Goal: Communication & Community: Answer question/provide support

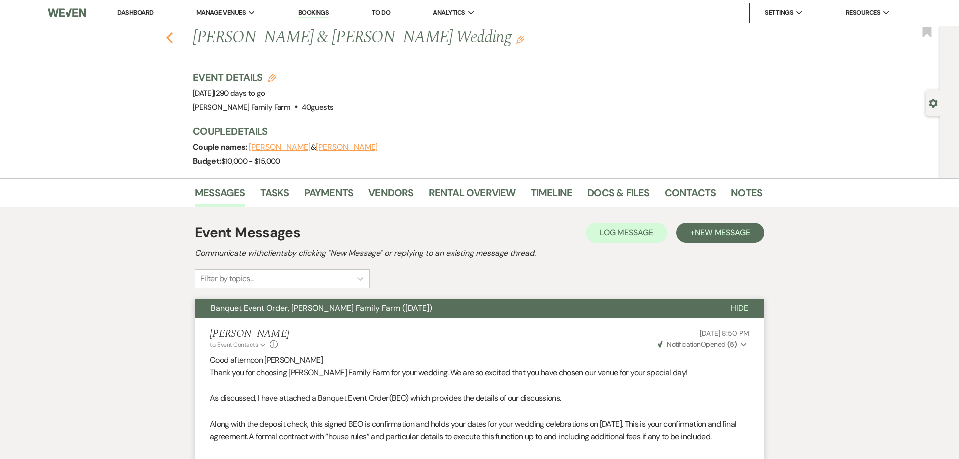
click at [167, 39] on icon "Previous" at bounding box center [169, 38] width 7 height 12
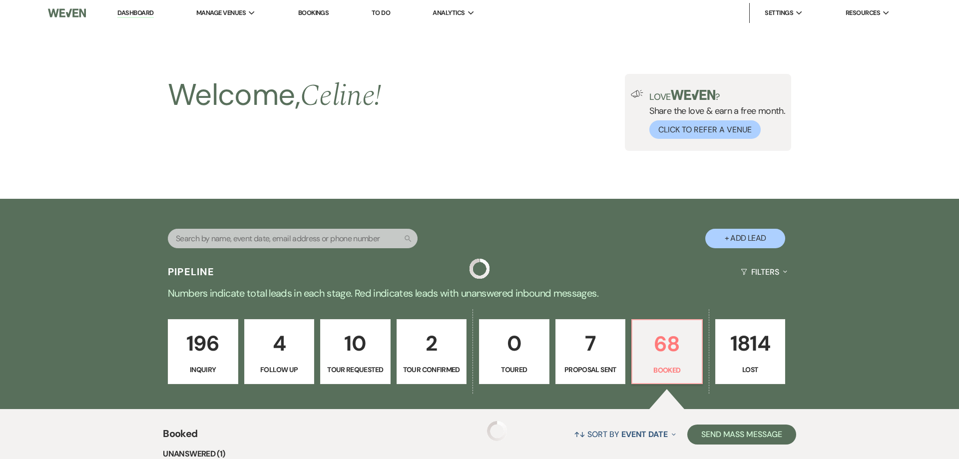
scroll to position [286, 0]
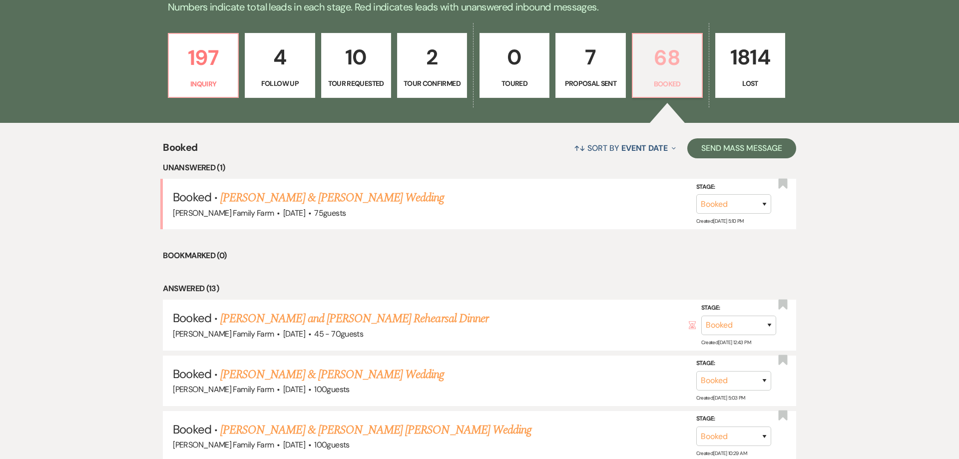
click at [658, 87] on p "Booked" at bounding box center [667, 83] width 57 height 11
click at [209, 72] on p "197" at bounding box center [203, 57] width 57 height 33
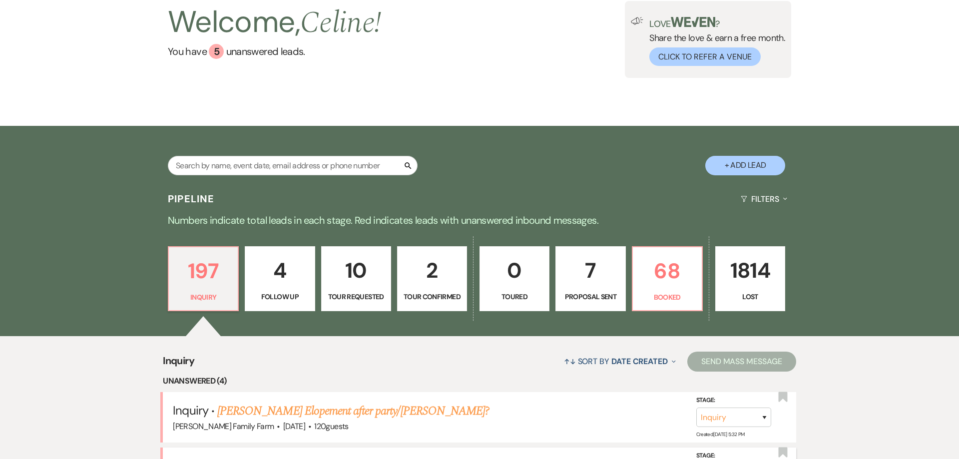
scroll to position [264, 0]
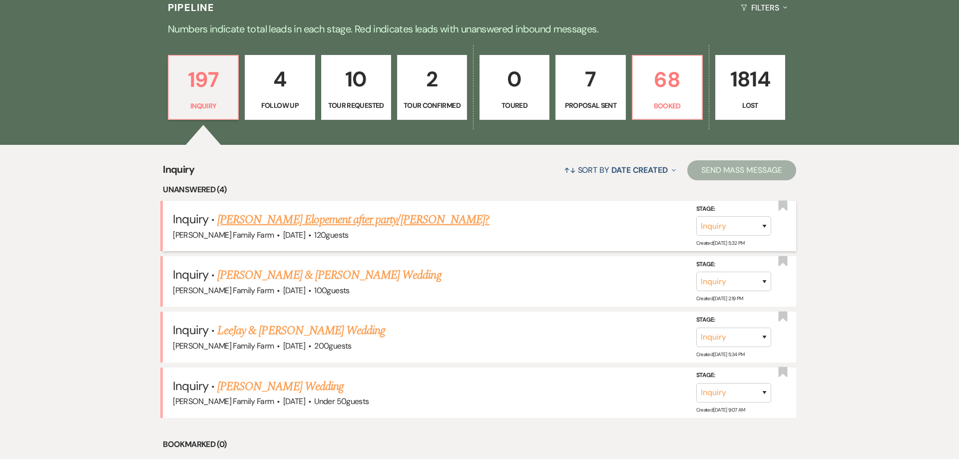
click at [292, 220] on link "[PERSON_NAME] Elopement after party/[PERSON_NAME]?" at bounding box center [353, 220] width 272 height 18
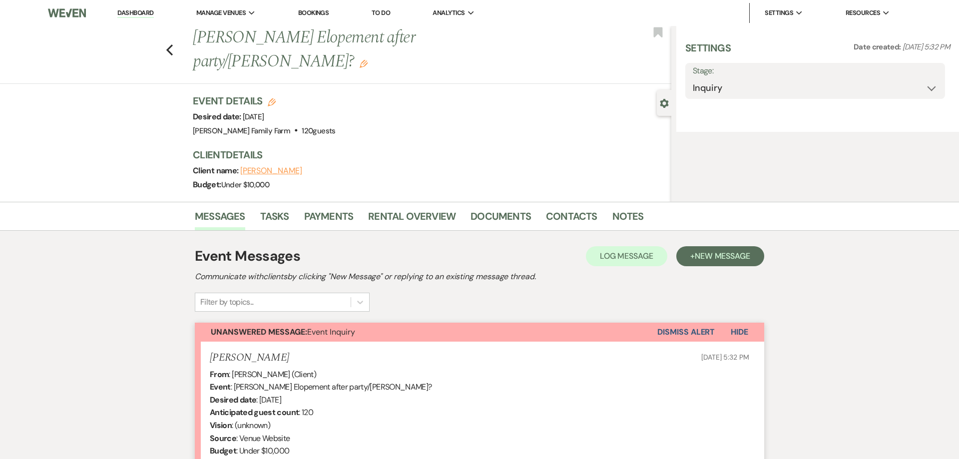
select select "5"
select select "13"
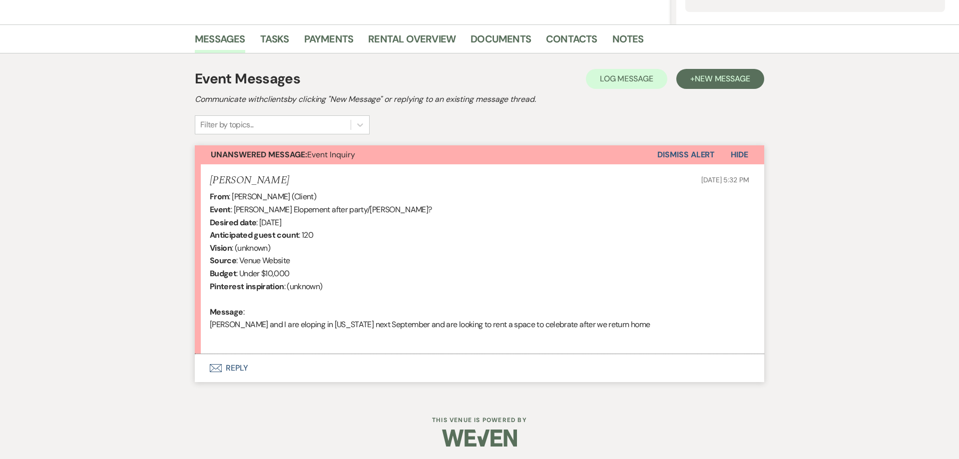
scroll to position [229, 0]
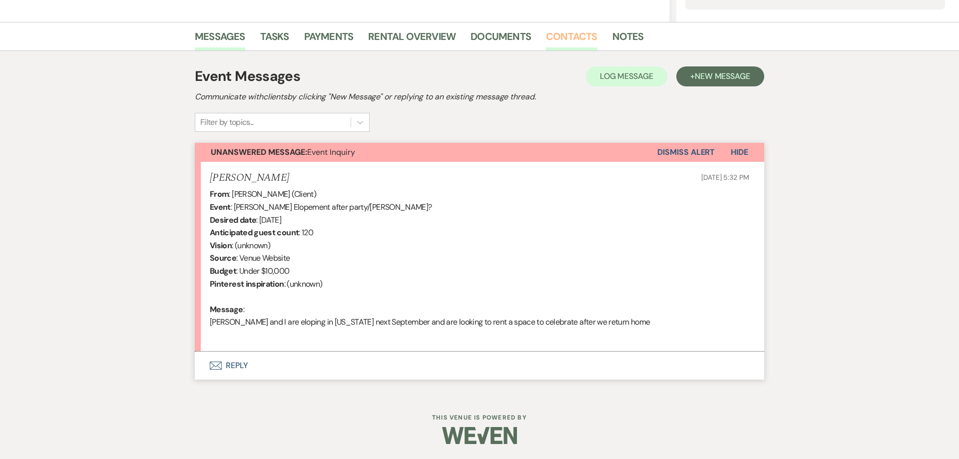
click at [568, 38] on link "Contacts" at bounding box center [571, 39] width 51 height 22
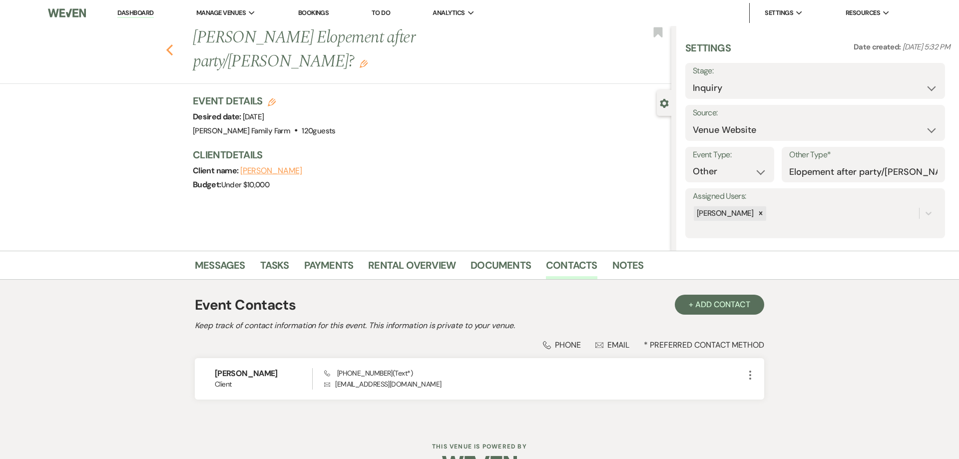
click at [169, 44] on icon "Previous" at bounding box center [169, 50] width 7 height 12
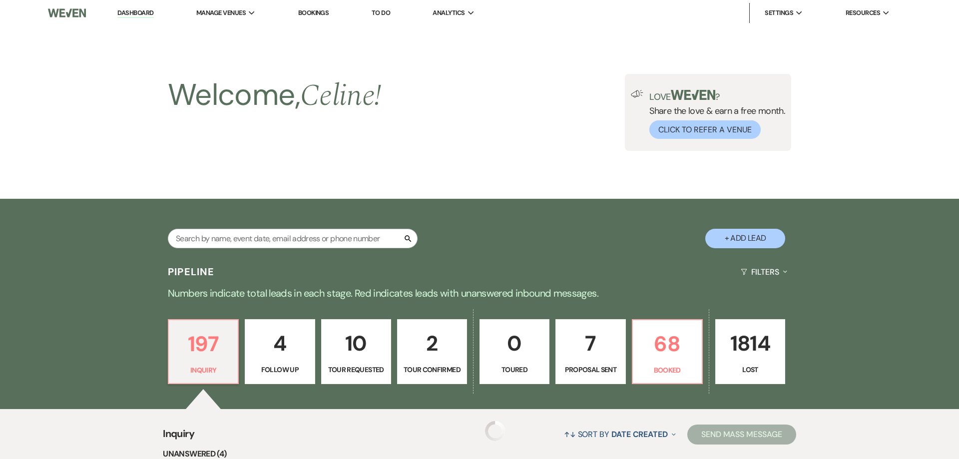
scroll to position [264, 0]
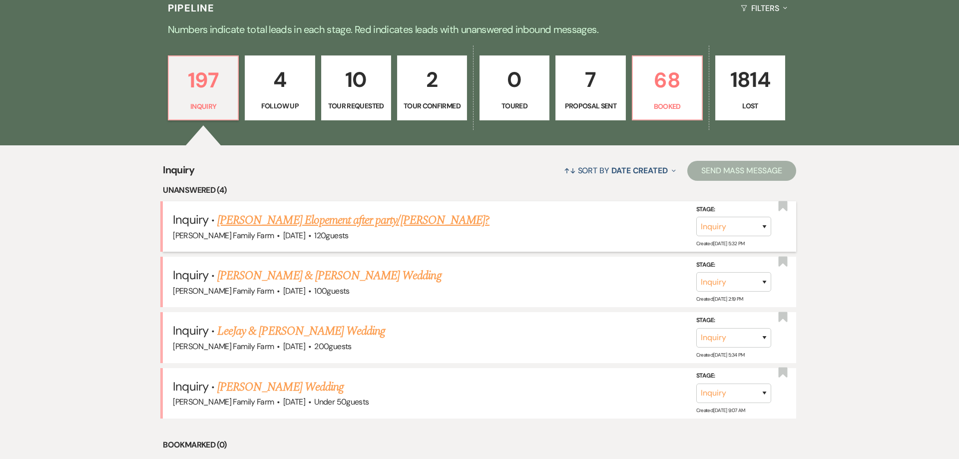
click at [257, 222] on link "[PERSON_NAME] Elopement after party/[PERSON_NAME]?" at bounding box center [353, 220] width 272 height 18
select select "5"
select select "13"
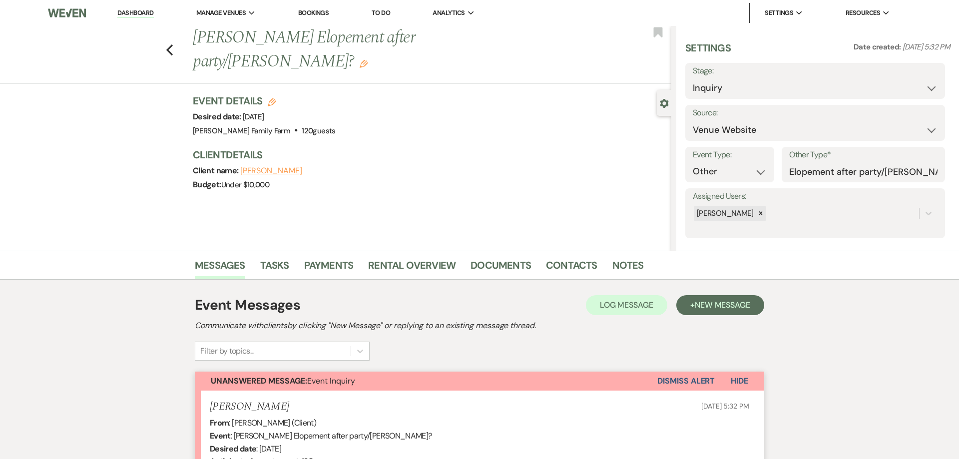
scroll to position [229, 0]
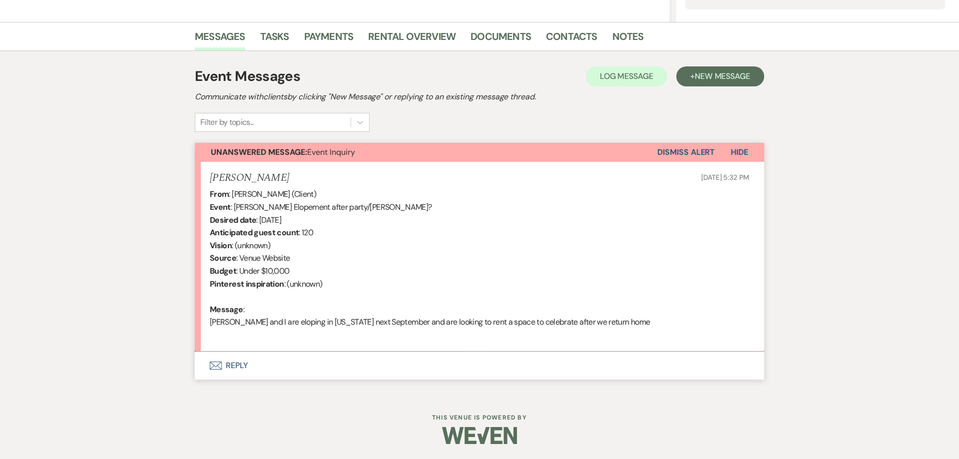
click at [233, 364] on button "Envelope Reply" at bounding box center [479, 365] width 569 height 28
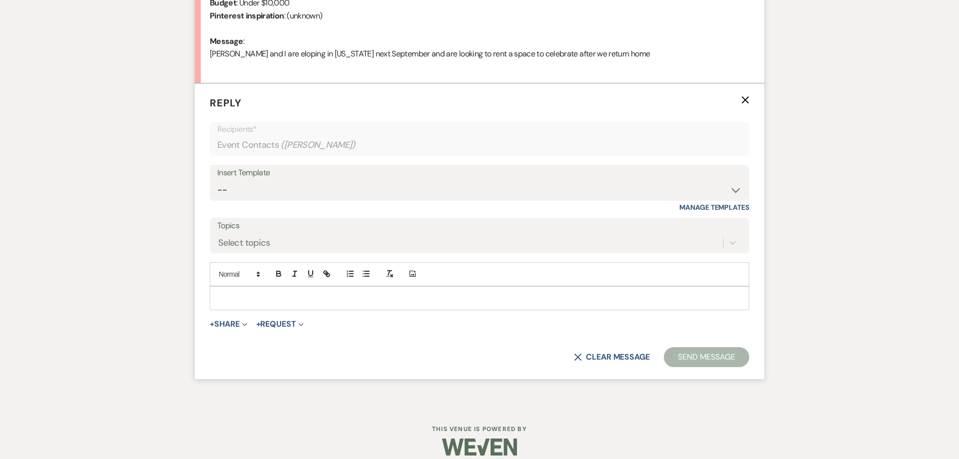
scroll to position [499, 0]
click at [217, 178] on select "-- Follow Up 1a. Non wedding request for info (Barn) 8. Proposal email Follow u…" at bounding box center [479, 187] width 524 height 19
select select "5985"
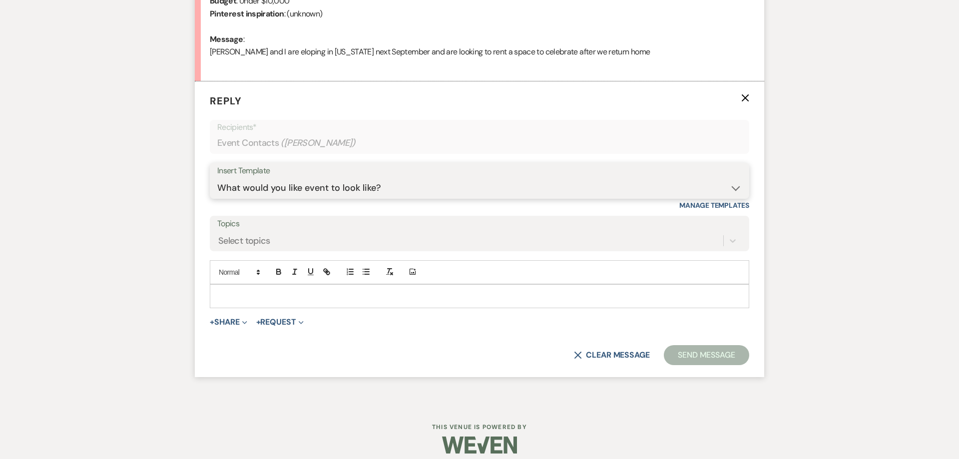
click option "What would you like event to look like?" at bounding box center [0, 0] width 0 height 0
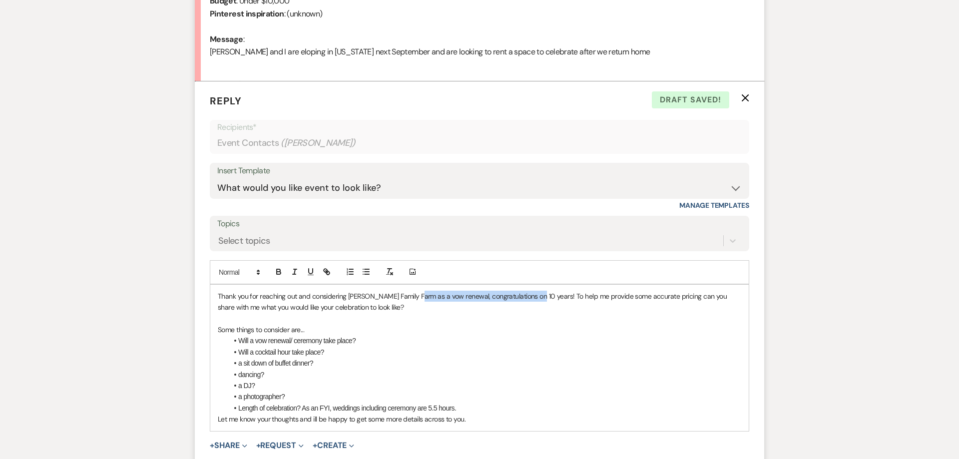
drag, startPoint x: 414, startPoint y: 297, endPoint x: 534, endPoint y: 298, distance: 119.3
click at [534, 298] on p "Thank you for reaching out and considering [PERSON_NAME] Family Farm as a vow r…" at bounding box center [479, 302] width 523 height 22
drag, startPoint x: 294, startPoint y: 342, endPoint x: 255, endPoint y: 344, distance: 38.5
click at [255, 344] on li "Will a vow renewal/ ceremony take place?" at bounding box center [484, 340] width 513 height 11
click at [273, 364] on li "a sit down of buffet dinner?" at bounding box center [484, 362] width 513 height 11
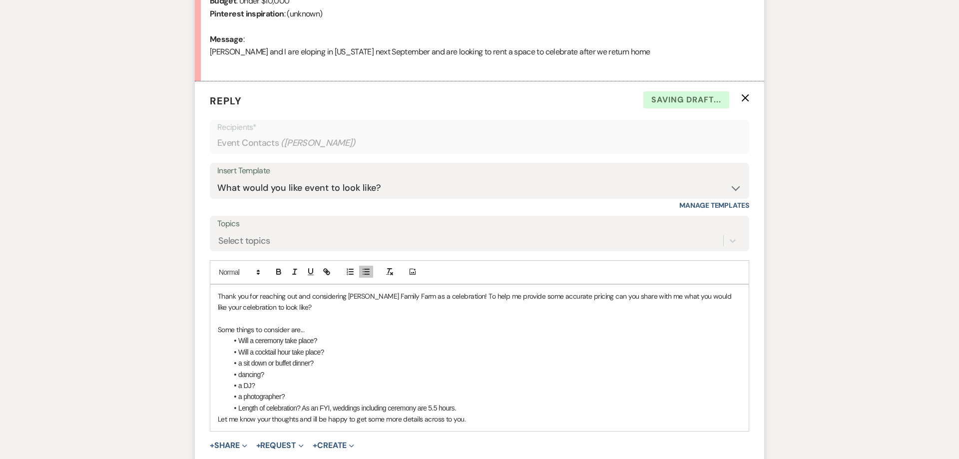
click at [267, 379] on li "dancing?" at bounding box center [484, 374] width 513 height 11
click at [263, 386] on li "a DJ?" at bounding box center [484, 385] width 513 height 11
click at [290, 392] on li "a photographer?" at bounding box center [484, 396] width 513 height 11
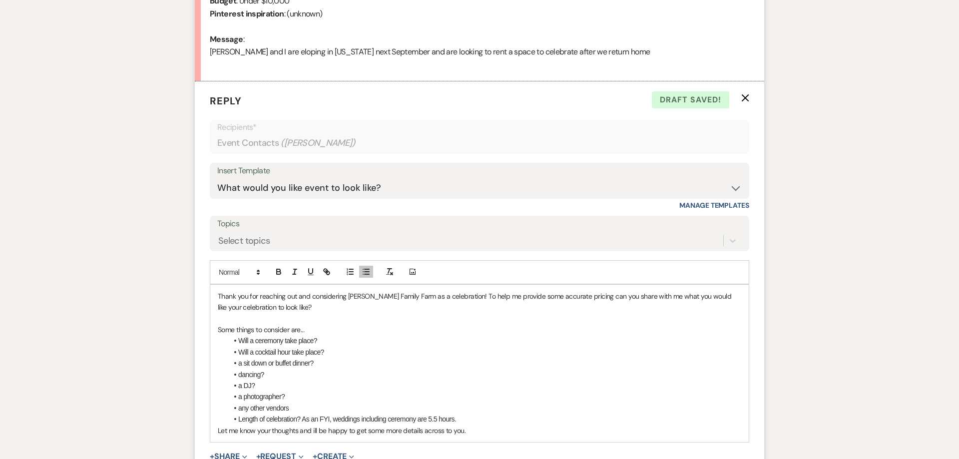
drag, startPoint x: 462, startPoint y: 418, endPoint x: 458, endPoint y: 415, distance: 5.3
click at [462, 419] on li "Length of celebration? As an FYI, weddings including ceremony are 5.5 hours." at bounding box center [484, 418] width 513 height 11
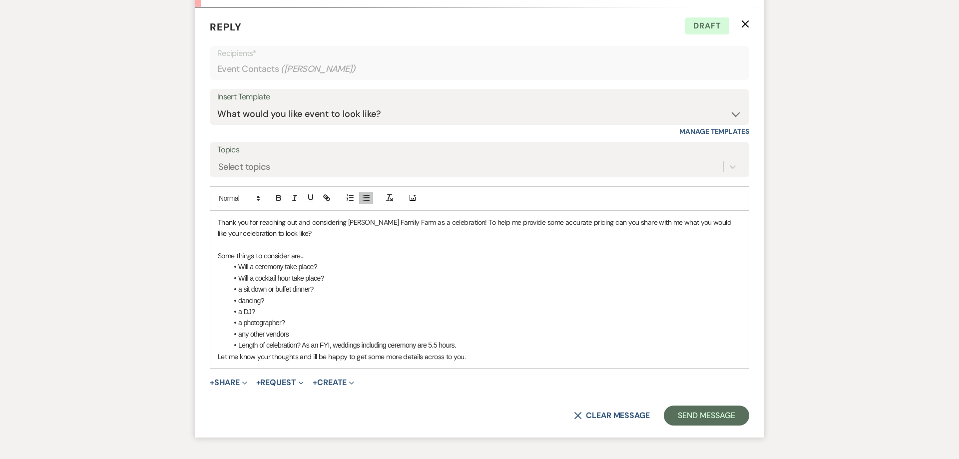
scroll to position [563, 0]
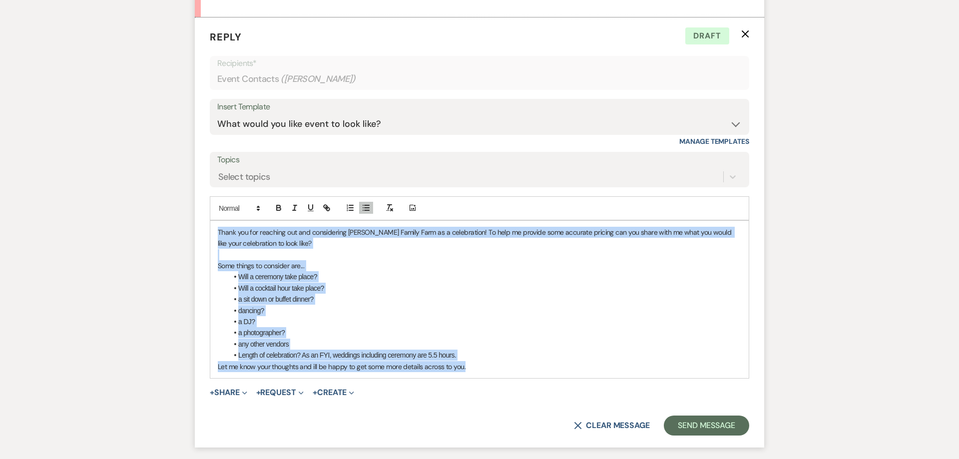
drag, startPoint x: 483, startPoint y: 366, endPoint x: 97, endPoint y: 196, distance: 421.8
click at [210, 221] on div "Thank you for reaching out and considering [PERSON_NAME] Family Farm as a celeb…" at bounding box center [479, 299] width 538 height 157
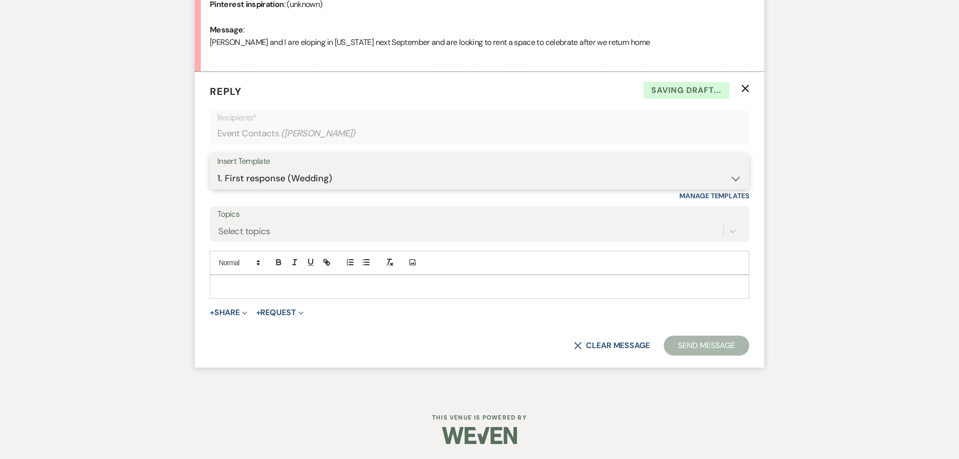
click option "1. First response (Wedding)" at bounding box center [0, 0] width 0 height 0
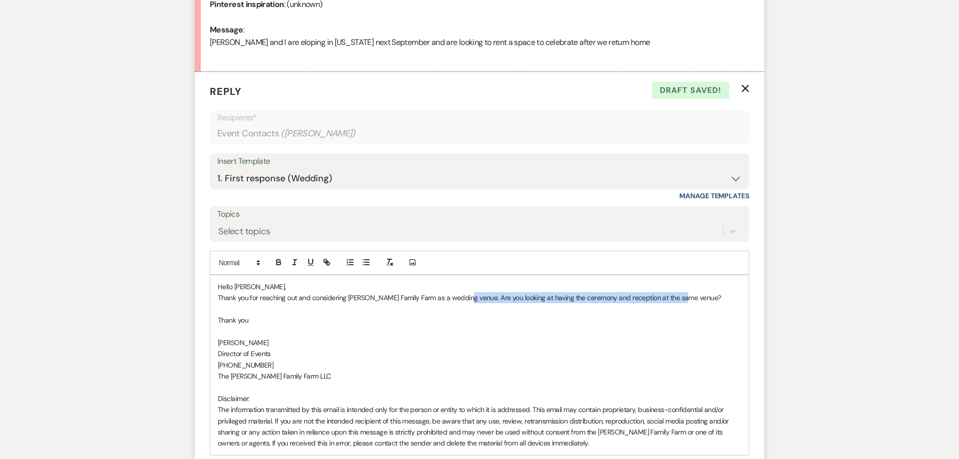
drag, startPoint x: 588, startPoint y: 294, endPoint x: 462, endPoint y: 298, distance: 125.9
click at [462, 298] on p "Thank you for reaching out and considering [PERSON_NAME] Family Farm as a weddi…" at bounding box center [479, 297] width 523 height 11
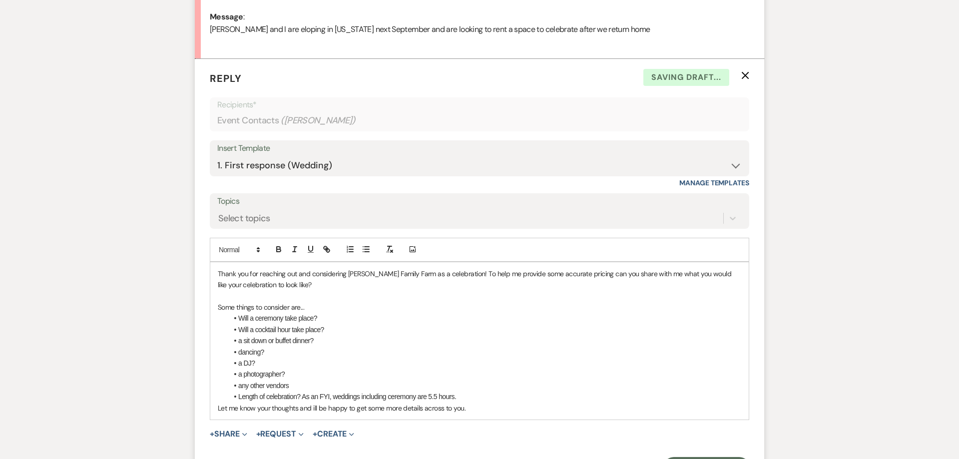
scroll to position [531, 0]
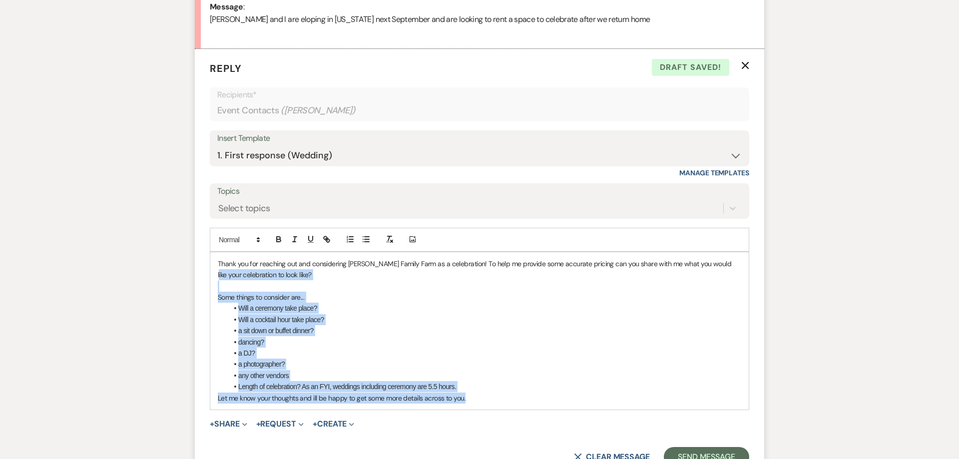
drag, startPoint x: 219, startPoint y: 275, endPoint x: 493, endPoint y: 410, distance: 305.5
click at [493, 409] on div "Thank you for reaching out and considering [PERSON_NAME] Family Farm as a celeb…" at bounding box center [479, 330] width 538 height 157
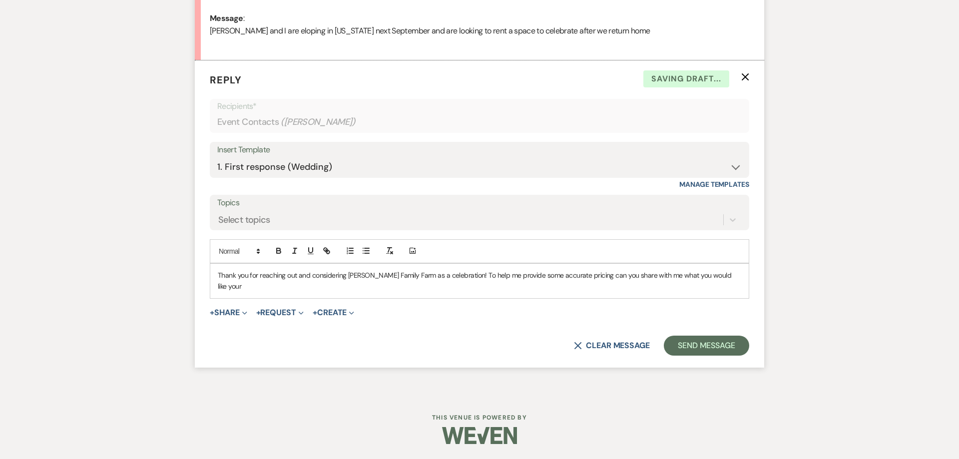
scroll to position [508, 0]
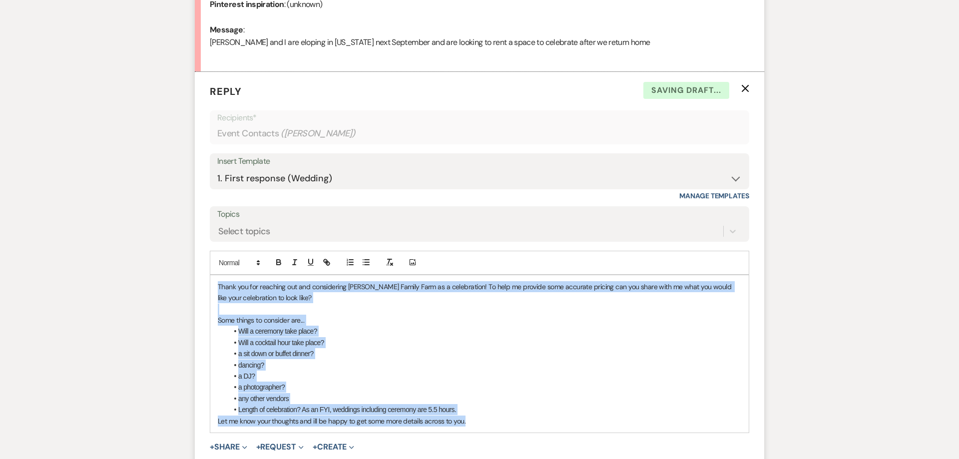
drag, startPoint x: 218, startPoint y: 285, endPoint x: 556, endPoint y: 434, distance: 369.7
click at [556, 432] on div "Thank you for reaching out and considering [PERSON_NAME] Family Farm as a celeb…" at bounding box center [479, 353] width 538 height 157
drag, startPoint x: 504, startPoint y: 421, endPoint x: 105, endPoint y: 268, distance: 427.1
click at [210, 275] on div "Thank you for reaching out and considering [PERSON_NAME] Family Farm as a celeb…" at bounding box center [479, 353] width 538 height 157
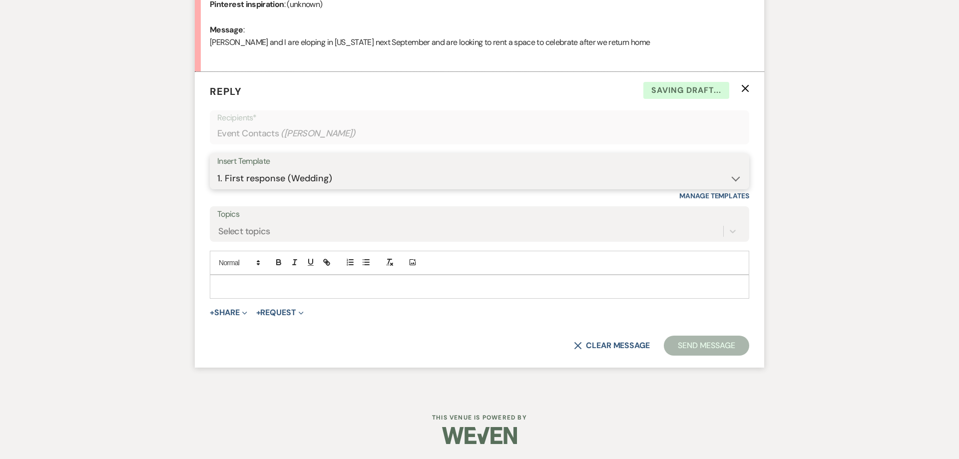
click at [217, 169] on select "-- Follow Up 1a. Non wedding request for info (Barn) 8. Proposal email Follow u…" at bounding box center [479, 178] width 524 height 19
click at [247, 183] on select "-- Follow Up 1a. Non wedding request for info (Barn) 8. Proposal email Follow u…" at bounding box center [479, 178] width 524 height 19
click at [217, 169] on select "-- Follow Up 1a. Non wedding request for info (Barn) 8. Proposal email Follow u…" at bounding box center [479, 178] width 524 height 19
click option "Contract (Pre-Booked Leads)" at bounding box center [0, 0] width 0 height 0
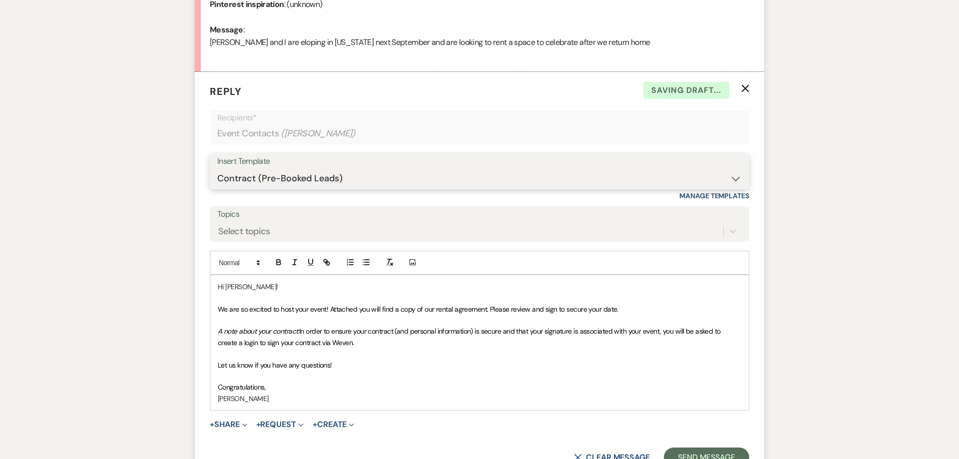
click at [217, 169] on select "-- Follow Up 1a. Non wedding request for info (Barn) 8. Proposal email Follow u…" at bounding box center [479, 178] width 524 height 19
select select "3857"
click option "1. First response (Wedding)" at bounding box center [0, 0] width 0 height 0
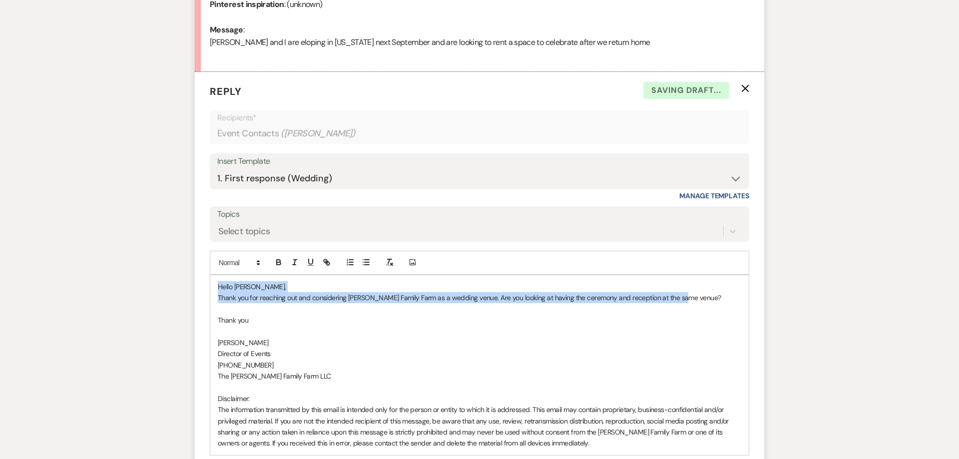
drag, startPoint x: 217, startPoint y: 283, endPoint x: 696, endPoint y: 303, distance: 479.2
click at [696, 303] on div "Hello [PERSON_NAME], Thank you for reaching out and considering [PERSON_NAME] F…" at bounding box center [479, 365] width 538 height 180
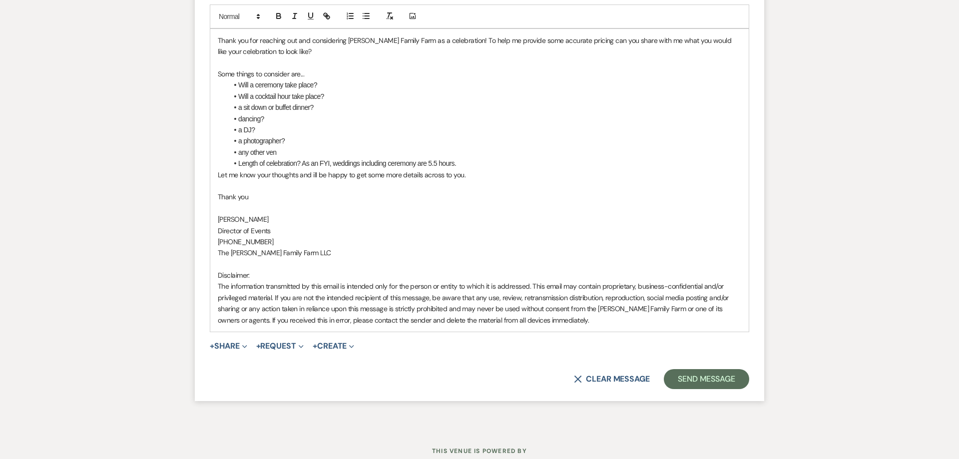
scroll to position [788, 0]
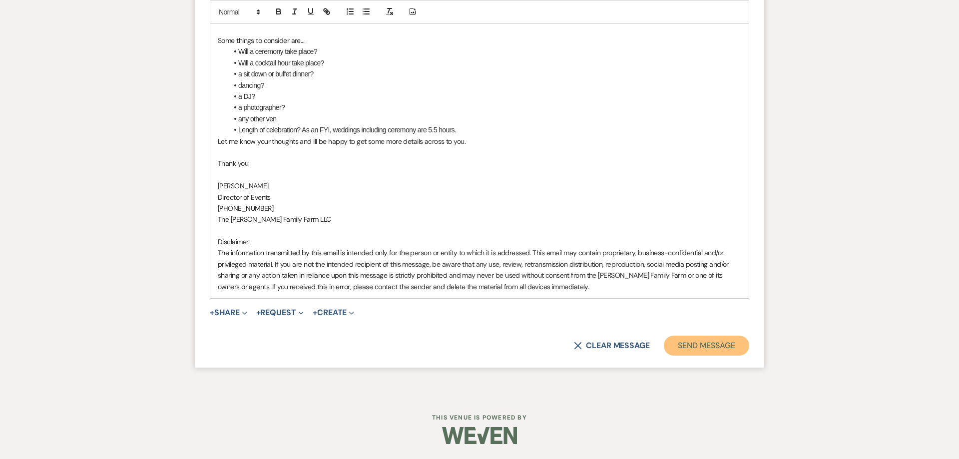
click at [708, 350] on button "Send Message" at bounding box center [706, 346] width 85 height 20
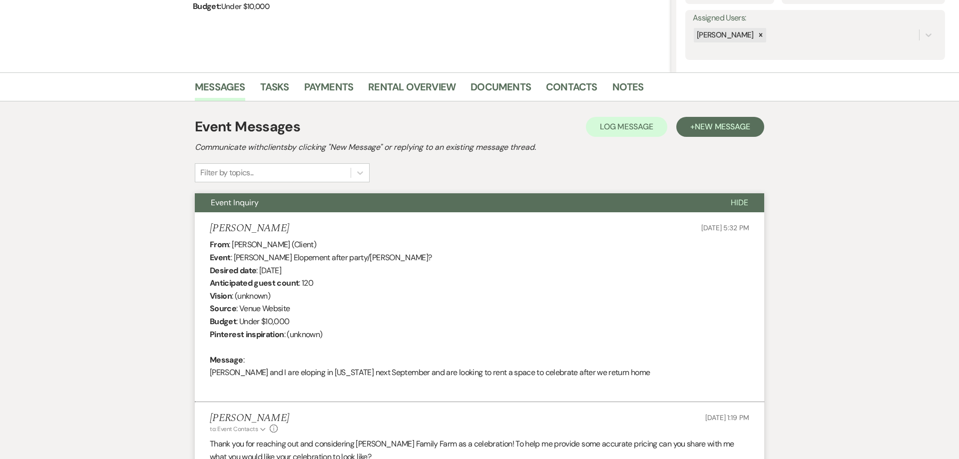
scroll to position [0, 0]
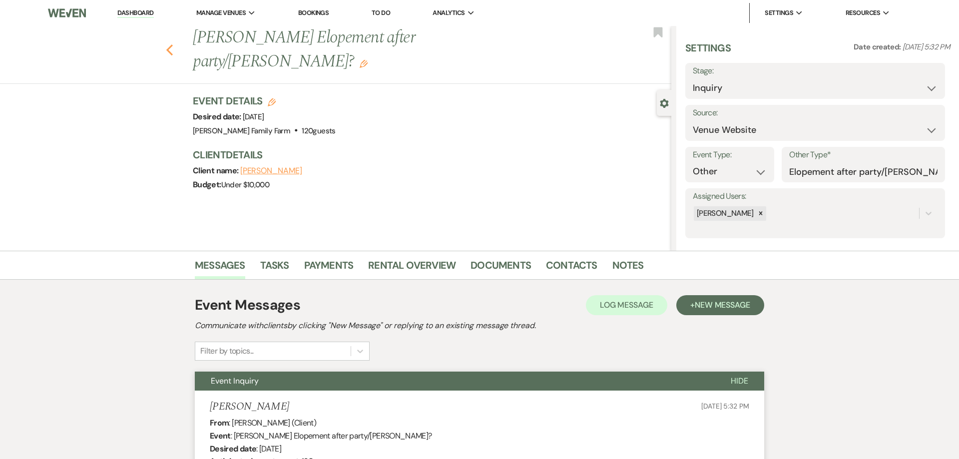
click at [171, 44] on icon "Previous" at bounding box center [169, 50] width 7 height 12
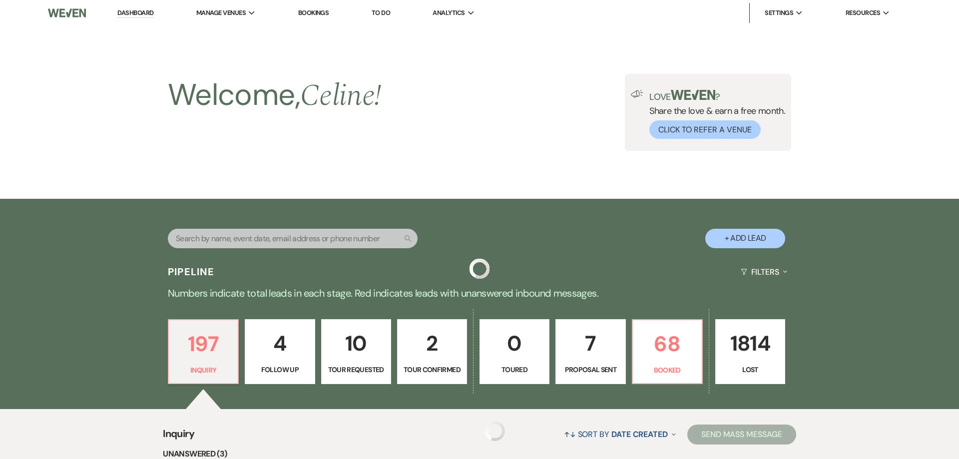
scroll to position [264, 0]
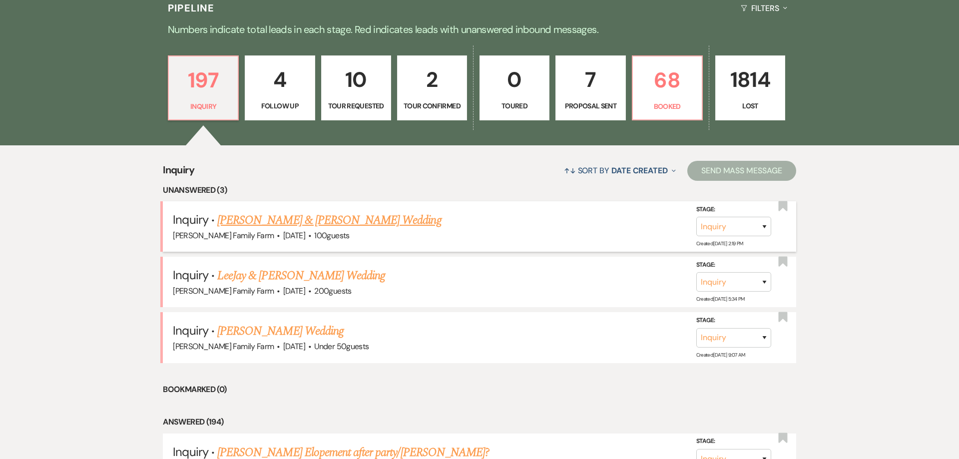
click at [314, 221] on link "[PERSON_NAME] & [PERSON_NAME] Wedding" at bounding box center [329, 220] width 224 height 18
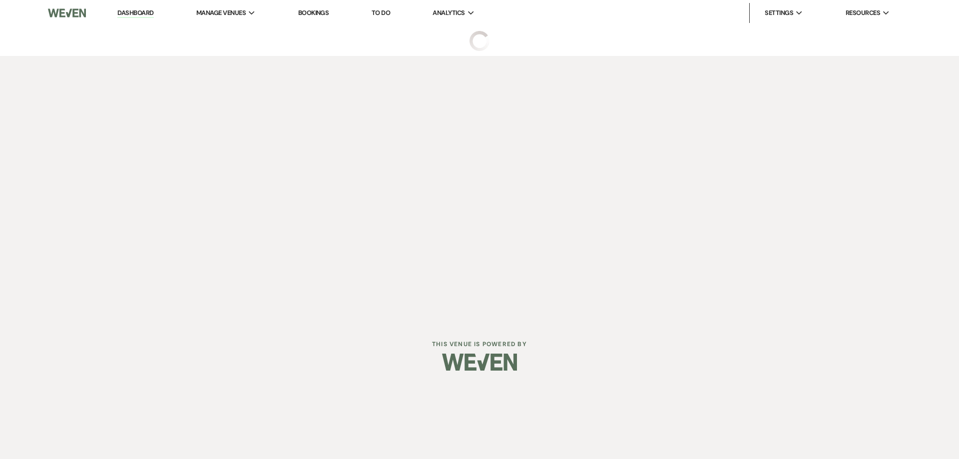
select select "5"
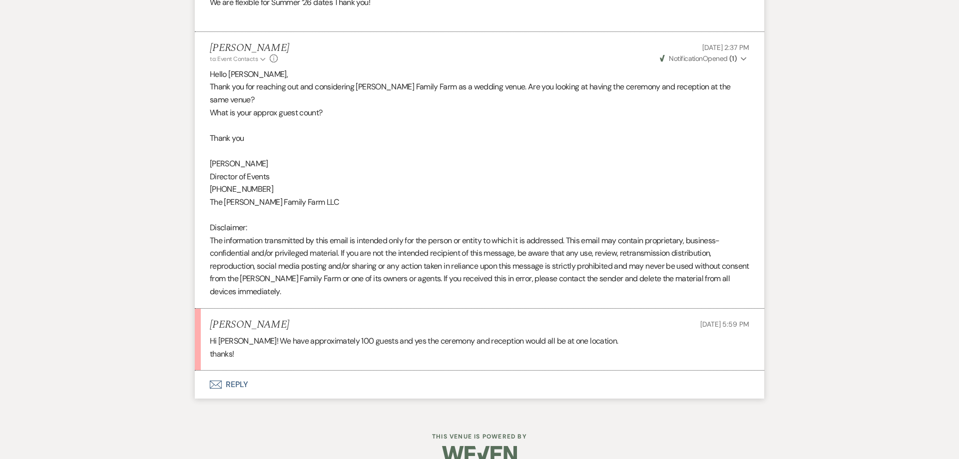
scroll to position [554, 0]
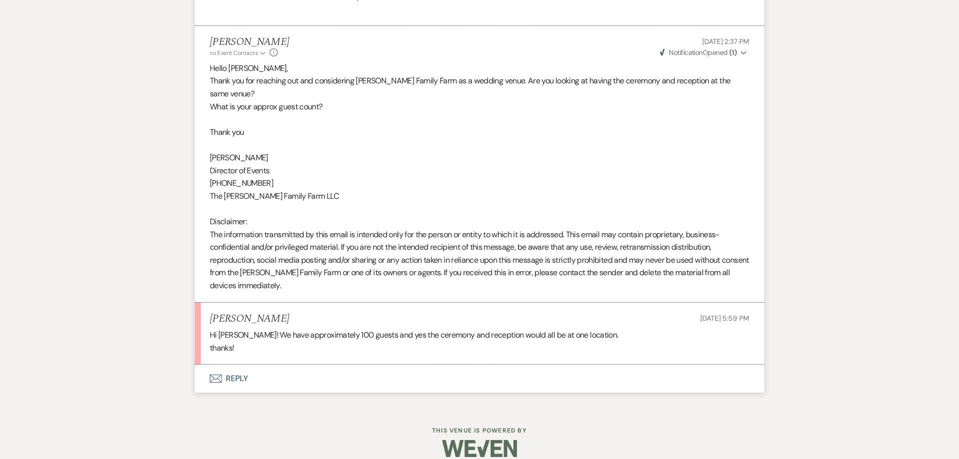
click at [233, 364] on button "Envelope Reply" at bounding box center [479, 378] width 569 height 28
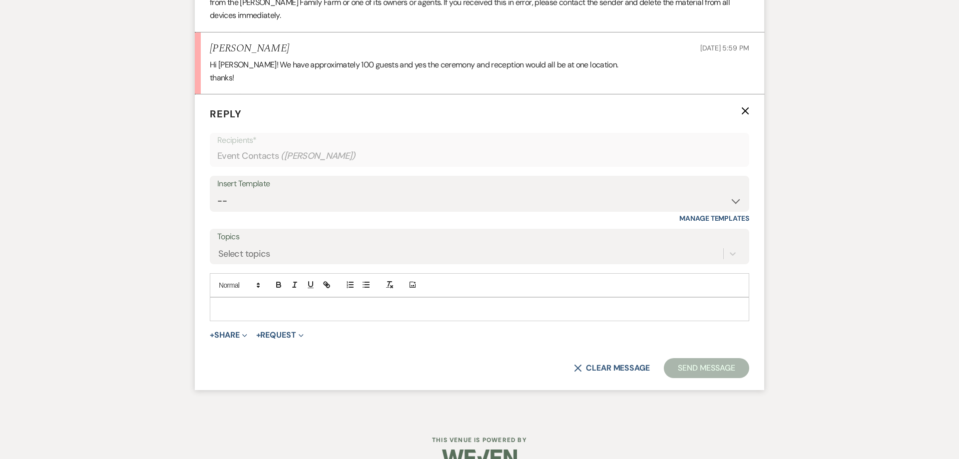
scroll to position [825, 0]
click at [217, 191] on select "-- Follow Up 1a. Non wedding request for info (Barn) 8. Proposal email Follow u…" at bounding box center [479, 200] width 524 height 19
click at [330, 94] on form "Reply X Recipients* Event Contacts ( [PERSON_NAME] ) Insert Template -- Follow …" at bounding box center [479, 242] width 569 height 296
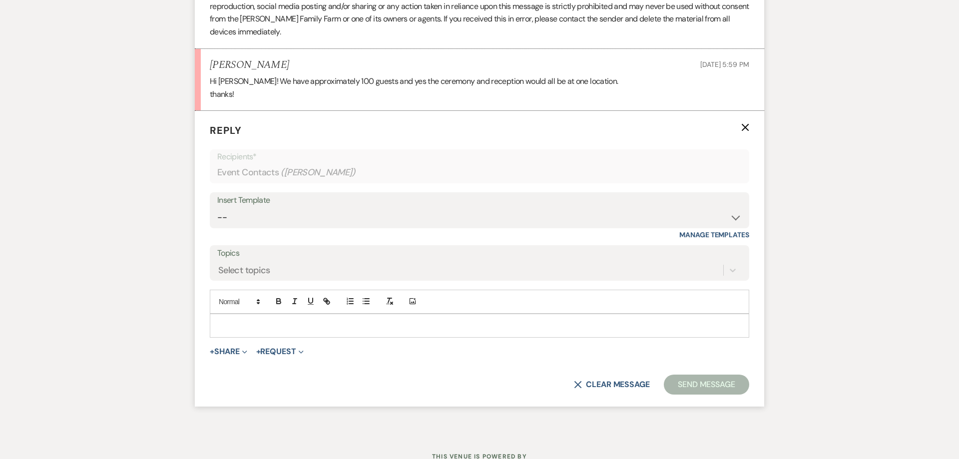
scroll to position [834, 0]
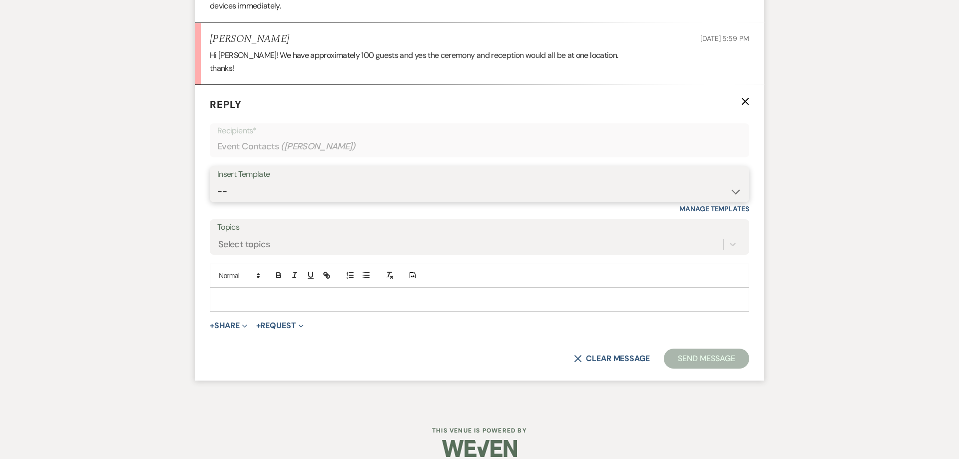
click at [217, 182] on select "-- Follow Up 1a. Non wedding request for info (Barn) 8. Proposal email Follow u…" at bounding box center [479, 191] width 524 height 19
select select "1316"
click option "2. Venue details, date flexible?" at bounding box center [0, 0] width 0 height 0
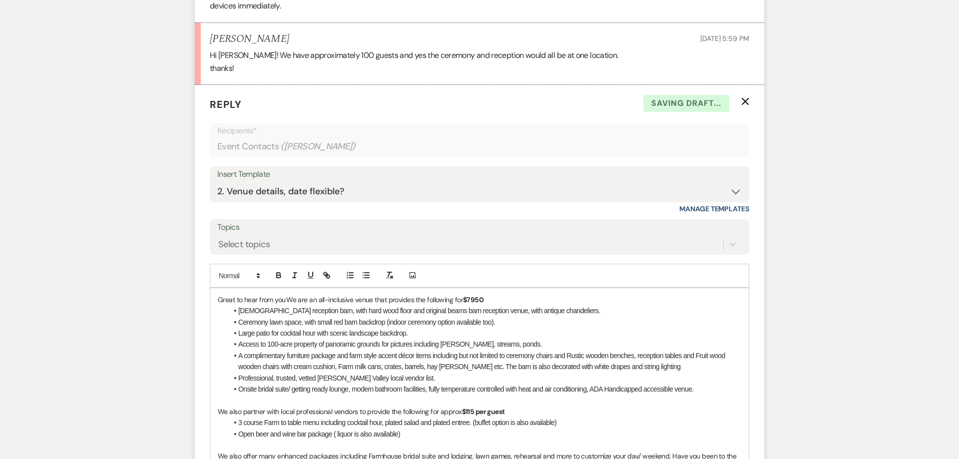
click at [472, 295] on strong "$7950" at bounding box center [473, 299] width 20 height 9
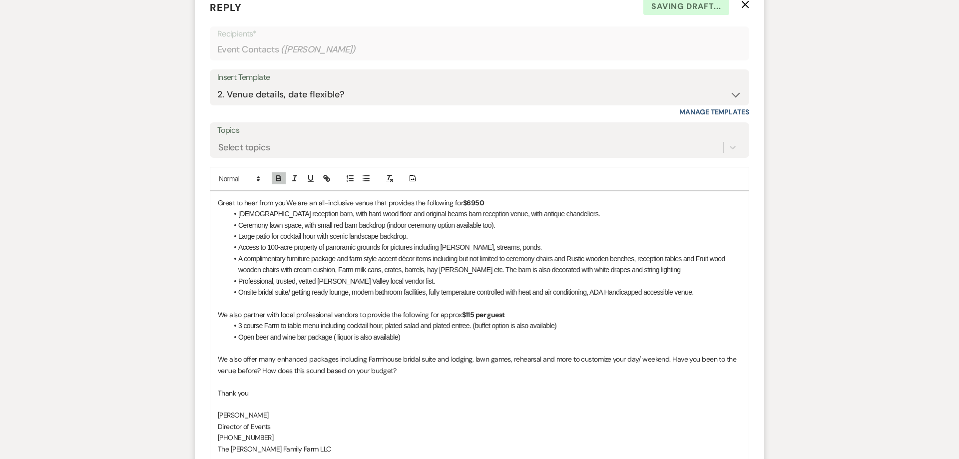
scroll to position [936, 0]
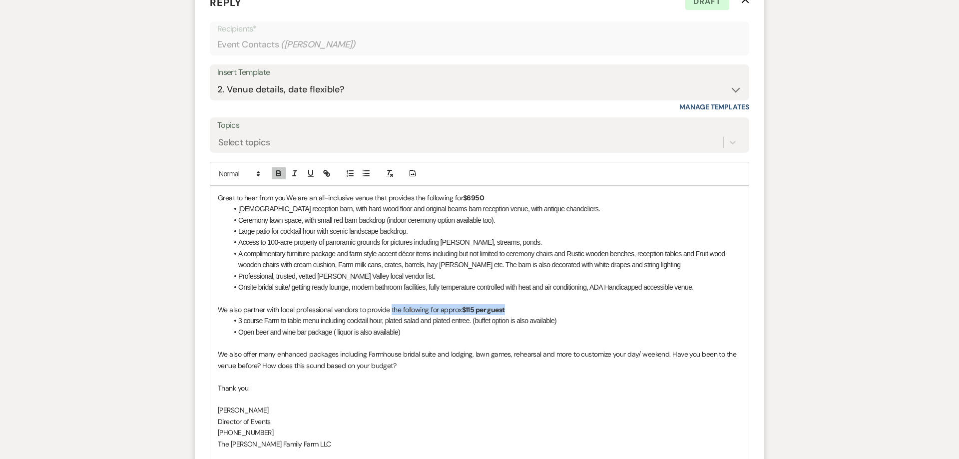
drag, startPoint x: 391, startPoint y: 297, endPoint x: 523, endPoint y: 298, distance: 131.8
click at [523, 304] on p "We also partner with local professional vendors to provide the following for ap…" at bounding box center [479, 309] width 523 height 11
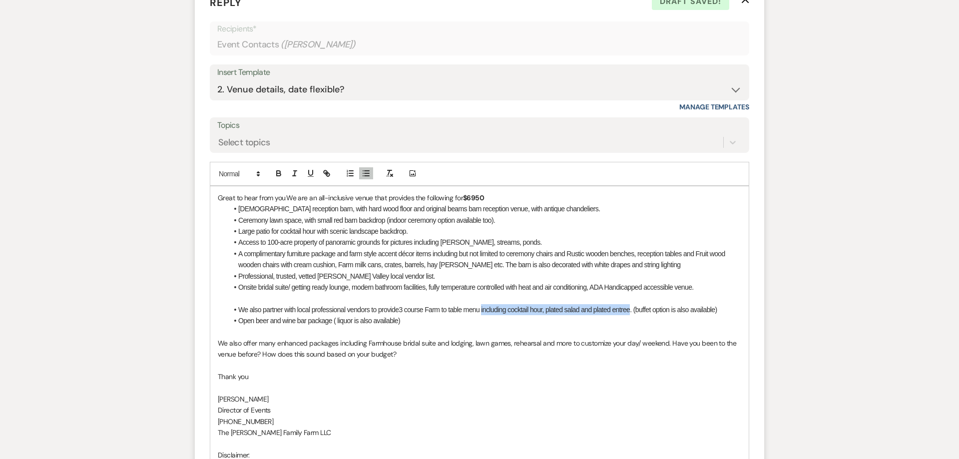
drag, startPoint x: 482, startPoint y: 298, endPoint x: 631, endPoint y: 298, distance: 148.3
click at [631, 306] on span "3 course Farm to table menu including cocktail hour, plated salad and plated en…" at bounding box center [557, 310] width 318 height 8
drag, startPoint x: 581, startPoint y: 299, endPoint x: 485, endPoint y: 298, distance: 95.9
click at [485, 304] on li "We also partner with local professional vendors to provide 3 course Farm to tab…" at bounding box center [484, 309] width 513 height 11
drag, startPoint x: 411, startPoint y: 311, endPoint x: 230, endPoint y: 308, distance: 180.8
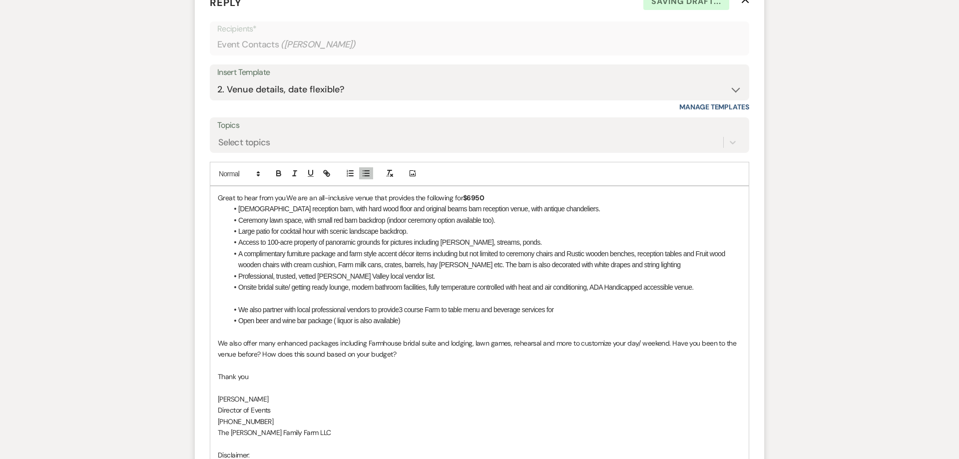
click at [230, 315] on li "Open beer and wine bar package ( liquor is also available)" at bounding box center [484, 320] width 513 height 11
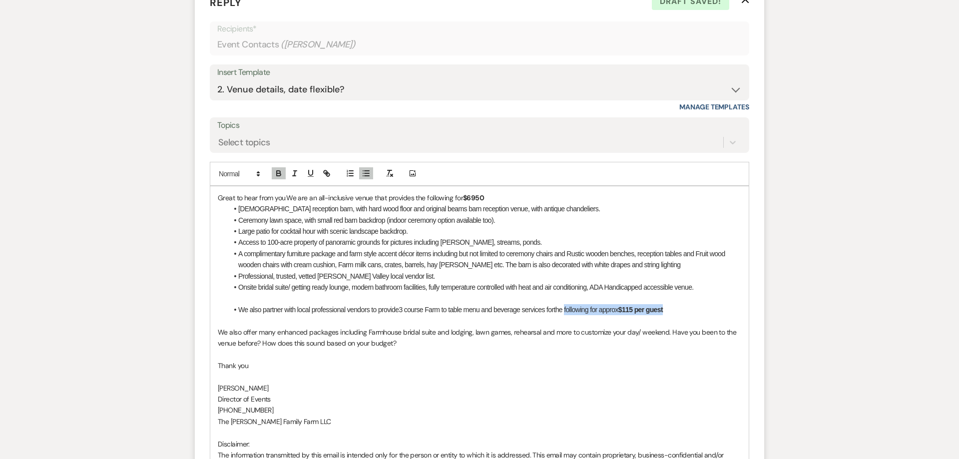
drag, startPoint x: 684, startPoint y: 297, endPoint x: 568, endPoint y: 298, distance: 115.8
click at [568, 304] on li "We also partner with local professional vendors to provide 3 course Farm to tab…" at bounding box center [484, 309] width 513 height 11
click at [671, 315] on p at bounding box center [479, 320] width 523 height 11
click at [636, 306] on strong "$115 per guest" at bounding box center [640, 310] width 44 height 8
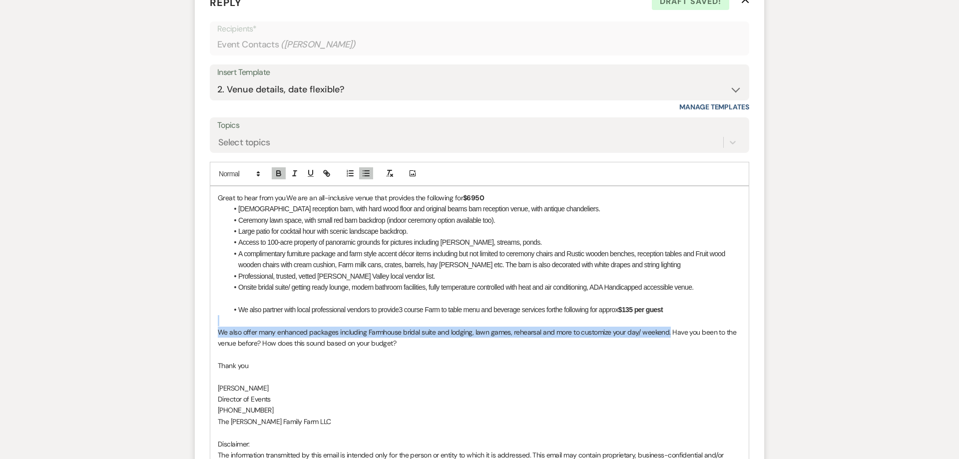
drag, startPoint x: 667, startPoint y: 320, endPoint x: 137, endPoint y: 307, distance: 529.4
click at [210, 307] on div "Great to hear from you. We are an all-inclusive venue that provides the followi…" at bounding box center [479, 343] width 538 height 314
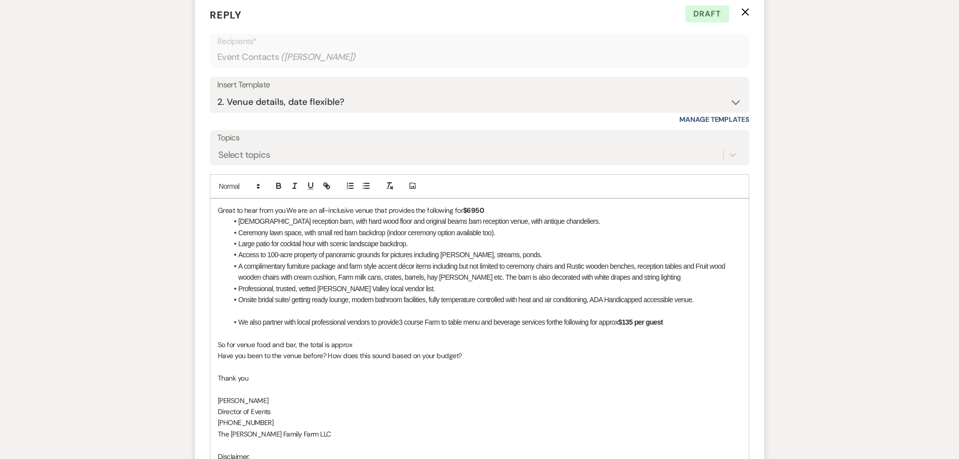
scroll to position [923, 0]
drag, startPoint x: 491, startPoint y: 200, endPoint x: 455, endPoint y: 197, distance: 36.6
click at [455, 205] on p "Great to hear from you. We are an all-inclusive venue that provides the followi…" at bounding box center [479, 210] width 523 height 11
drag, startPoint x: 677, startPoint y: 311, endPoint x: 548, endPoint y: 311, distance: 129.3
click at [548, 317] on li "We also partner with local professional vendors to provide 3 course Farm to tab…" at bounding box center [484, 322] width 513 height 11
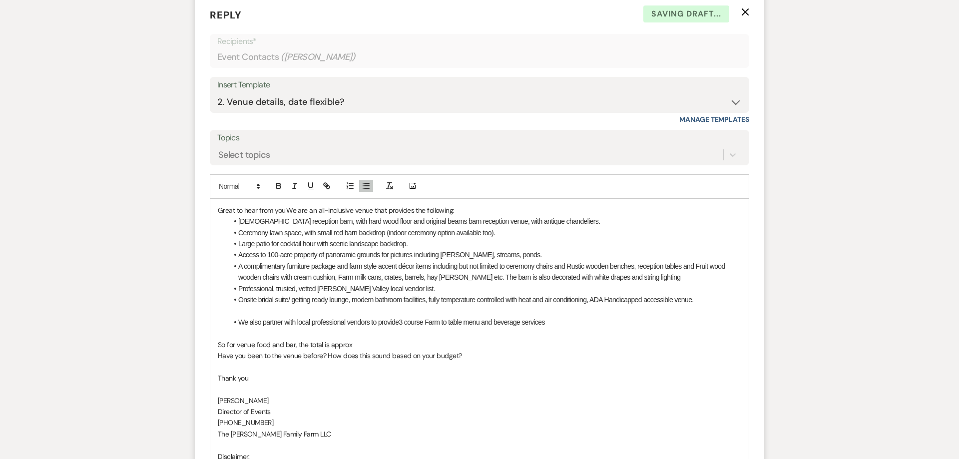
click at [370, 339] on p "So for venue food and bar, the total is approx" at bounding box center [479, 344] width 523 height 11
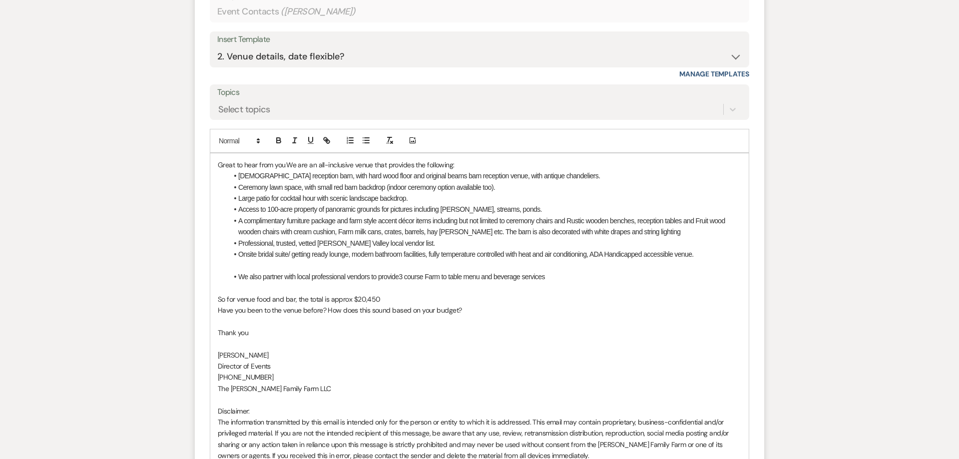
scroll to position [1125, 0]
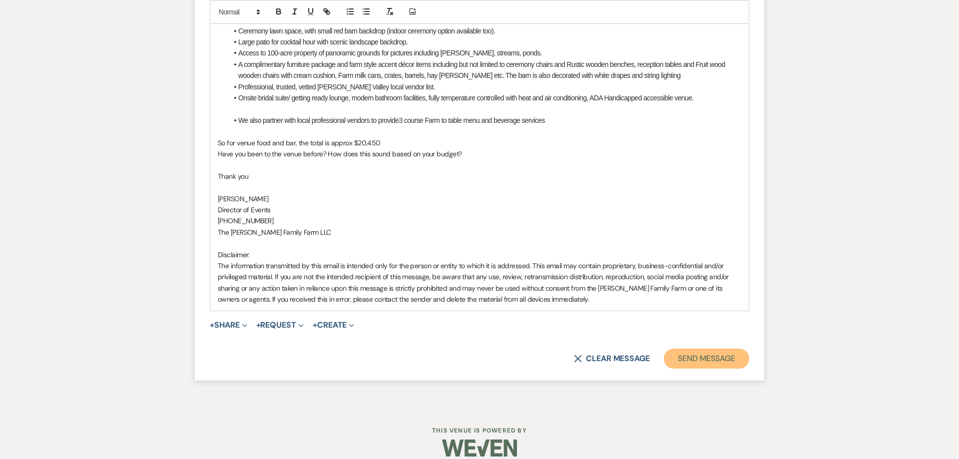
click at [695, 348] on button "Send Message" at bounding box center [706, 358] width 85 height 20
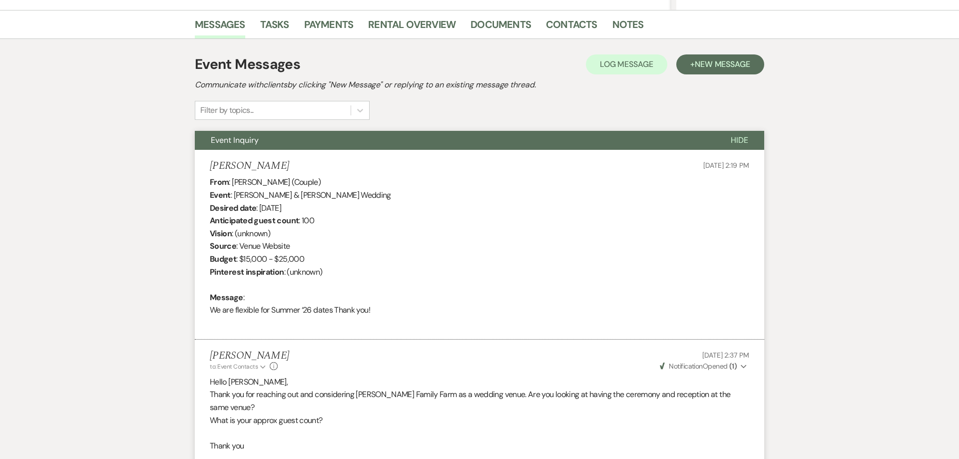
scroll to position [0, 0]
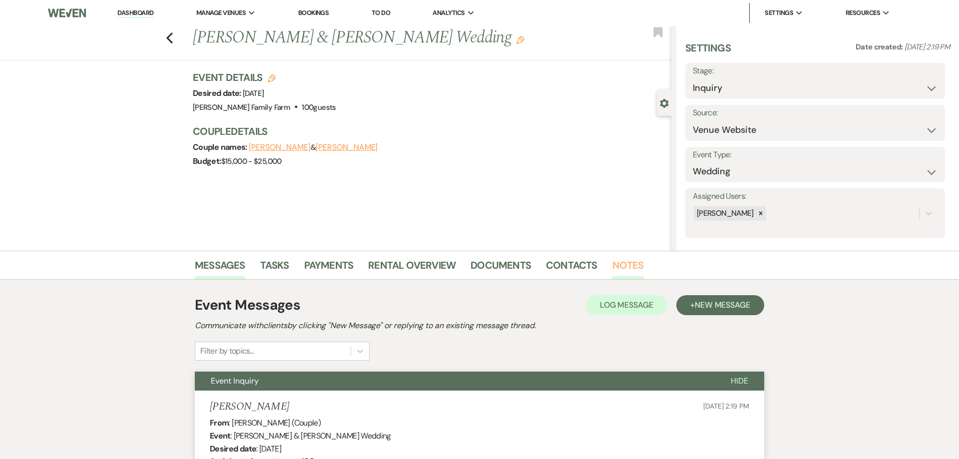
click at [624, 263] on link "Notes" at bounding box center [627, 268] width 31 height 22
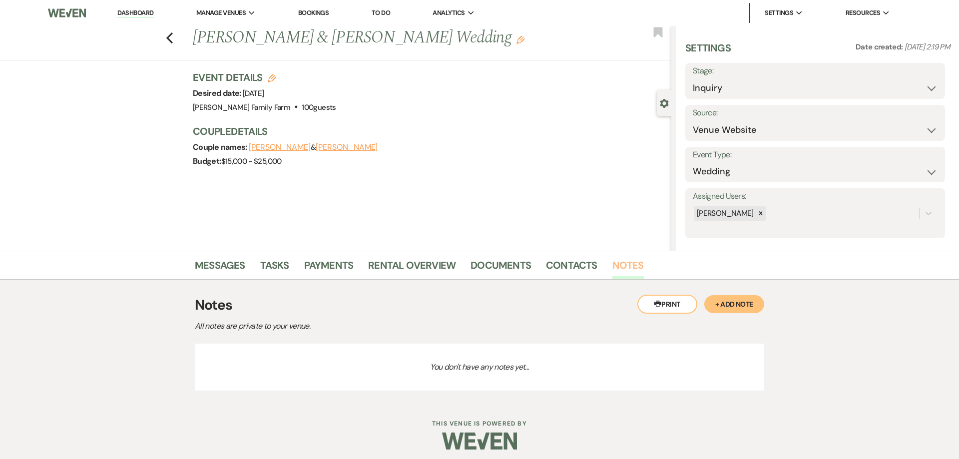
scroll to position [5, 0]
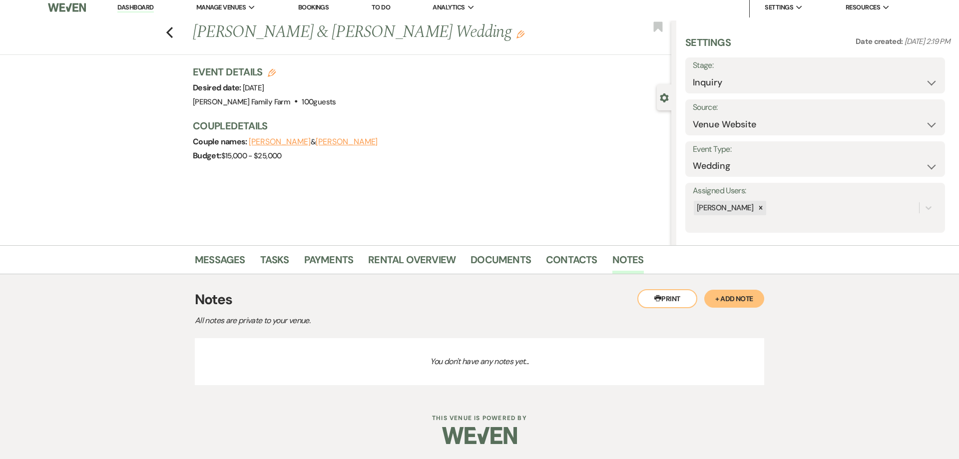
click at [728, 299] on button "+ Add Note" at bounding box center [734, 299] width 60 height 18
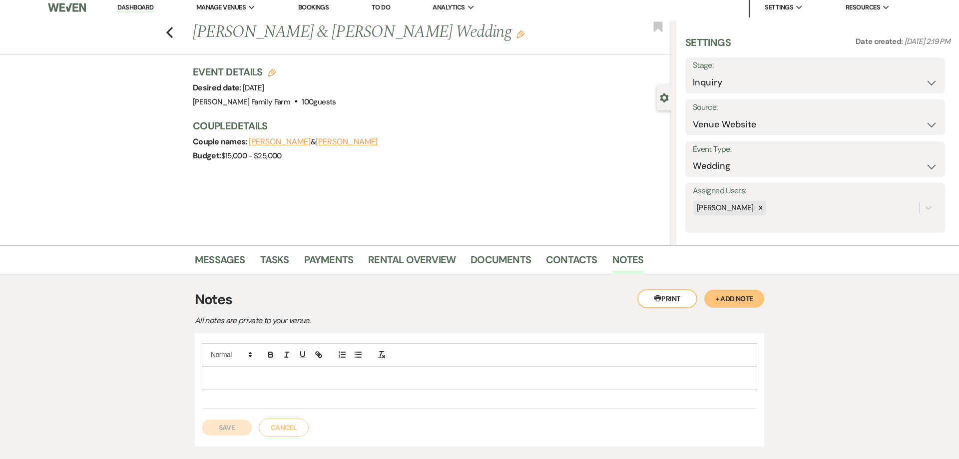
click at [239, 379] on p at bounding box center [479, 377] width 539 height 11
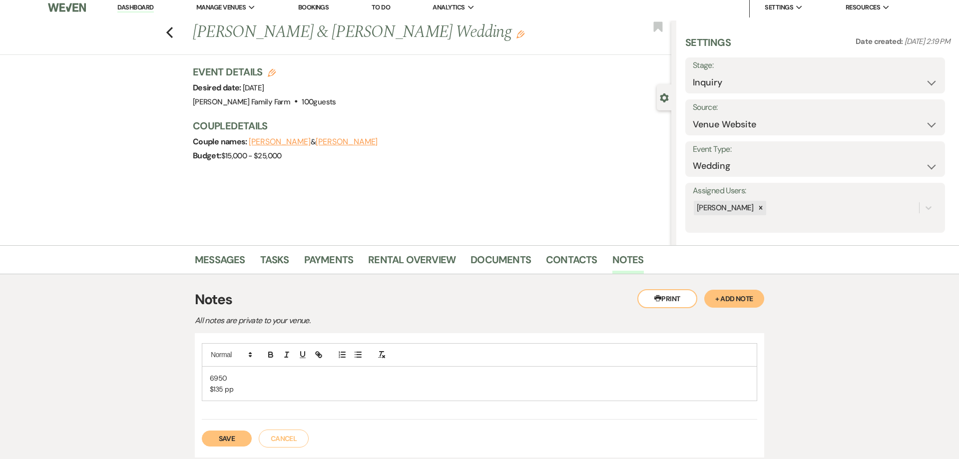
click at [223, 438] on button "Save" at bounding box center [227, 438] width 50 height 16
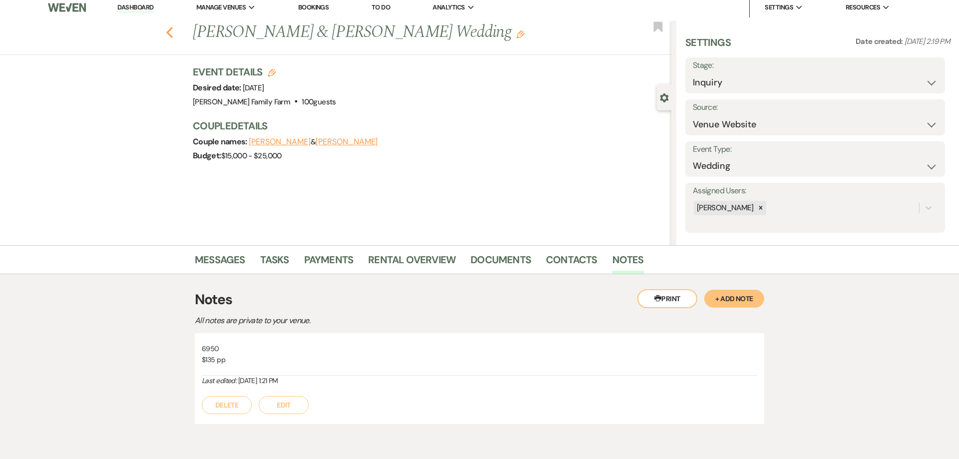
click at [168, 32] on use "button" at bounding box center [169, 32] width 6 height 11
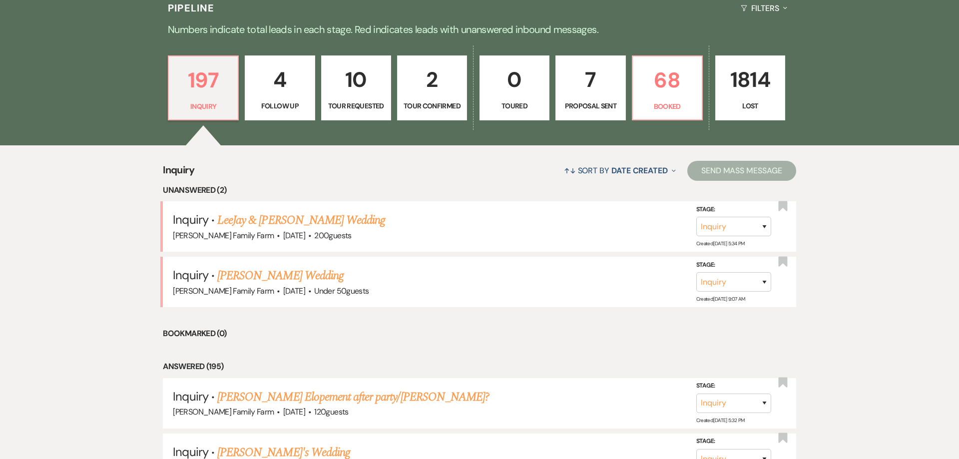
scroll to position [34, 0]
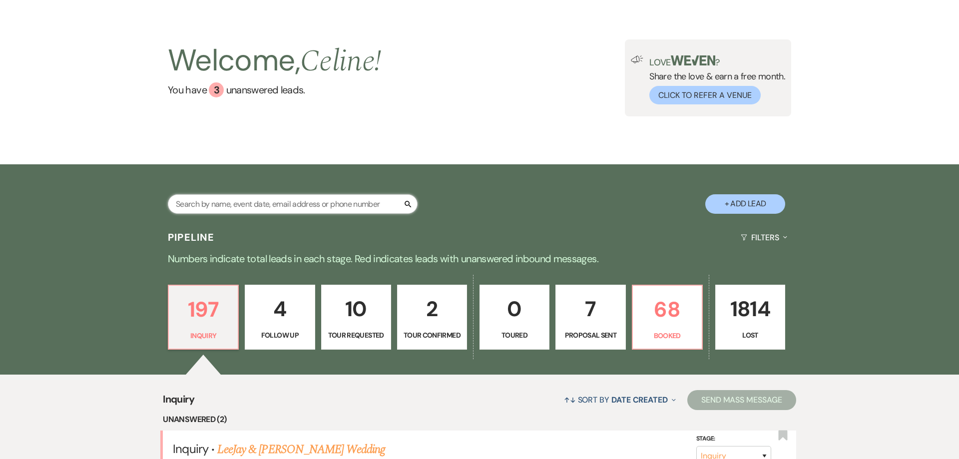
click at [253, 214] on input "text" at bounding box center [293, 203] width 250 height 19
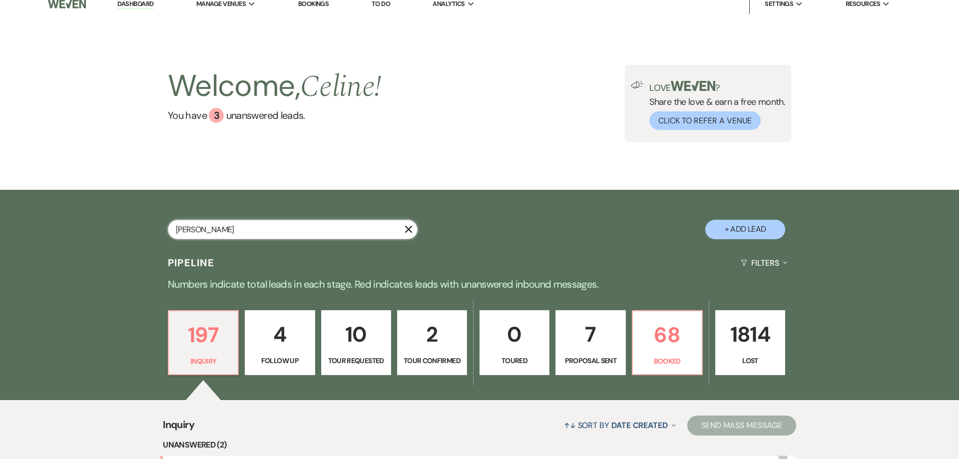
type input "[PERSON_NAME]"
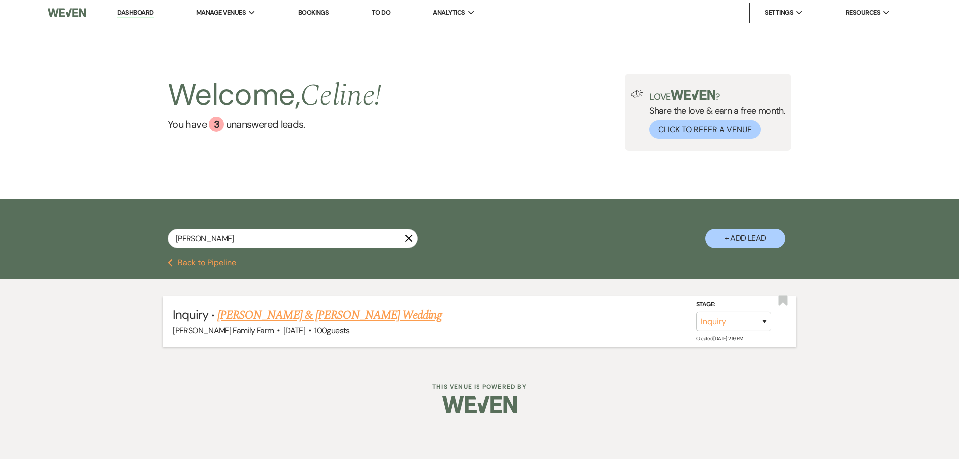
click at [299, 314] on link "[PERSON_NAME] & [PERSON_NAME] Wedding" at bounding box center [329, 315] width 224 height 18
select select "5"
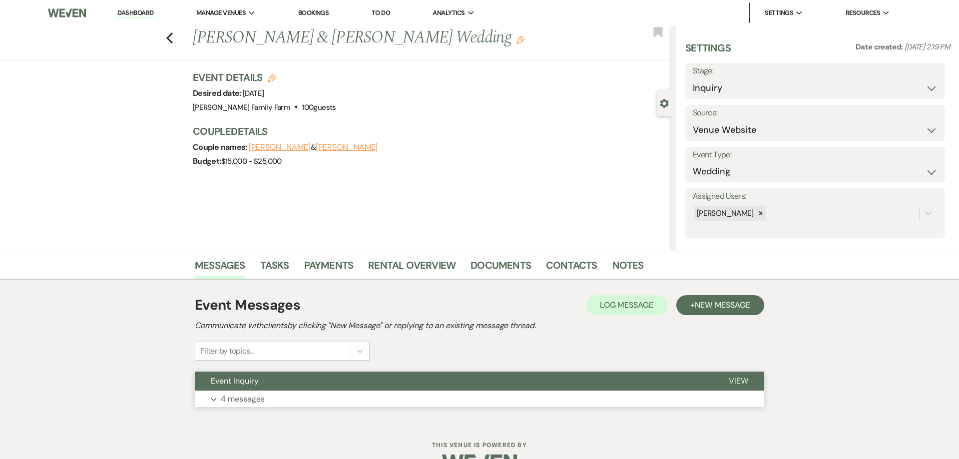
click at [261, 400] on p "4 messages" at bounding box center [243, 398] width 44 height 13
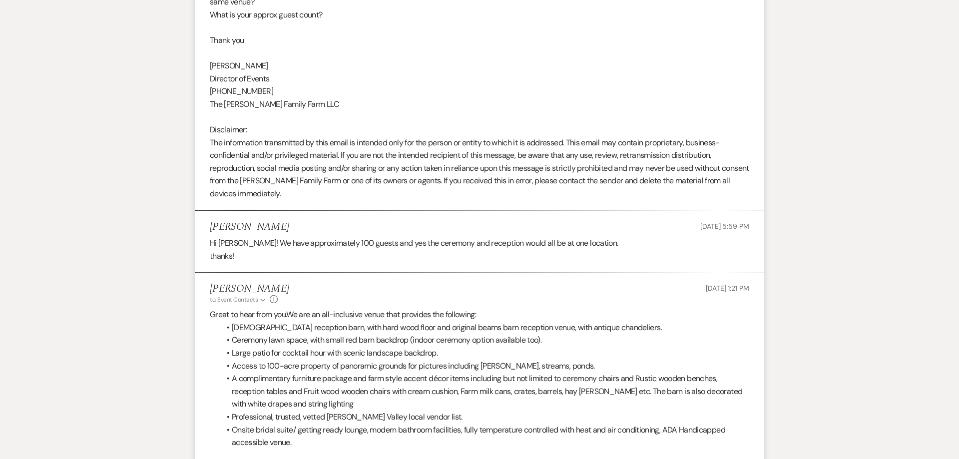
scroll to position [573, 0]
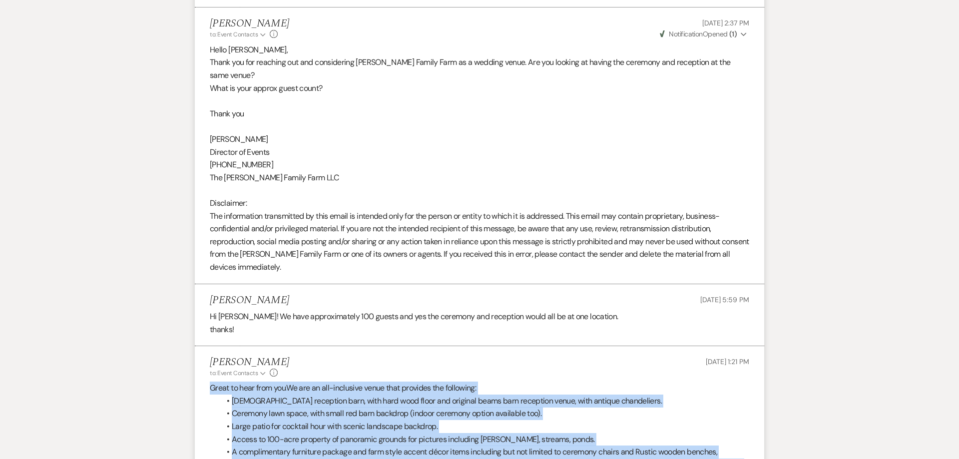
drag, startPoint x: 202, startPoint y: 293, endPoint x: 209, endPoint y: 375, distance: 82.7
copy div "Lorem ip dolo sita con. Ad eli se doe-temporinc utlab etdo magnaali eni adminim…"
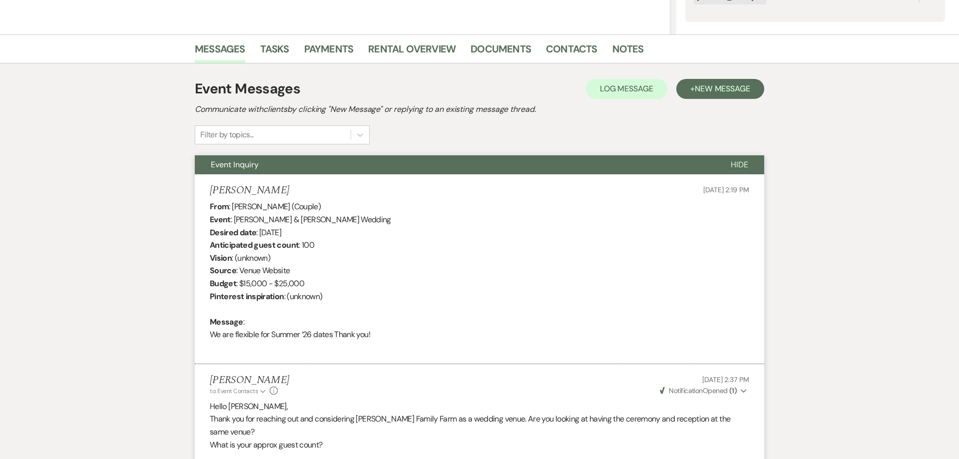
scroll to position [0, 0]
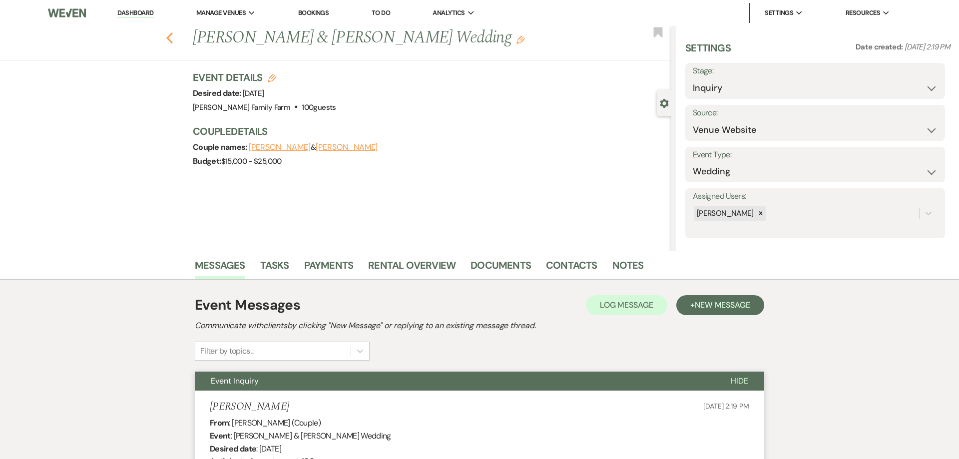
click at [171, 38] on icon "Previous" at bounding box center [169, 38] width 7 height 12
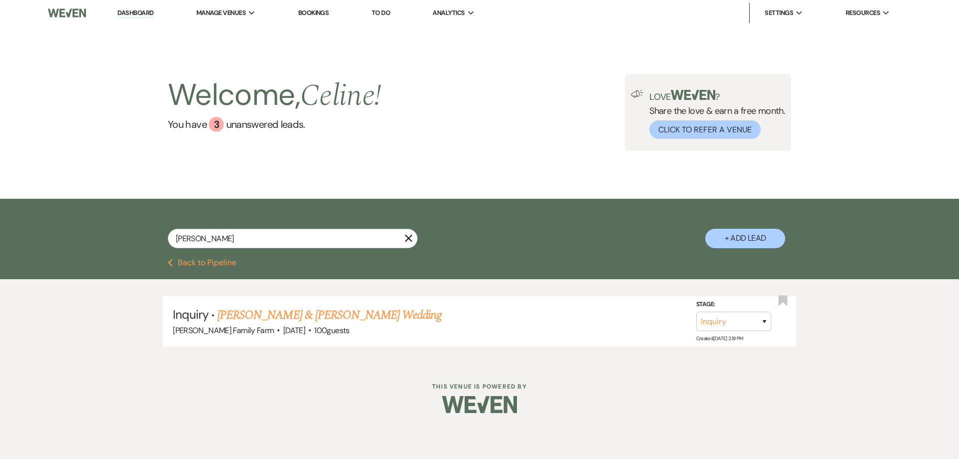
click at [408, 238] on use "button" at bounding box center [408, 238] width 7 height 7
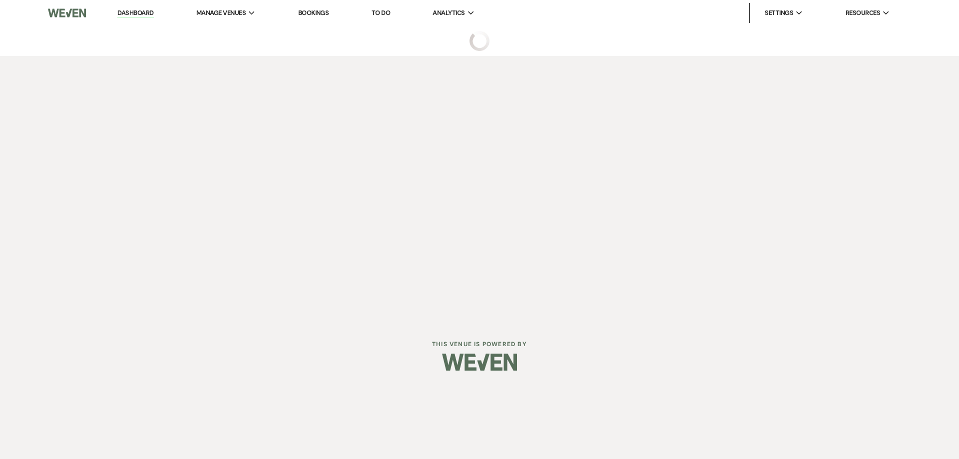
select select "5"
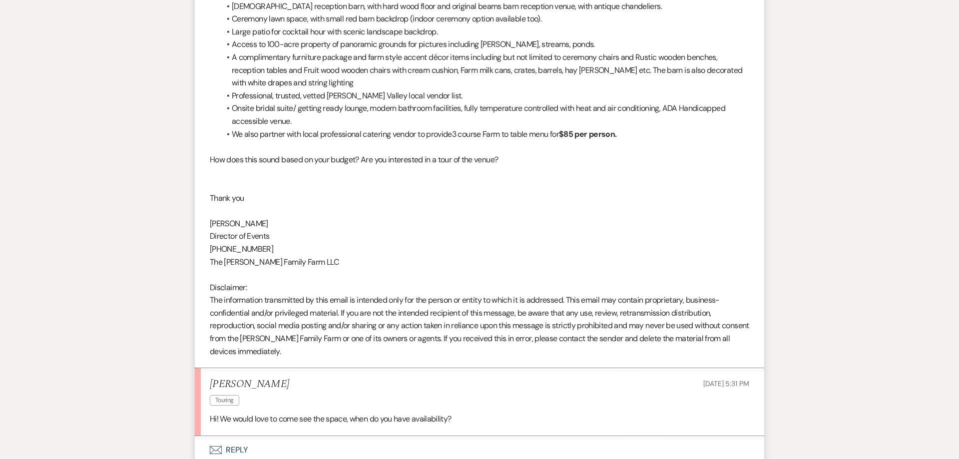
scroll to position [739, 0]
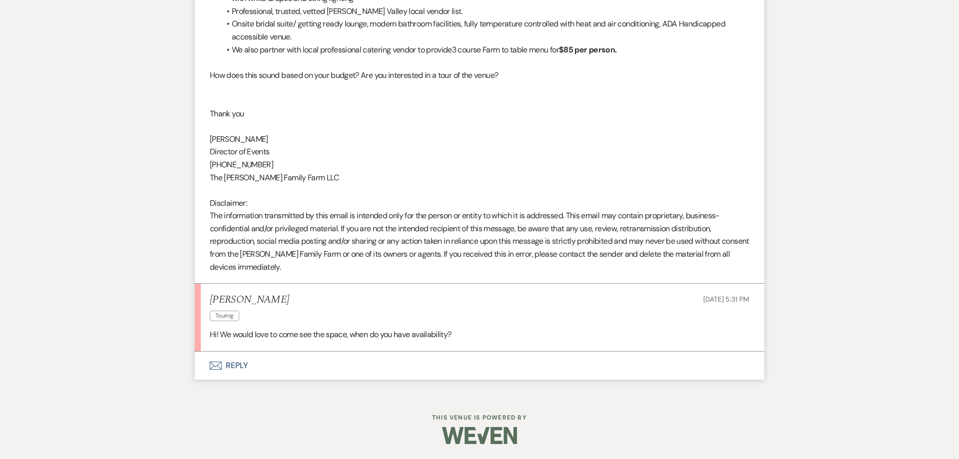
click at [242, 365] on button "Envelope Reply" at bounding box center [479, 365] width 569 height 28
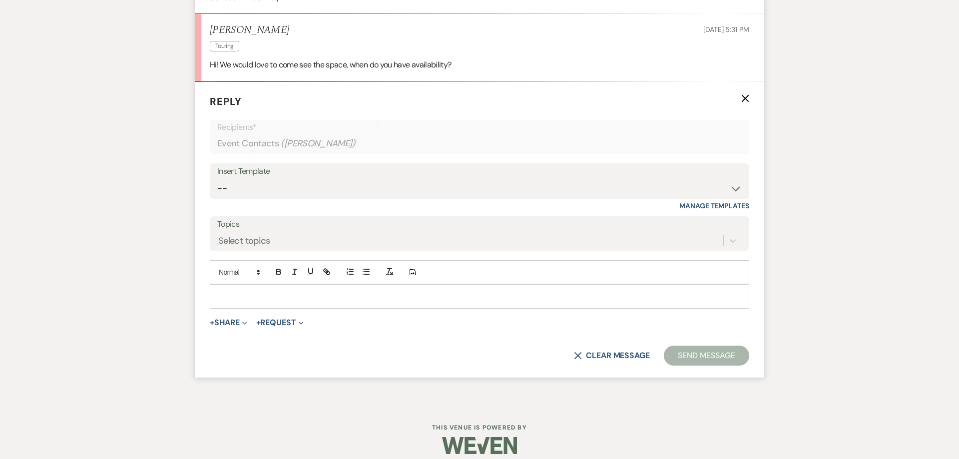
scroll to position [1009, 0]
click at [217, 178] on select "-- Follow Up 1a. Non wedding request for info (Barn) 8. Proposal email Follow u…" at bounding box center [479, 187] width 524 height 19
select select "3861"
click option "7. Tour requested" at bounding box center [0, 0] width 0 height 0
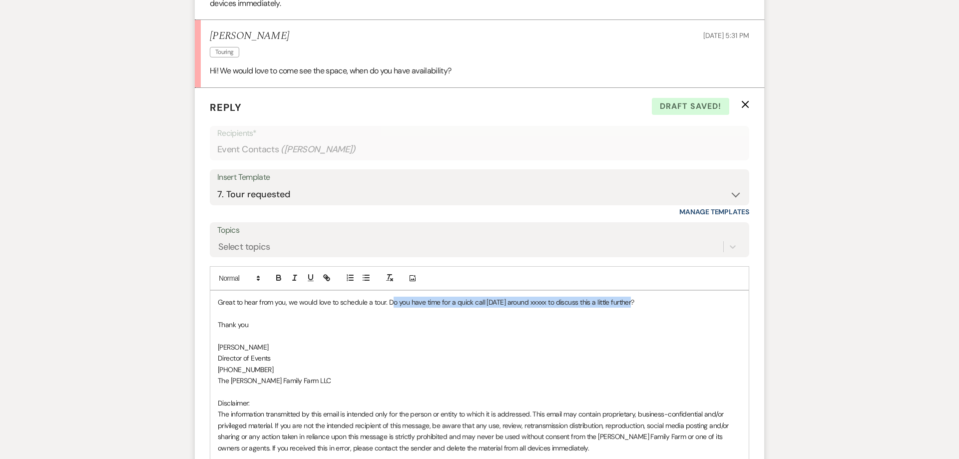
scroll to position [997, 0]
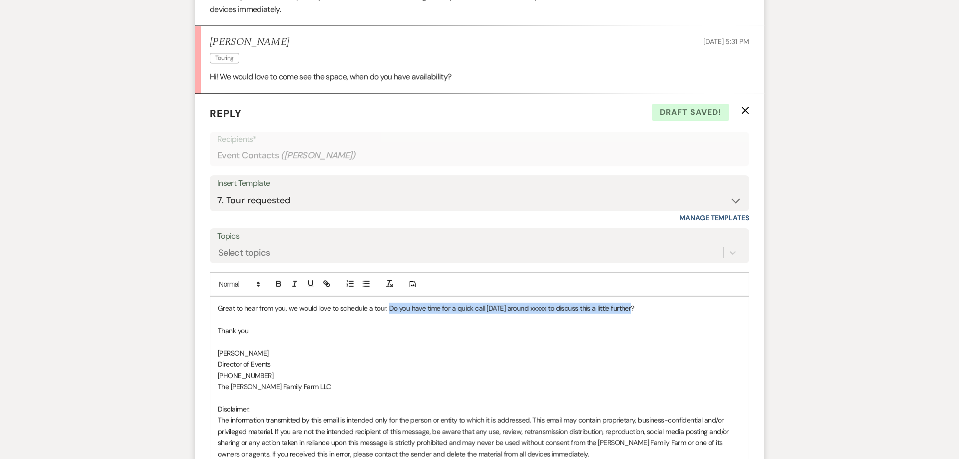
drag, startPoint x: 646, startPoint y: 294, endPoint x: 387, endPoint y: 306, distance: 258.9
click at [387, 306] on p "Great to hear from you, we would love to schedule a tour. Do you have time for …" at bounding box center [479, 308] width 523 height 11
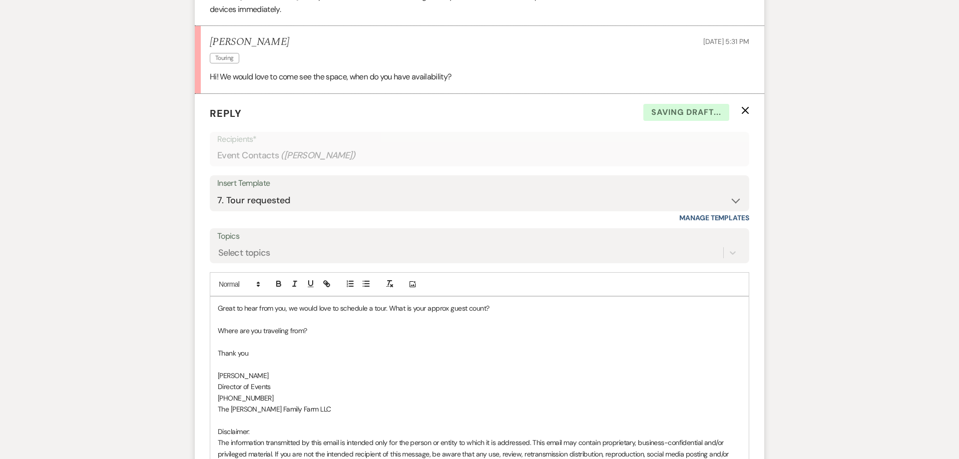
click at [324, 330] on p "Where are you traveling from?" at bounding box center [479, 330] width 523 height 11
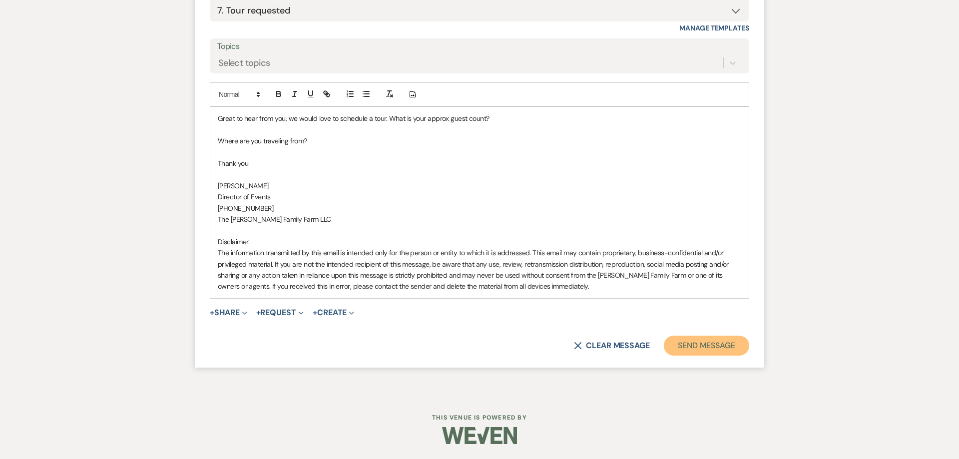
click at [701, 348] on button "Send Message" at bounding box center [706, 346] width 85 height 20
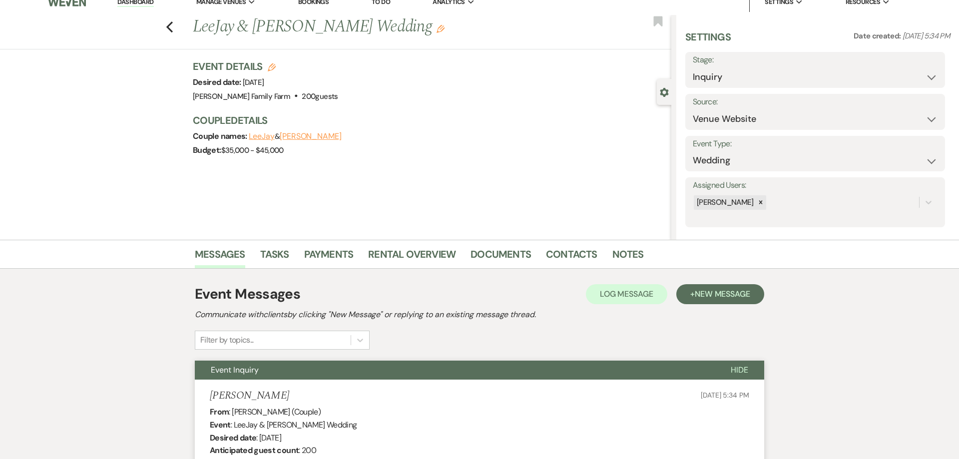
scroll to position [0, 0]
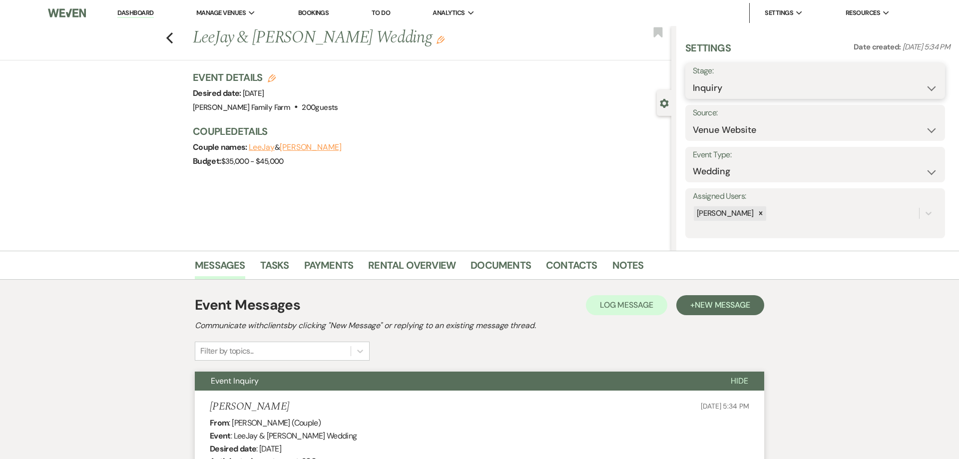
click at [693, 78] on select "Inquiry Follow Up Tour Requested Tour Confirmed Toured Proposal Sent Booked Lost" at bounding box center [815, 87] width 245 height 19
select select "2"
click option "Tour Requested" at bounding box center [0, 0] width 0 height 0
click at [908, 83] on button "Save" at bounding box center [917, 81] width 56 height 20
click at [176, 37] on div "Previous LeeJay & [PERSON_NAME] Wedding Edit Bookmark" at bounding box center [333, 43] width 676 height 34
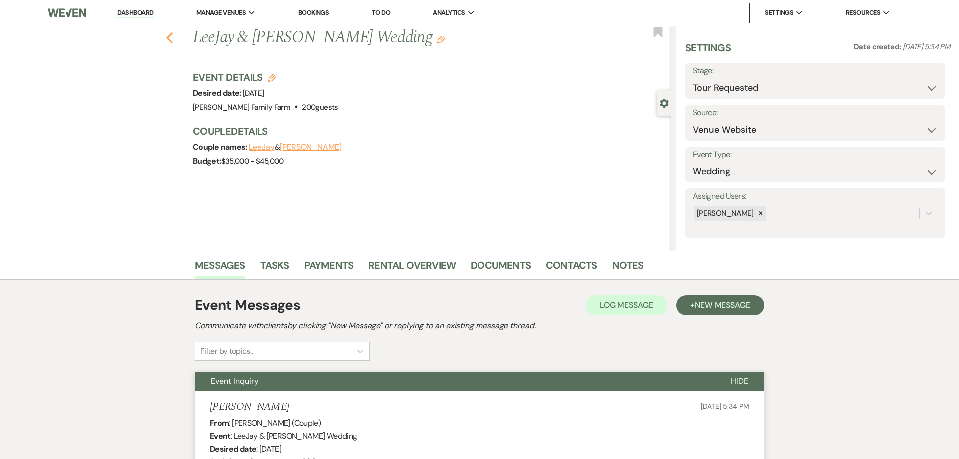
click at [167, 39] on icon "Previous" at bounding box center [169, 38] width 7 height 12
select select "2"
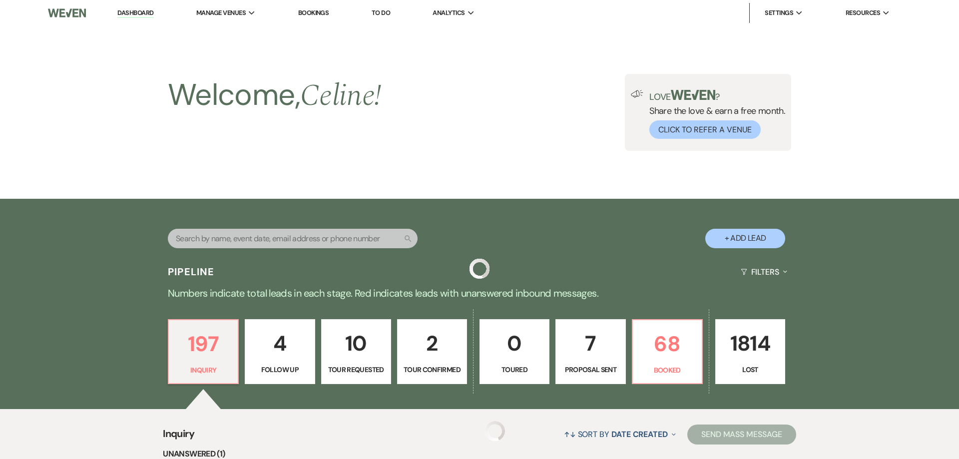
scroll to position [200, 0]
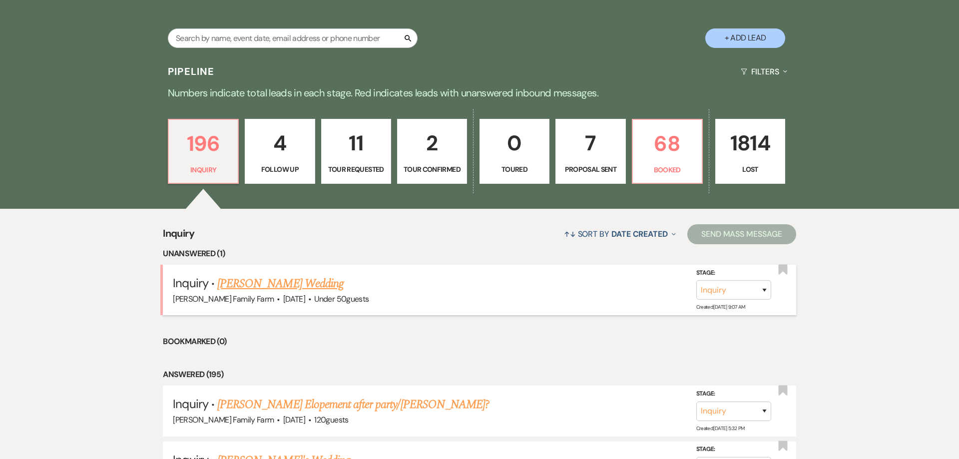
click at [286, 287] on link "[PERSON_NAME] Wedding" at bounding box center [280, 284] width 126 height 18
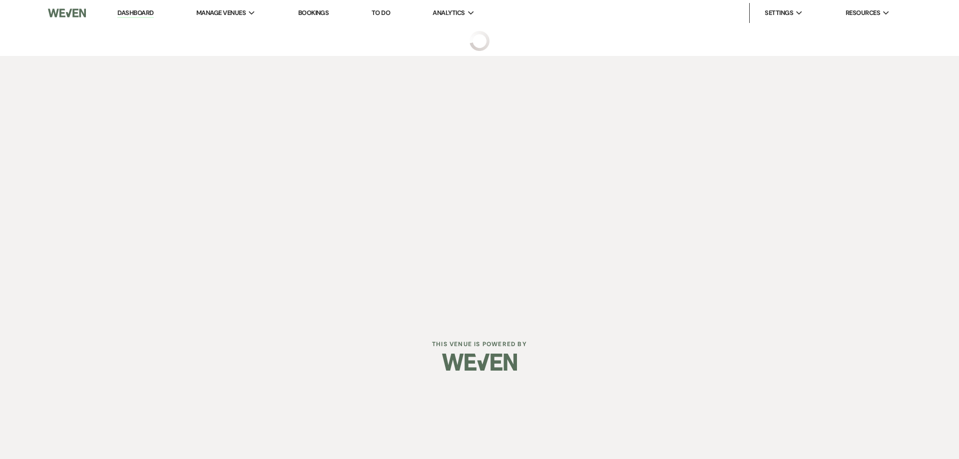
select select "2"
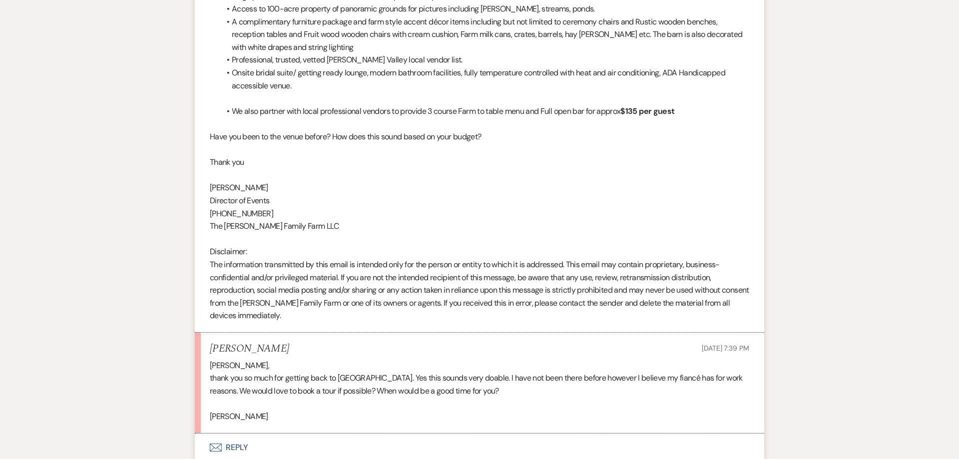
scroll to position [1391, 0]
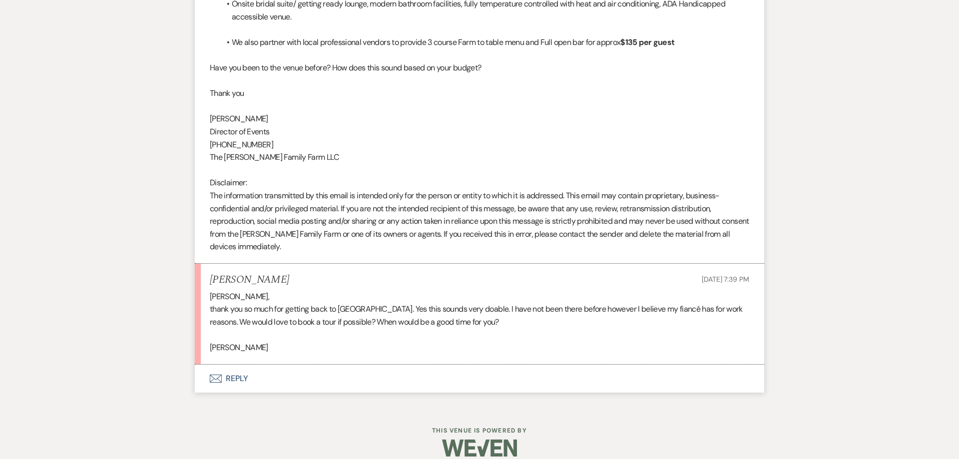
click at [238, 367] on button "Envelope Reply" at bounding box center [479, 378] width 569 height 28
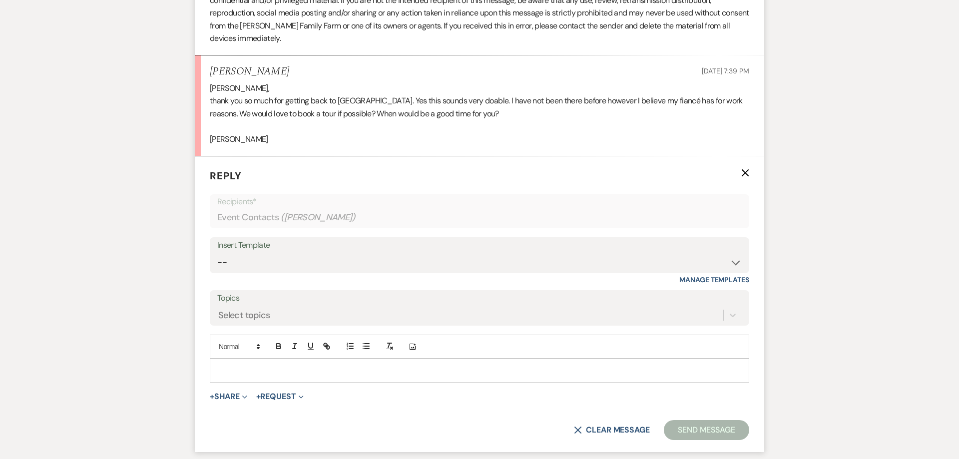
scroll to position [1671, 0]
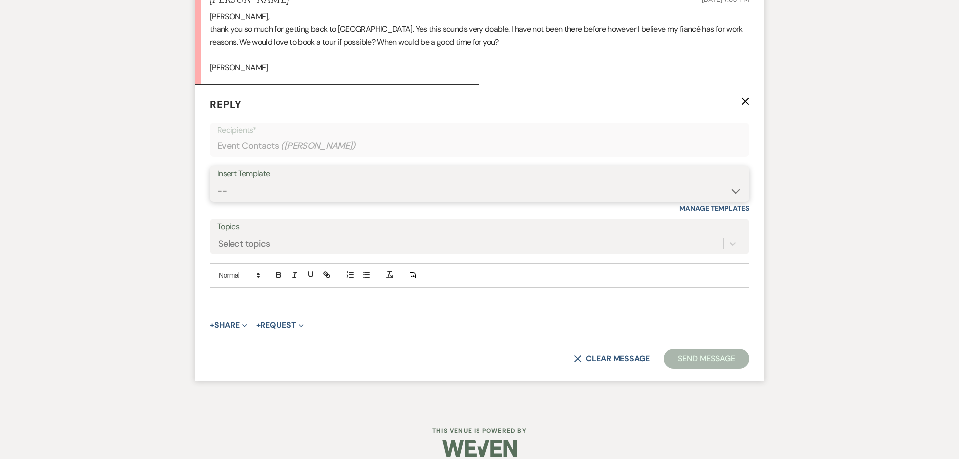
click at [217, 181] on select "-- Follow Up 1a. Non wedding request for info (Barn) 8. Proposal email Follow u…" at bounding box center [479, 190] width 524 height 19
click option "Client wants to book" at bounding box center [0, 0] width 0 height 0
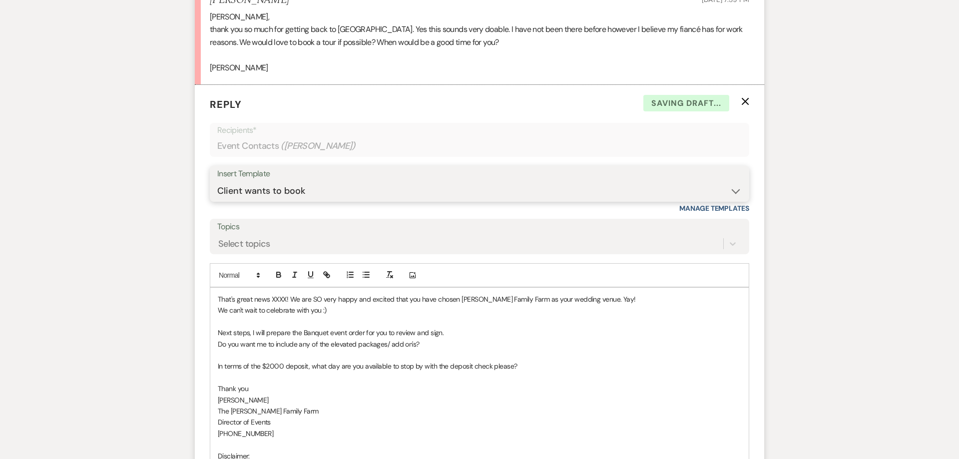
click at [217, 181] on select "-- Follow Up 1a. Non wedding request for info (Barn) 8. Proposal email Follow u…" at bounding box center [479, 190] width 524 height 19
select select "3861"
click option "7. Tour requested" at bounding box center [0, 0] width 0 height 0
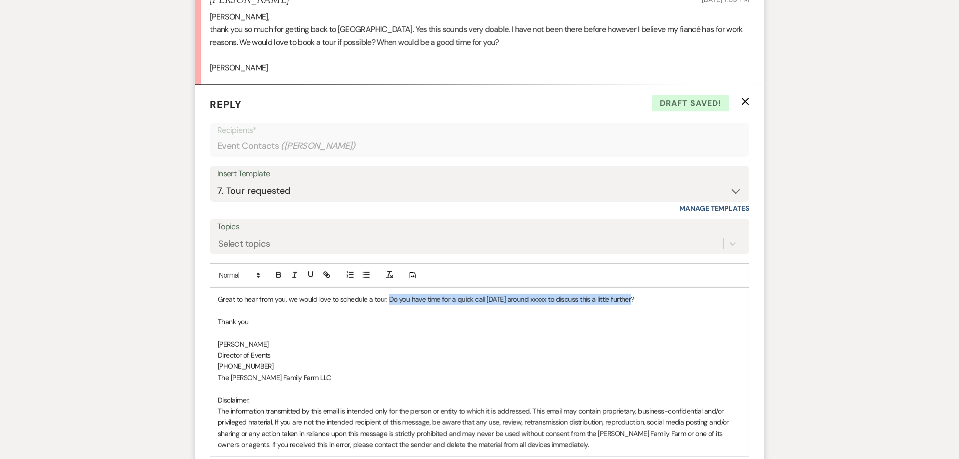
drag, startPoint x: 574, startPoint y: 282, endPoint x: 389, endPoint y: 287, distance: 184.8
click at [389, 294] on p "Great to hear from you, we would love to schedule a tour. Do you have time for …" at bounding box center [479, 299] width 523 height 11
click at [307, 327] on p at bounding box center [479, 332] width 523 height 11
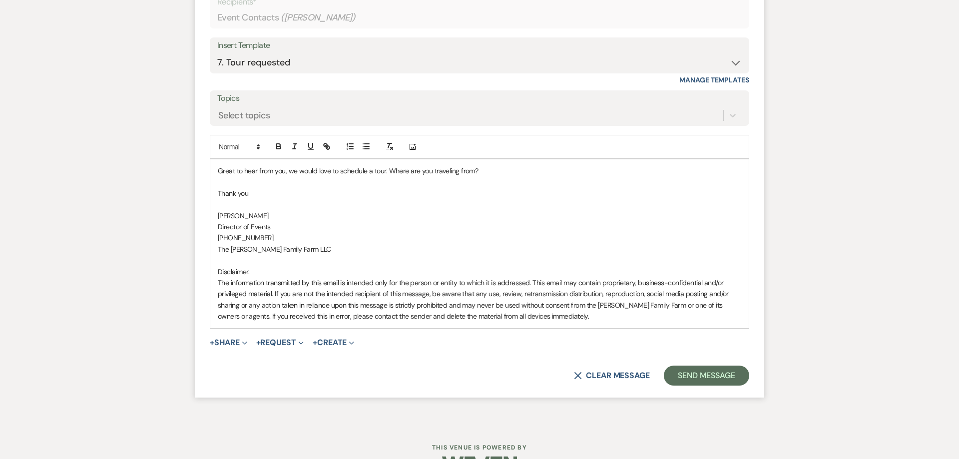
scroll to position [1816, 0]
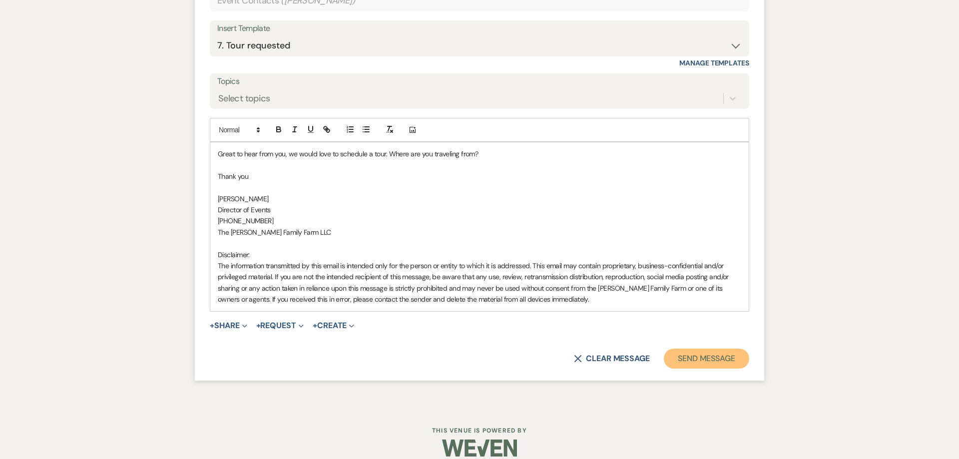
click at [733, 348] on button "Send Message" at bounding box center [706, 358] width 85 height 20
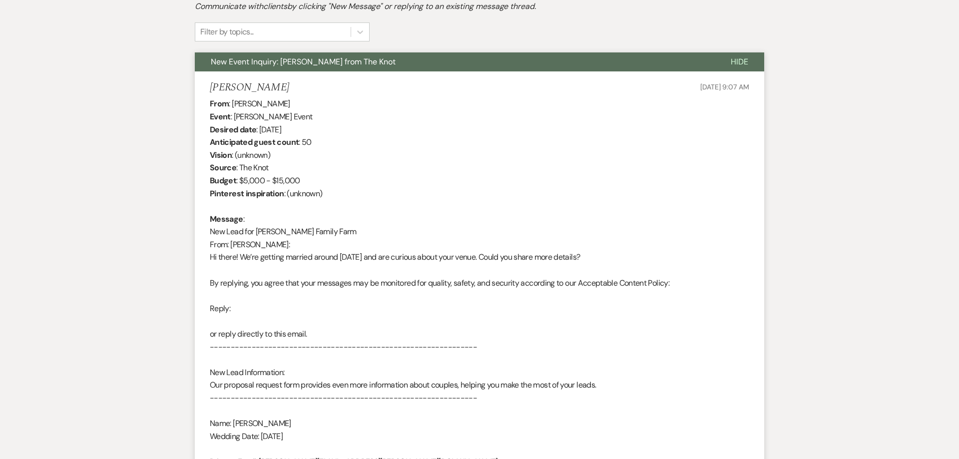
scroll to position [0, 0]
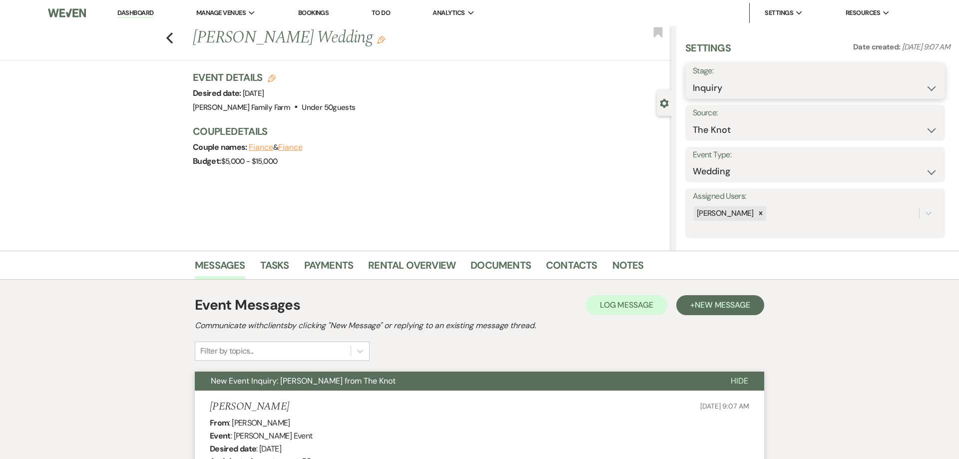
click at [693, 78] on select "Inquiry Follow Up Tour Requested Tour Confirmed Toured Proposal Sent Booked Lost" at bounding box center [815, 87] width 245 height 19
select select "2"
click option "Tour Requested" at bounding box center [0, 0] width 0 height 0
click at [913, 83] on button "Save" at bounding box center [917, 81] width 56 height 20
click at [171, 40] on icon "Previous" at bounding box center [169, 38] width 7 height 12
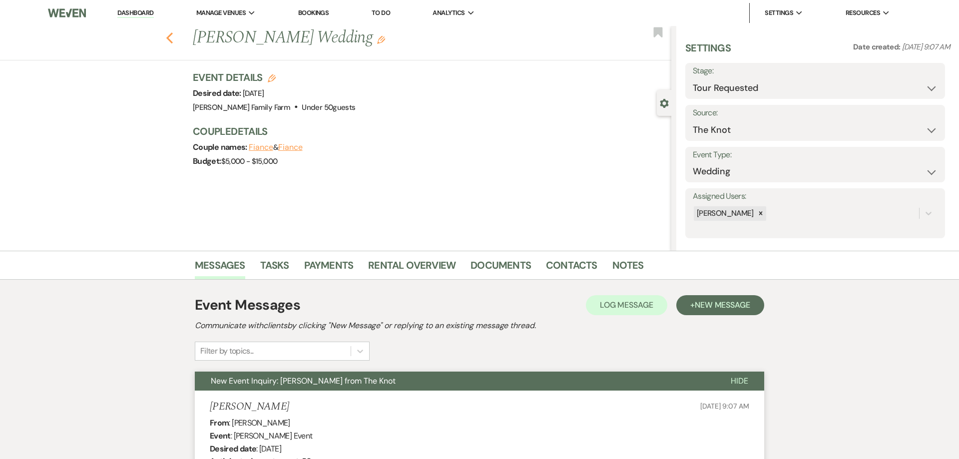
select select "2"
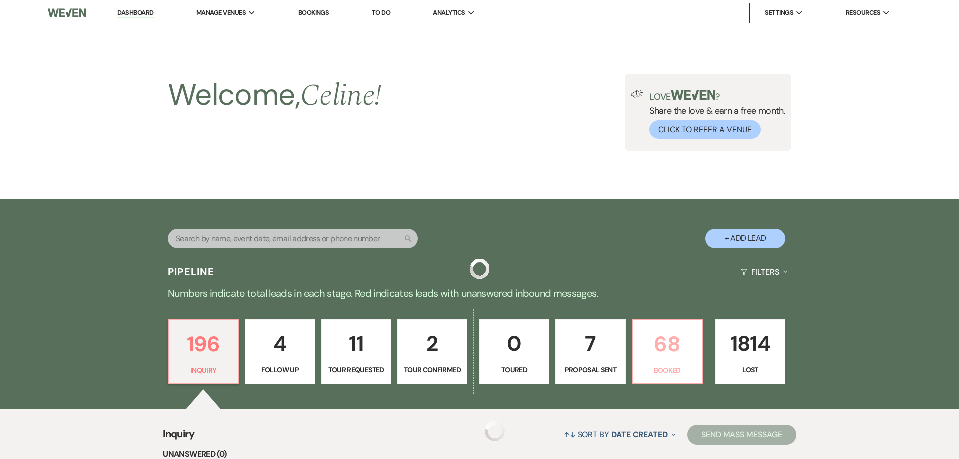
scroll to position [200, 0]
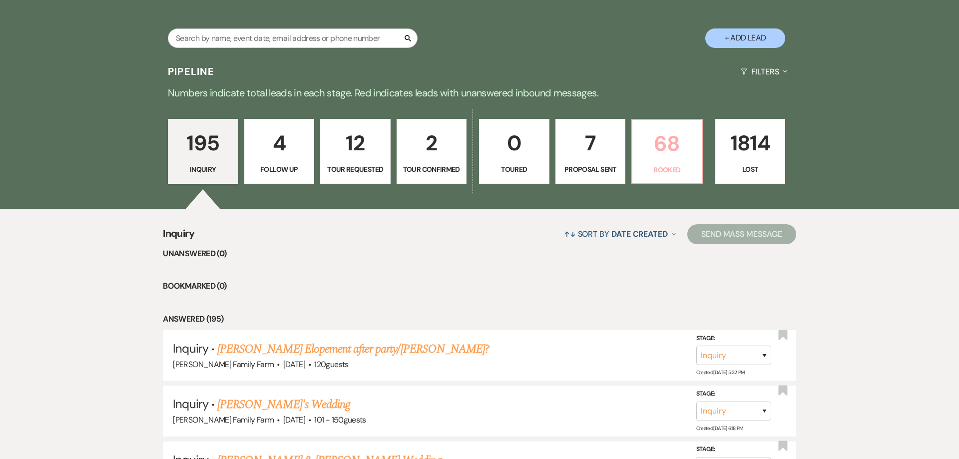
click at [658, 175] on p "Booked" at bounding box center [666, 169] width 57 height 11
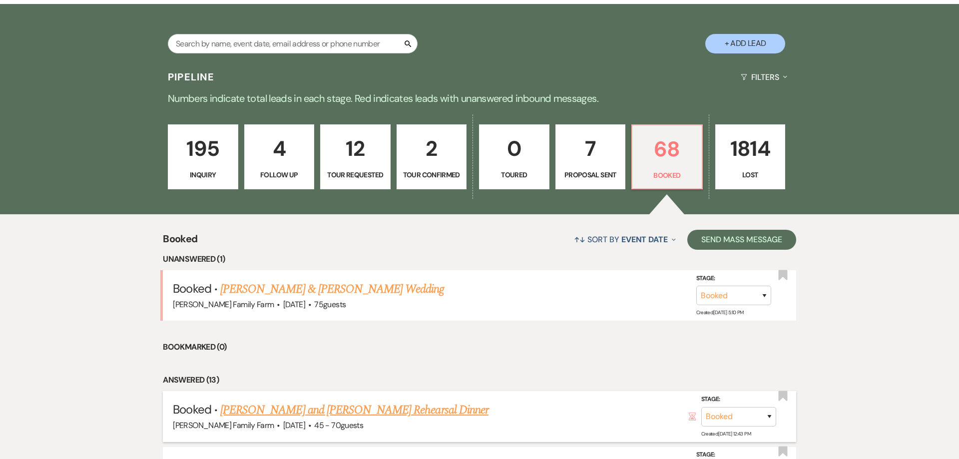
scroll to position [255, 0]
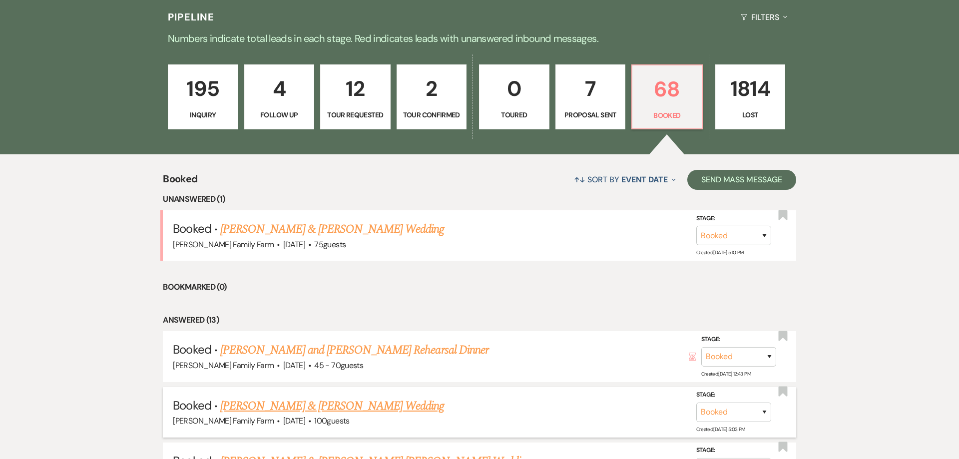
click at [320, 405] on link "[PERSON_NAME] & [PERSON_NAME] Wedding" at bounding box center [332, 406] width 224 height 18
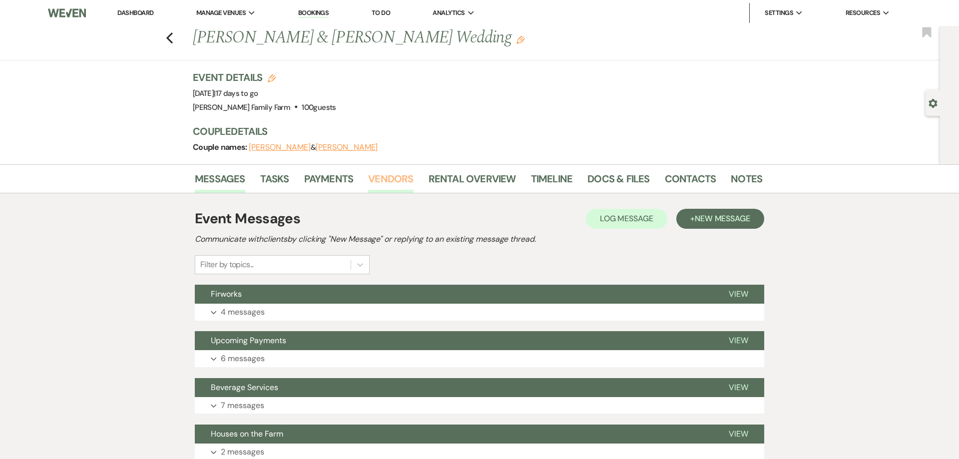
click at [393, 179] on link "Vendors" at bounding box center [390, 182] width 45 height 22
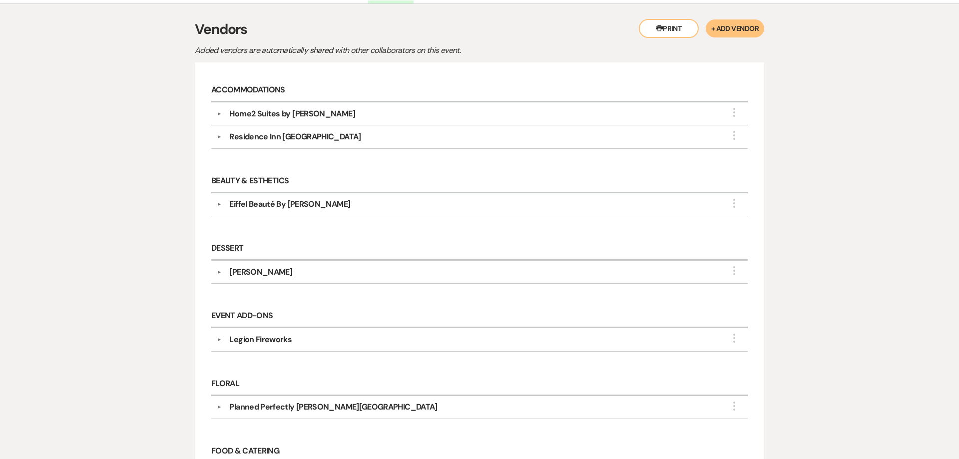
scroll to position [191, 0]
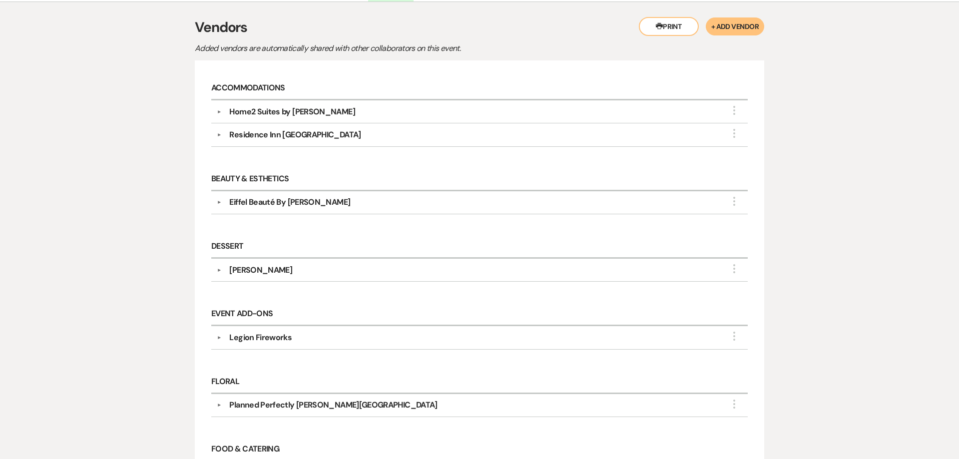
click at [284, 206] on div "Eiffel Beauté By [PERSON_NAME]" at bounding box center [289, 202] width 121 height 12
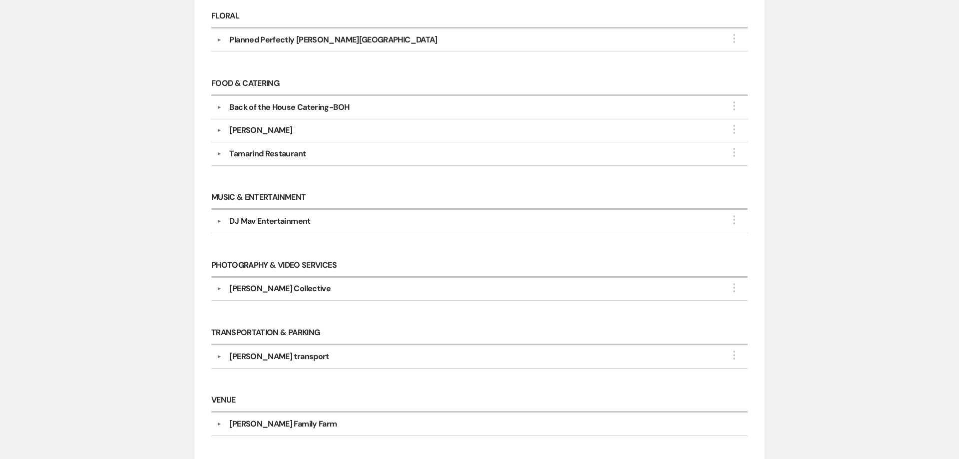
scroll to position [764, 0]
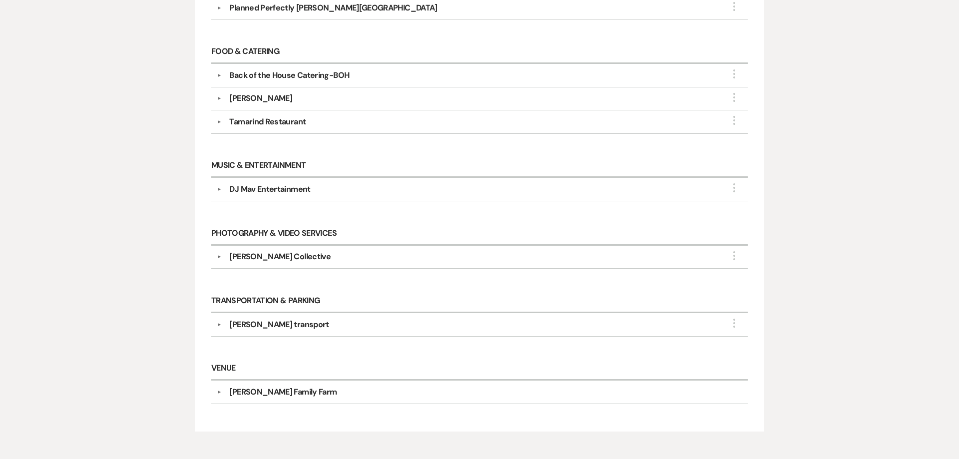
click at [294, 324] on div "[PERSON_NAME] transport" at bounding box center [481, 325] width 521 height 12
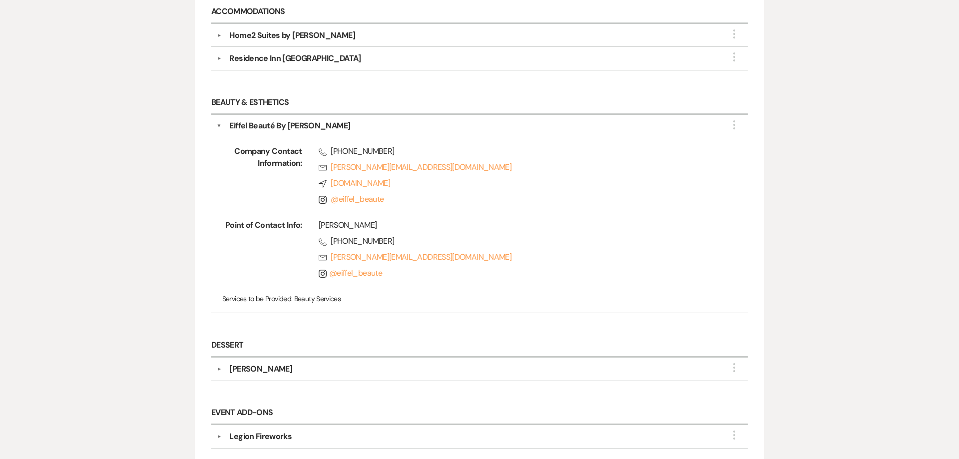
scroll to position [102, 0]
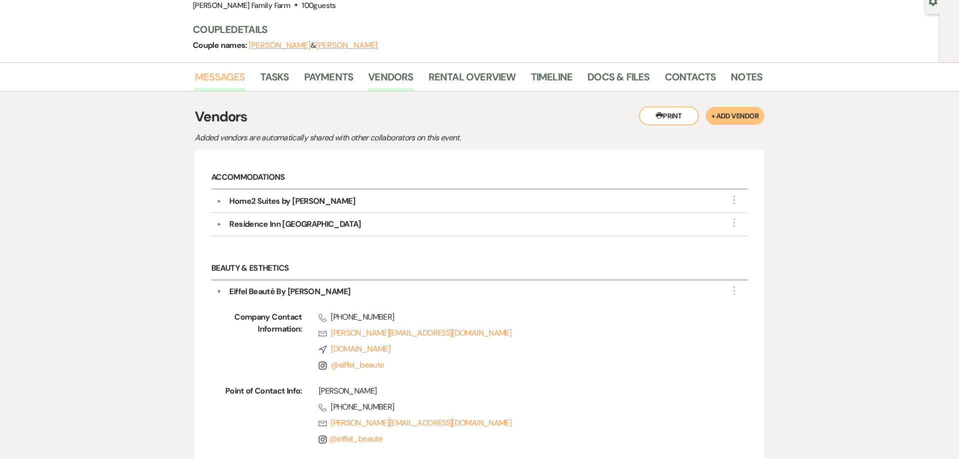
click at [210, 77] on link "Messages" at bounding box center [220, 80] width 50 height 22
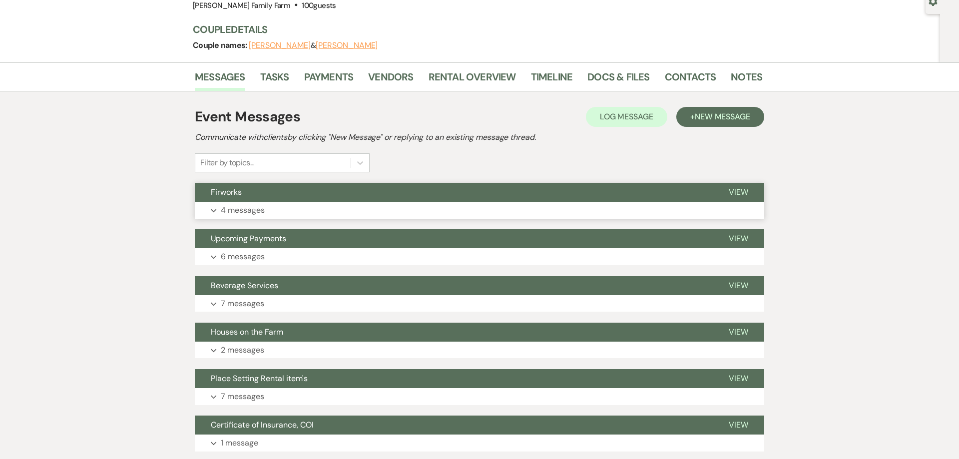
click at [256, 206] on p "4 messages" at bounding box center [243, 210] width 44 height 13
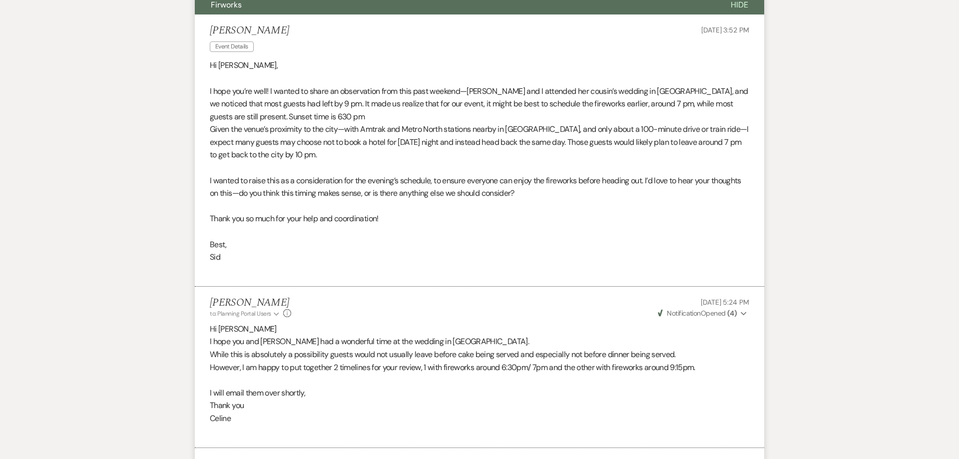
scroll to position [165, 0]
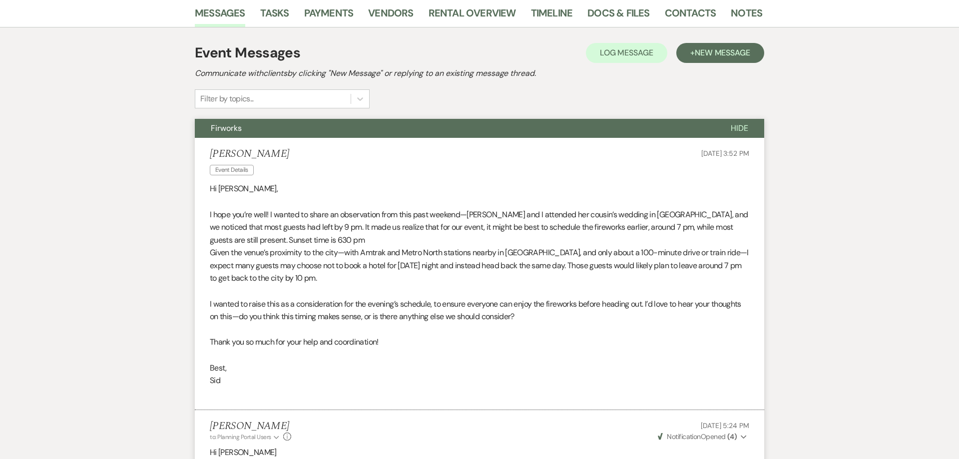
click at [247, 130] on button "Firworks" at bounding box center [455, 128] width 520 height 19
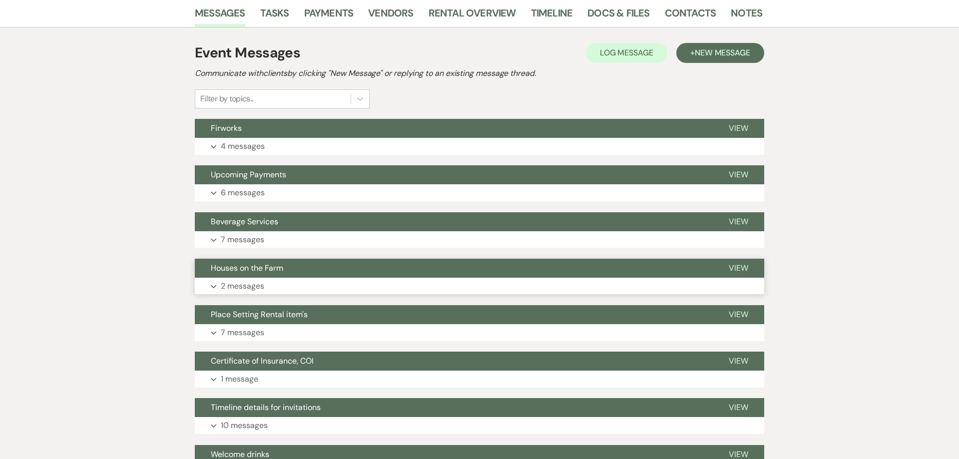
click at [260, 280] on button "Expand 2 messages" at bounding box center [479, 286] width 569 height 17
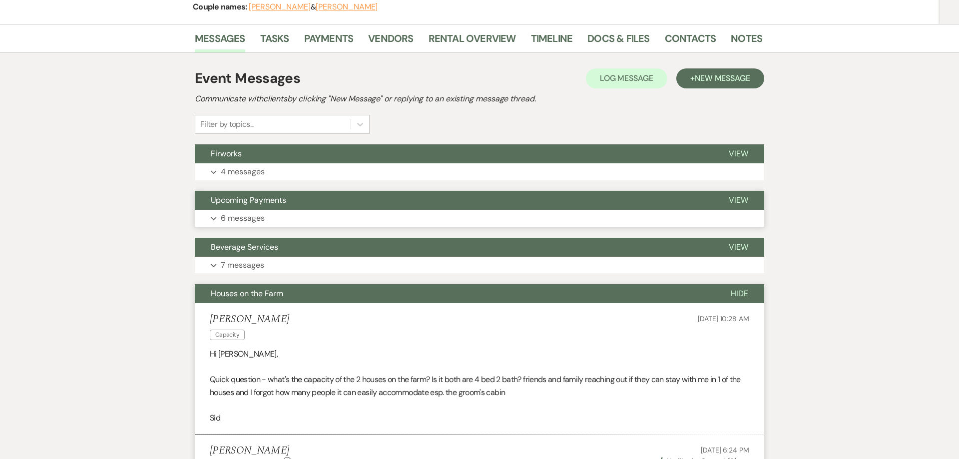
click at [248, 201] on span "Upcoming Payments" at bounding box center [248, 200] width 75 height 10
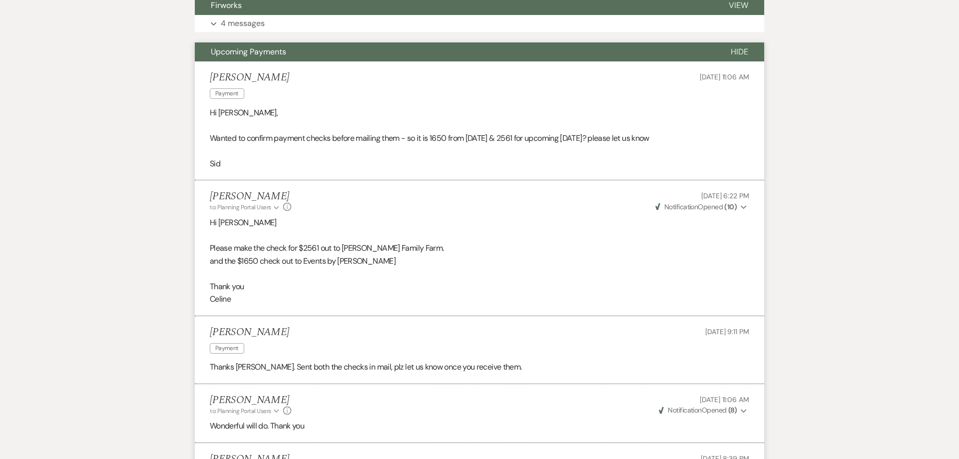
scroll to position [114, 0]
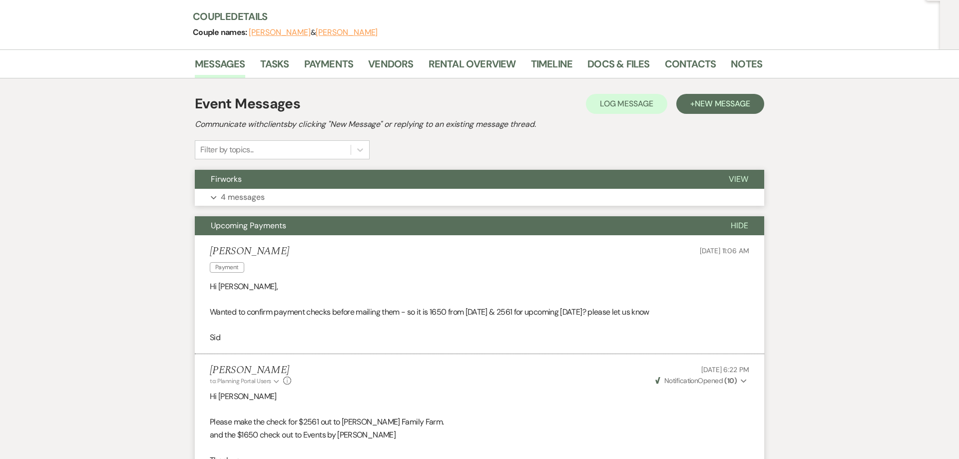
click at [259, 197] on p "4 messages" at bounding box center [243, 197] width 44 height 13
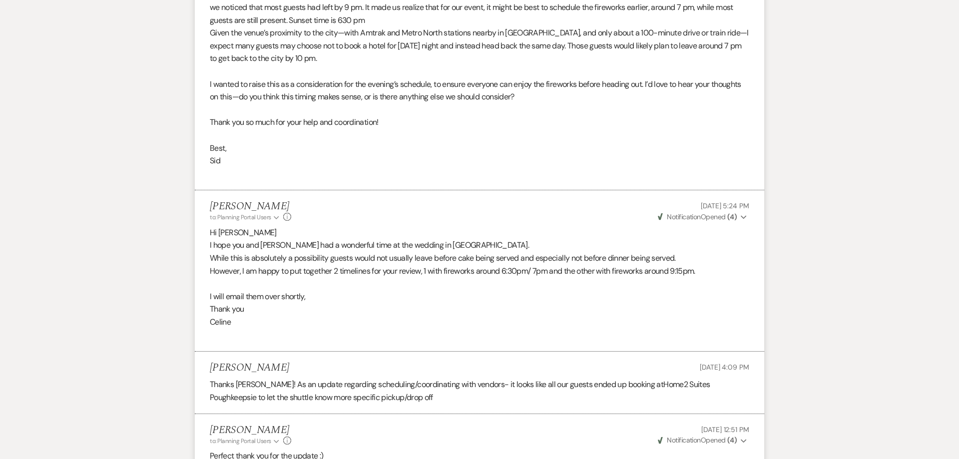
scroll to position [471, 0]
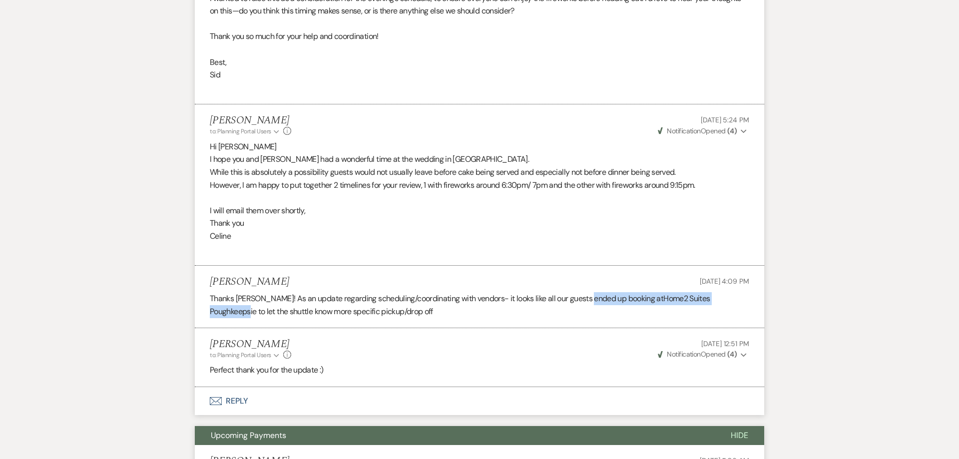
drag, startPoint x: 585, startPoint y: 299, endPoint x: 722, endPoint y: 299, distance: 137.3
click at [722, 299] on p "Thanks [PERSON_NAME]! As an update regarding scheduling/coordinating with vendo…" at bounding box center [479, 304] width 539 height 25
click at [374, 317] on p "Thanks [PERSON_NAME]! As an update regarding scheduling/coordinating with vendo…" at bounding box center [479, 304] width 539 height 25
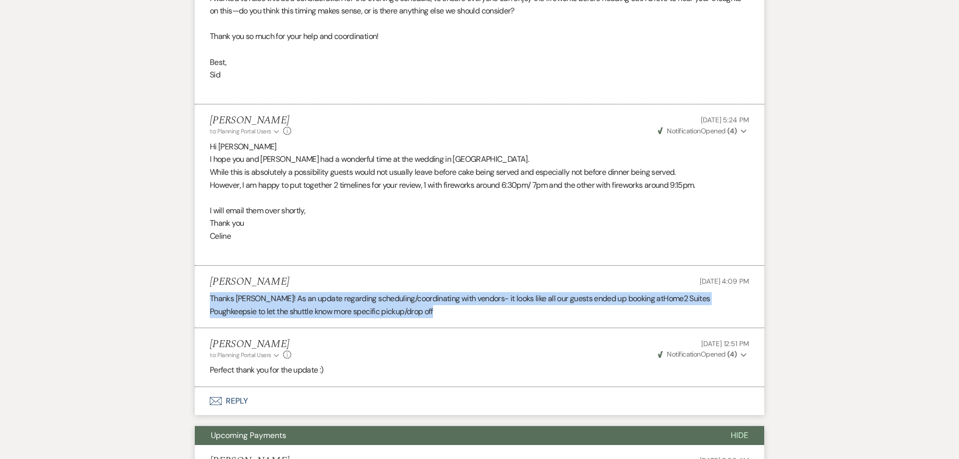
drag, startPoint x: 375, startPoint y: 311, endPoint x: 204, endPoint y: 295, distance: 172.0
click at [204, 295] on li "[PERSON_NAME] [DATE] 4:09 PM Thanks [PERSON_NAME]! As an update regarding sched…" at bounding box center [479, 297] width 569 height 62
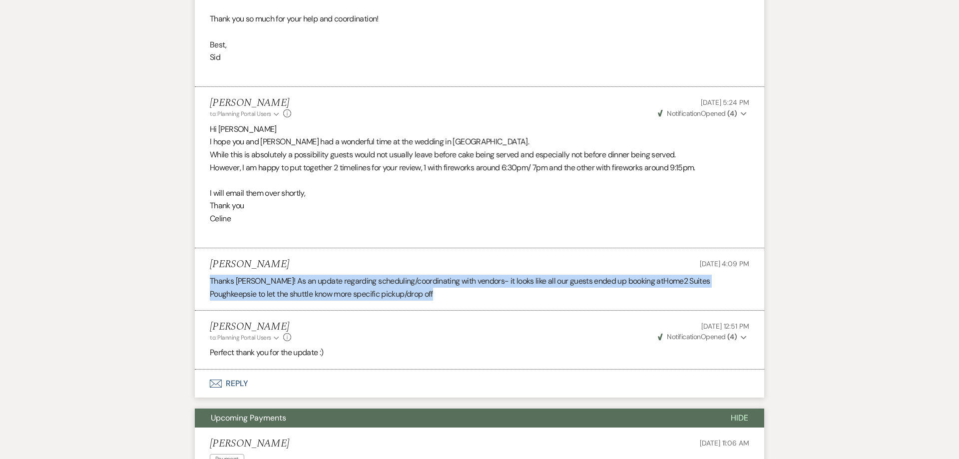
scroll to position [471, 0]
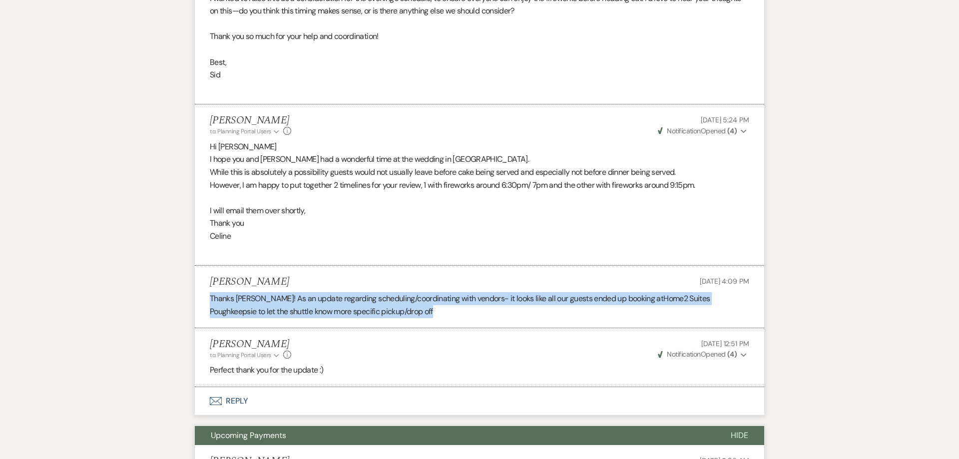
click at [380, 314] on p "Thanks [PERSON_NAME]! As an update regarding scheduling/coordinating with vendo…" at bounding box center [479, 305] width 539 height 25
drag, startPoint x: 376, startPoint y: 313, endPoint x: 193, endPoint y: 296, distance: 183.5
click at [377, 315] on p "Thanks [PERSON_NAME]! As an update regarding scheduling/coordinating with vendo…" at bounding box center [479, 305] width 539 height 25
drag, startPoint x: 375, startPoint y: 314, endPoint x: 197, endPoint y: 296, distance: 178.7
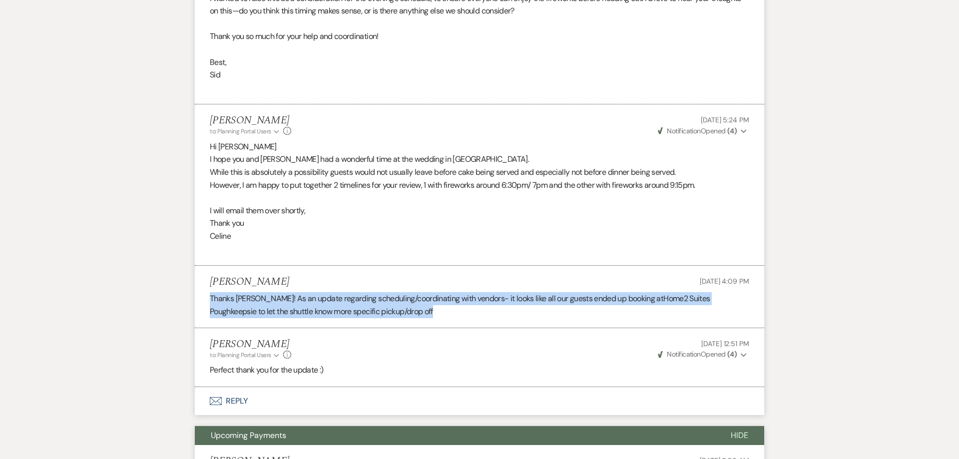
click at [197, 296] on li "[PERSON_NAME] [DATE] 4:09 PM Thanks [PERSON_NAME]! As an update regarding sched…" at bounding box center [479, 297] width 569 height 62
click at [381, 314] on p "Thanks [PERSON_NAME]! As an update regarding scheduling/coordinating with vendo…" at bounding box center [479, 305] width 539 height 25
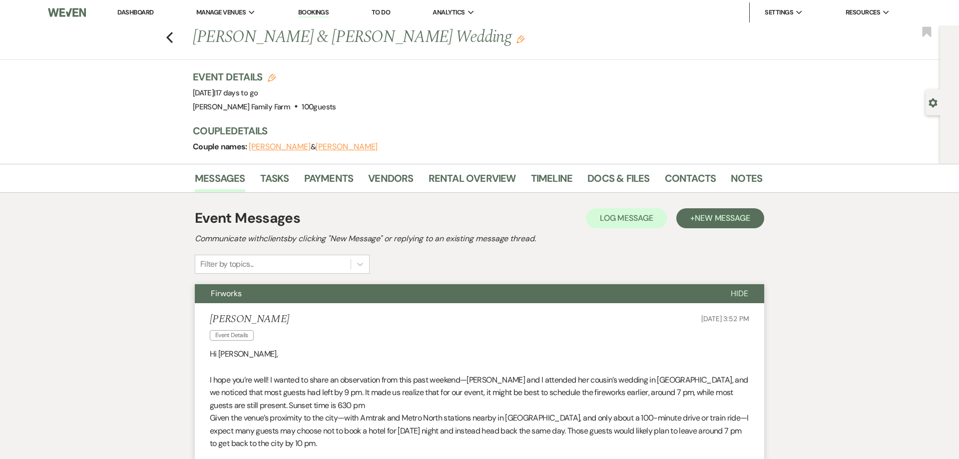
scroll to position [0, 0]
click at [170, 41] on use "button" at bounding box center [169, 37] width 6 height 11
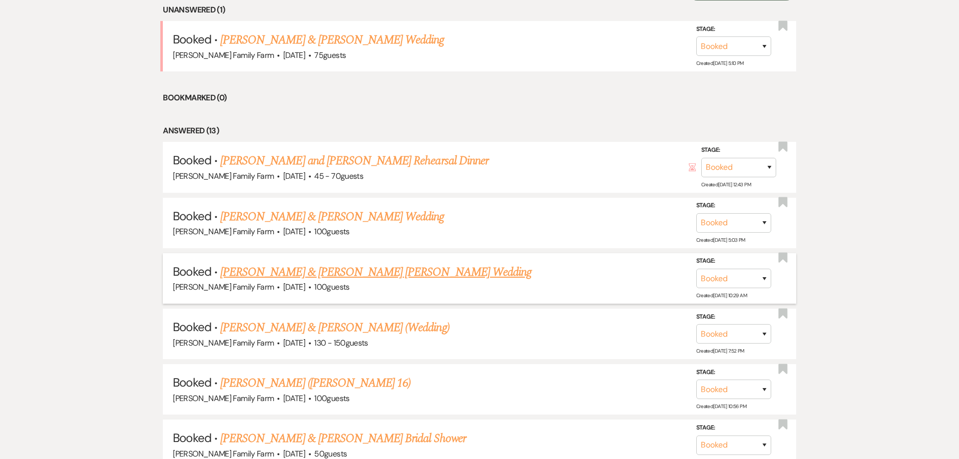
scroll to position [445, 0]
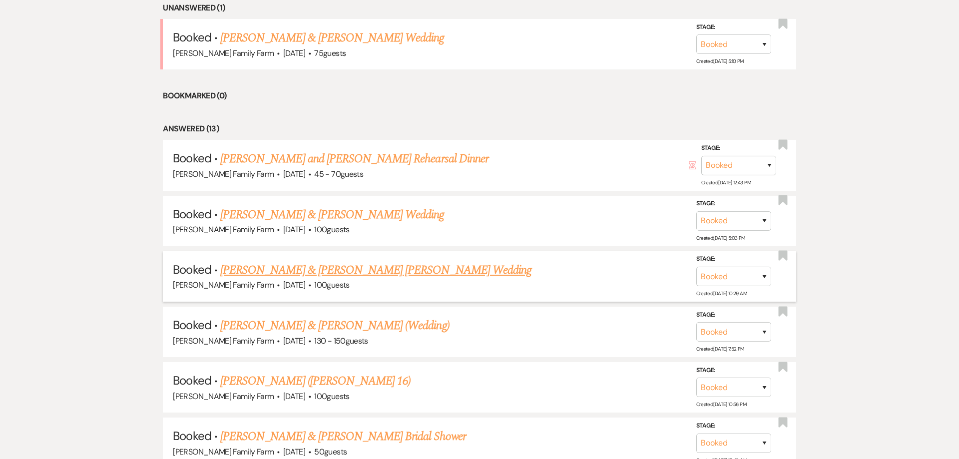
click at [330, 273] on link "[PERSON_NAME] & [PERSON_NAME] [PERSON_NAME] Wedding" at bounding box center [375, 271] width 311 height 18
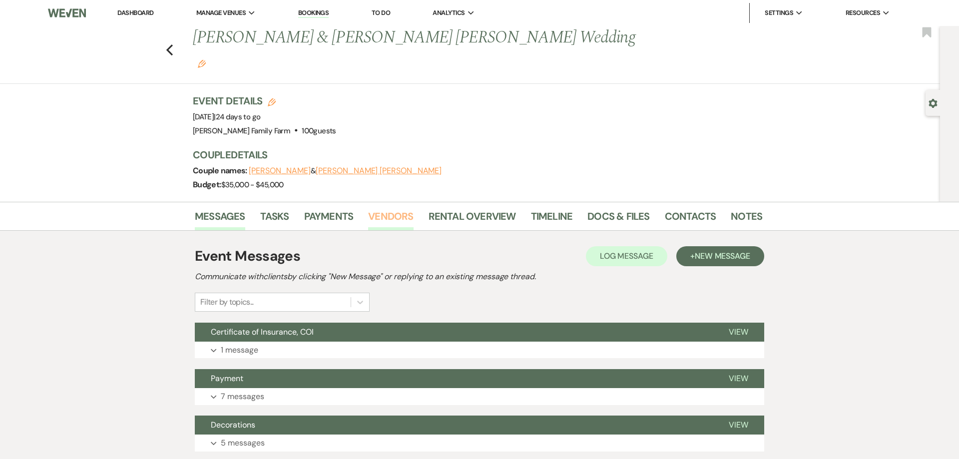
click at [393, 208] on link "Vendors" at bounding box center [390, 219] width 45 height 22
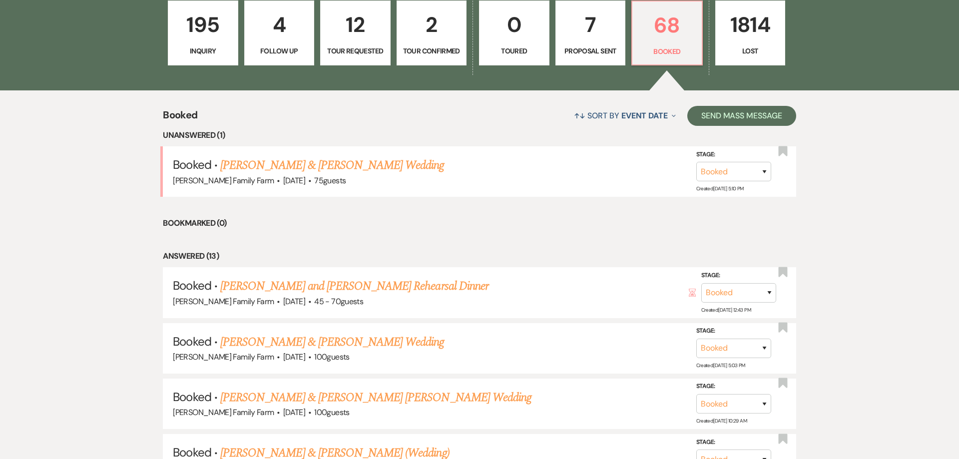
scroll to position [293, 0]
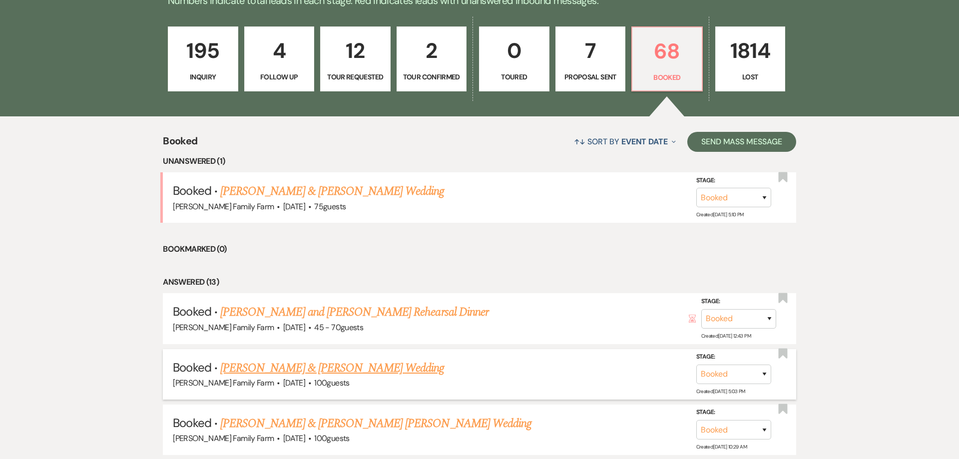
click at [320, 371] on link "[PERSON_NAME] & [PERSON_NAME] Wedding" at bounding box center [332, 368] width 224 height 18
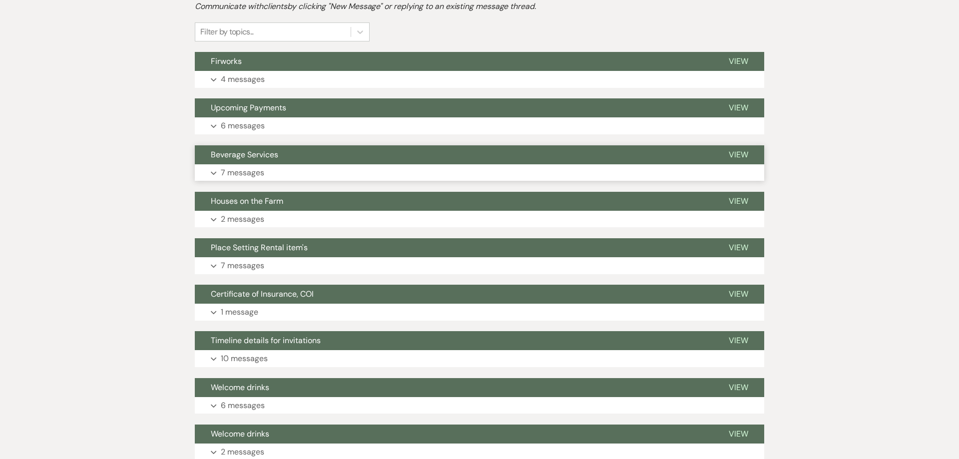
scroll to position [229, 0]
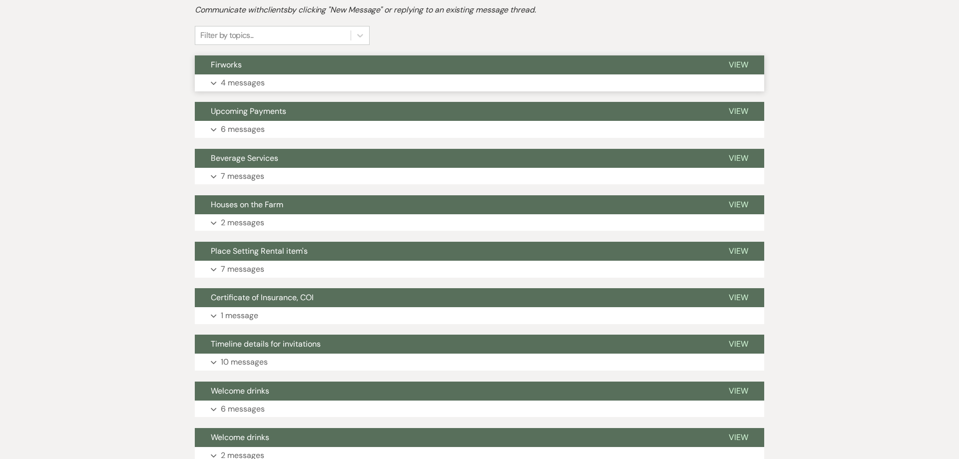
click at [232, 83] on p "4 messages" at bounding box center [243, 83] width 44 height 13
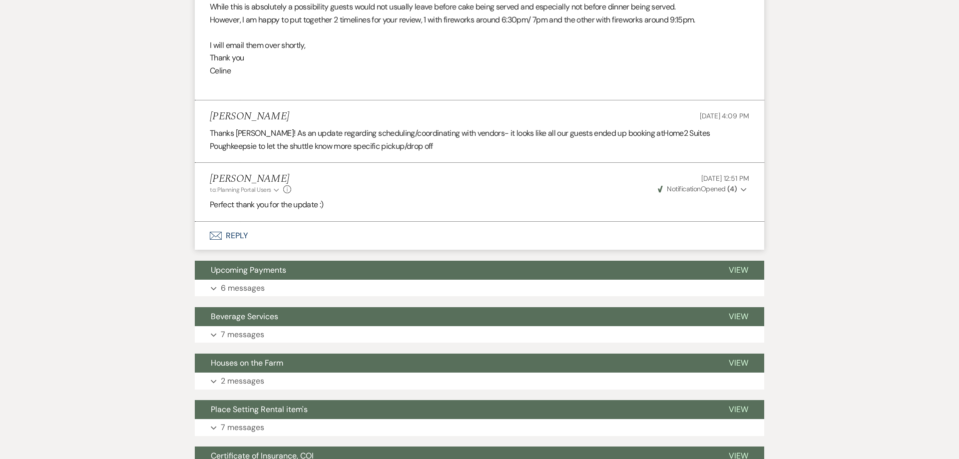
scroll to position [624, 0]
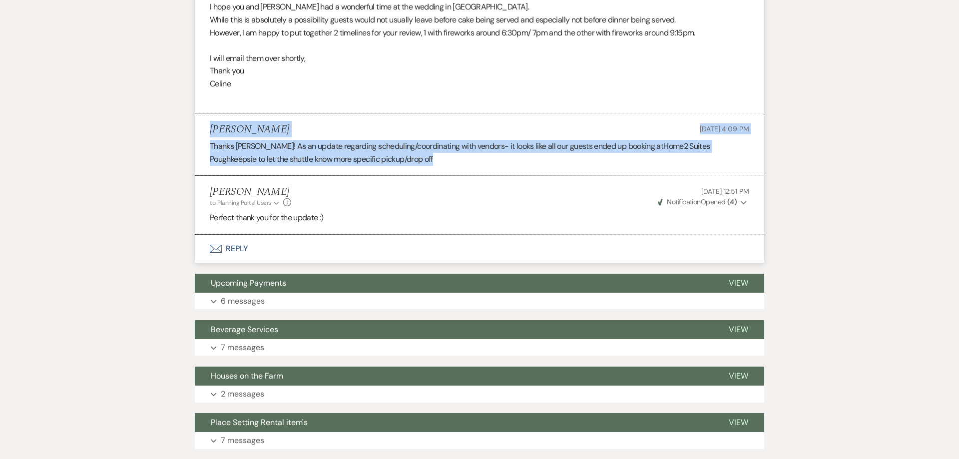
drag, startPoint x: 306, startPoint y: 151, endPoint x: 204, endPoint y: 127, distance: 104.1
click at [204, 127] on li "[PERSON_NAME] [DATE] 4:09 PM Thanks [PERSON_NAME]! As an update regarding sched…" at bounding box center [479, 144] width 569 height 62
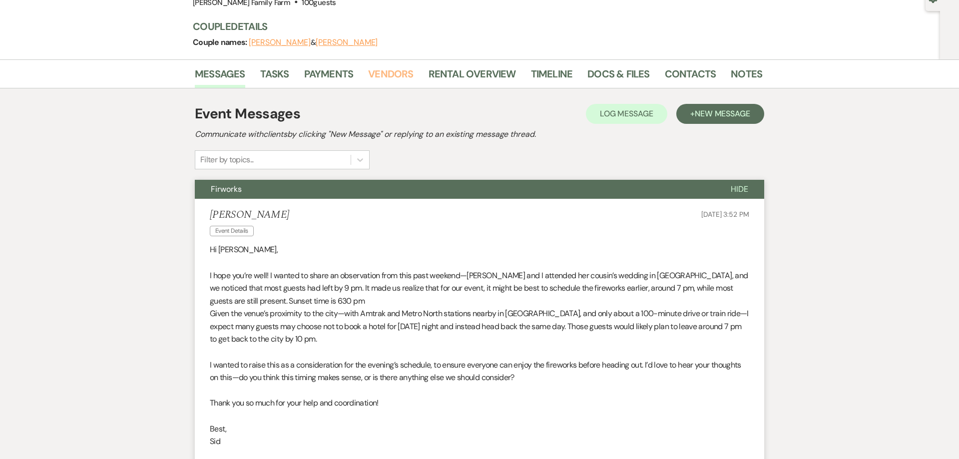
scroll to position [115, 0]
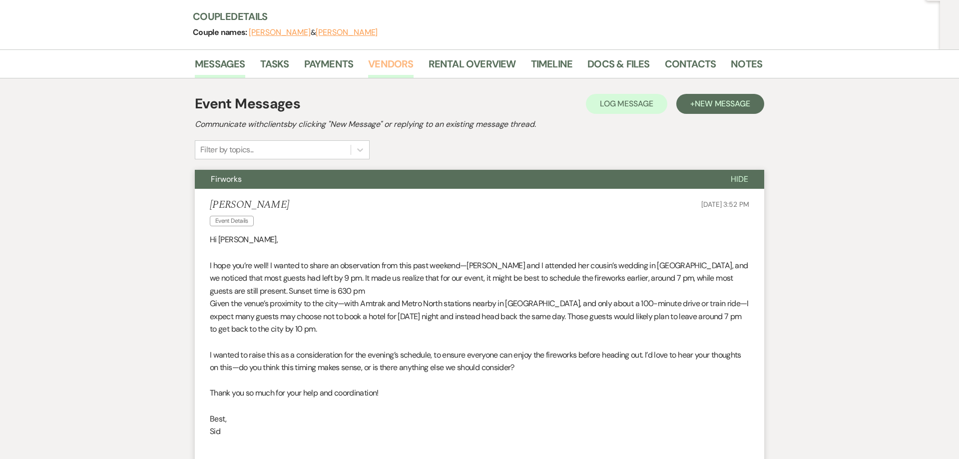
click at [384, 73] on link "Vendors" at bounding box center [390, 67] width 45 height 22
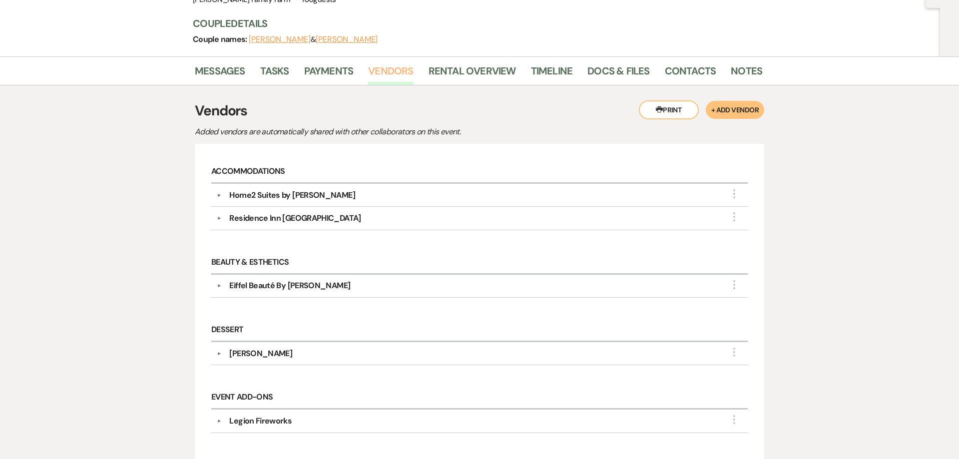
scroll to position [102, 0]
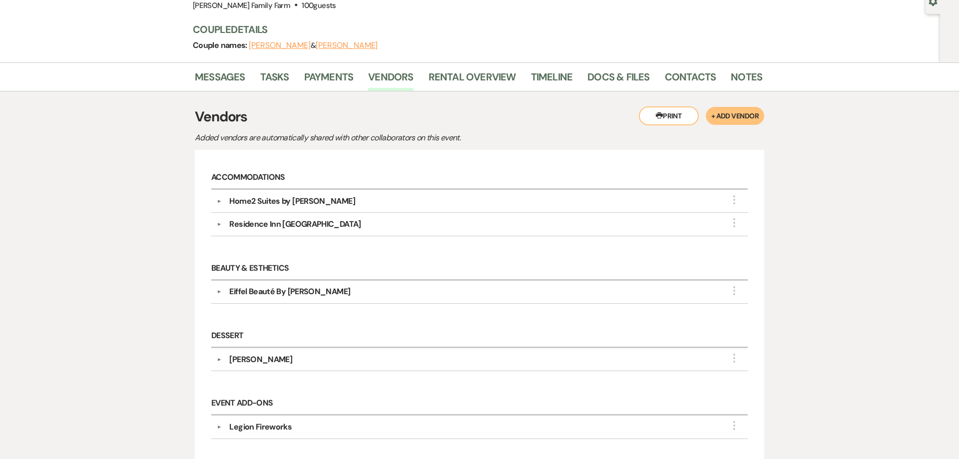
click at [296, 203] on div "Home2 Suites by [PERSON_NAME]" at bounding box center [291, 201] width 125 height 12
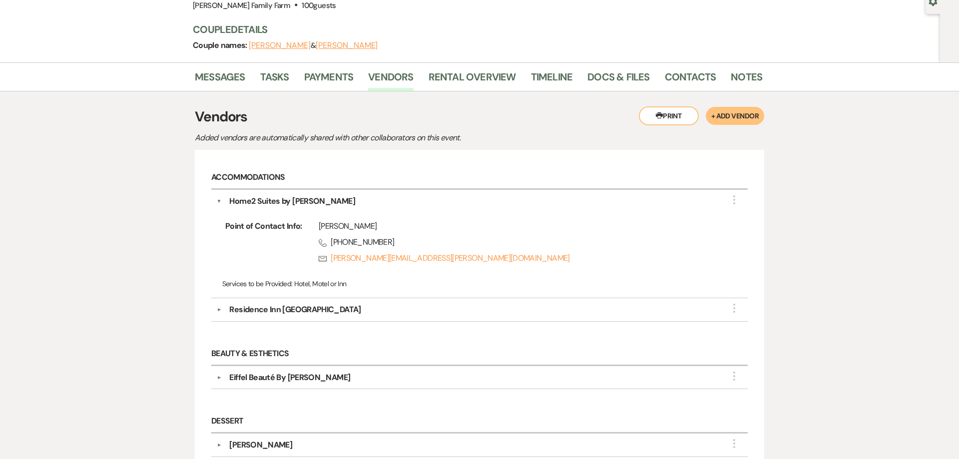
click at [296, 203] on div "Home2 Suites by [PERSON_NAME]" at bounding box center [291, 201] width 125 height 12
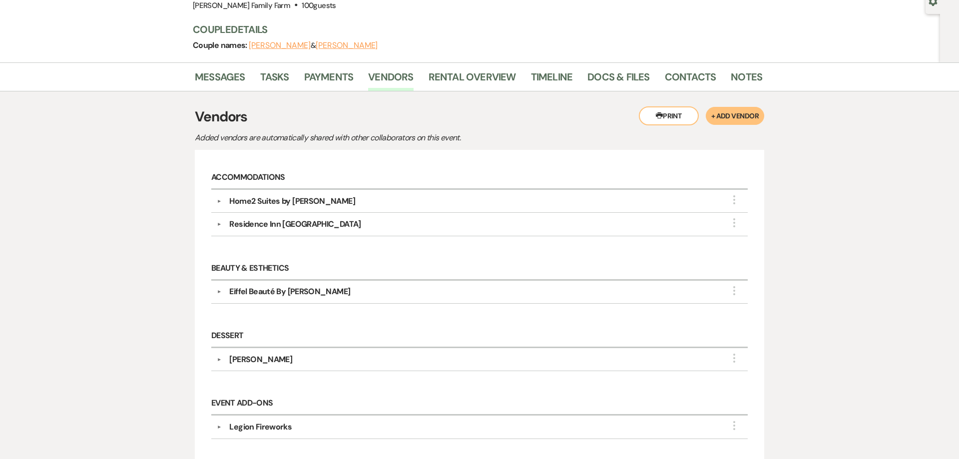
click at [271, 198] on div "Home2 Suites by [PERSON_NAME]" at bounding box center [291, 201] width 125 height 12
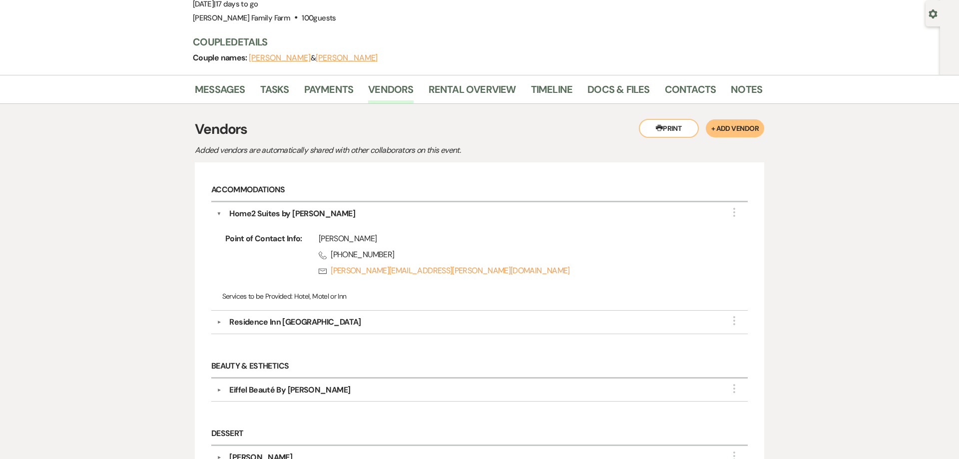
scroll to position [0, 0]
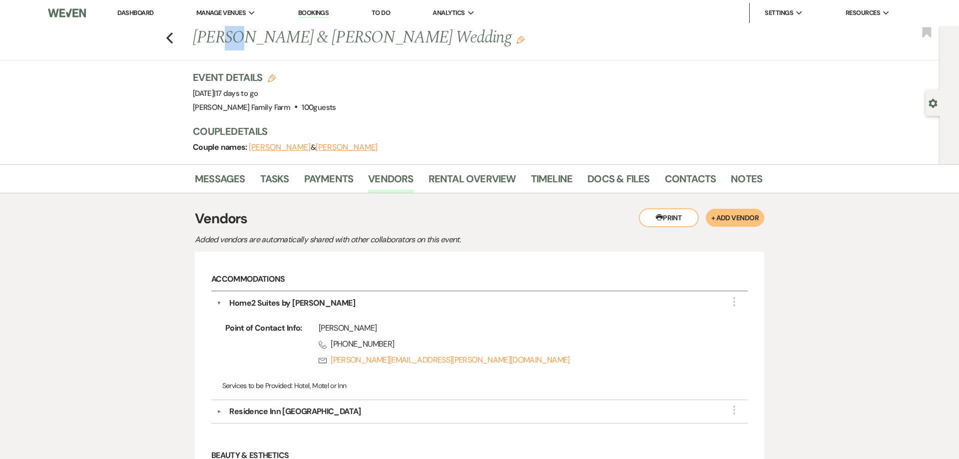
drag, startPoint x: 217, startPoint y: 43, endPoint x: 232, endPoint y: 42, distance: 15.0
click at [232, 42] on h1 "[PERSON_NAME] & [PERSON_NAME] Wedding Edit" at bounding box center [416, 38] width 447 height 24
click at [240, 41] on h1 "[PERSON_NAME] & [PERSON_NAME] Wedding Edit" at bounding box center [416, 38] width 447 height 24
drag, startPoint x: 319, startPoint y: 331, endPoint x: 380, endPoint y: 332, distance: 61.9
click at [380, 332] on div "[PERSON_NAME]" at bounding box center [517, 328] width 397 height 12
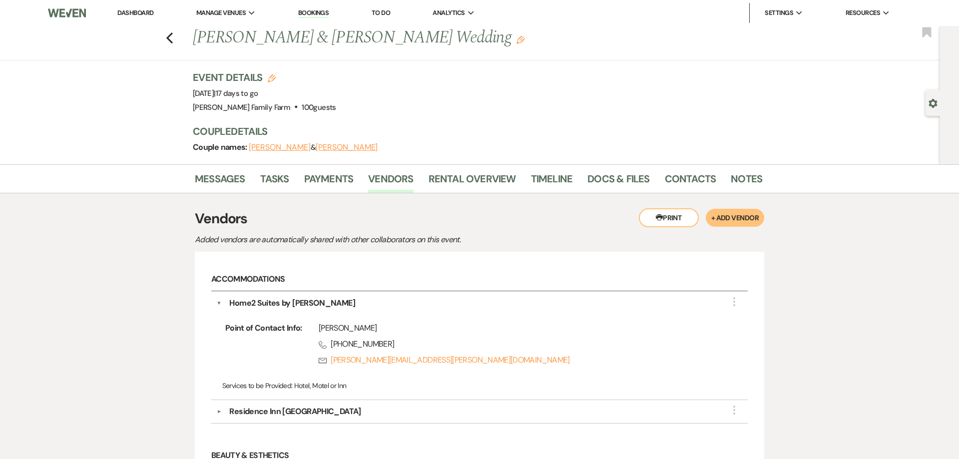
click at [516, 41] on icon "Edit" at bounding box center [520, 40] width 8 height 8
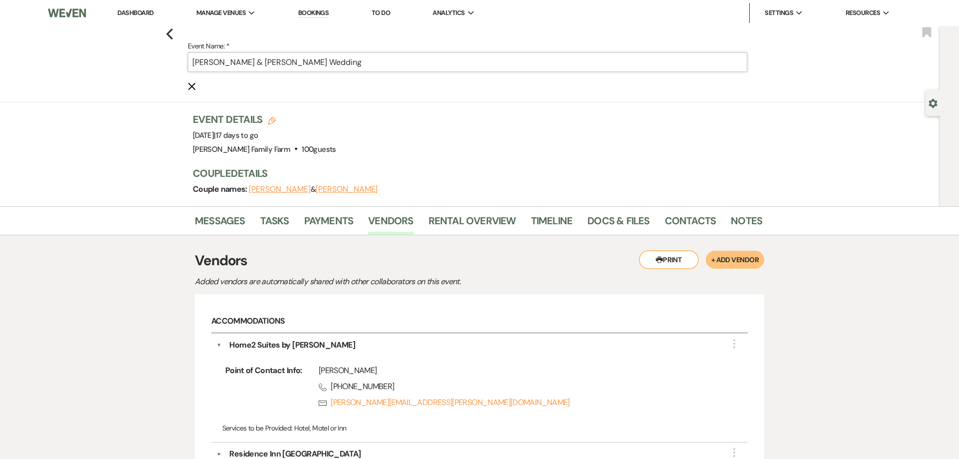
drag, startPoint x: 337, startPoint y: 61, endPoint x: 77, endPoint y: 45, distance: 259.6
click at [188, 52] on input "[PERSON_NAME] & [PERSON_NAME] Wedding" at bounding box center [467, 61] width 559 height 19
click at [191, 88] on use "button" at bounding box center [191, 86] width 7 height 7
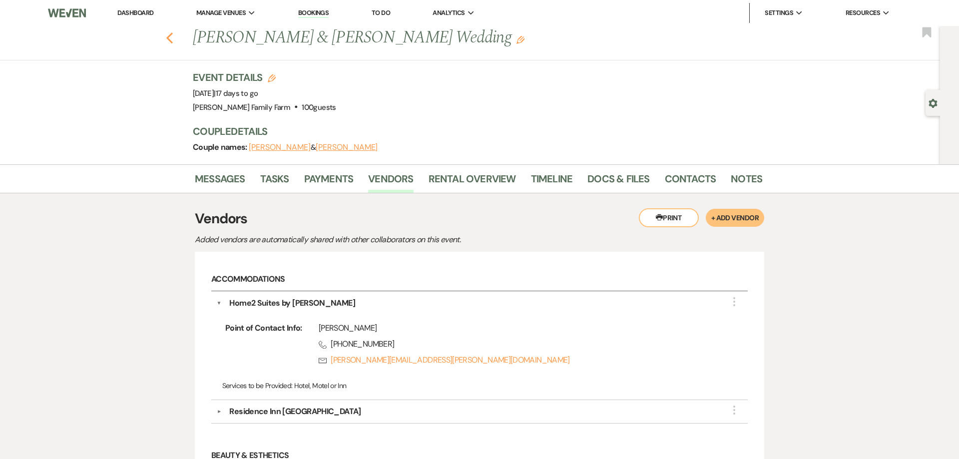
click at [170, 38] on icon "Previous" at bounding box center [169, 38] width 7 height 12
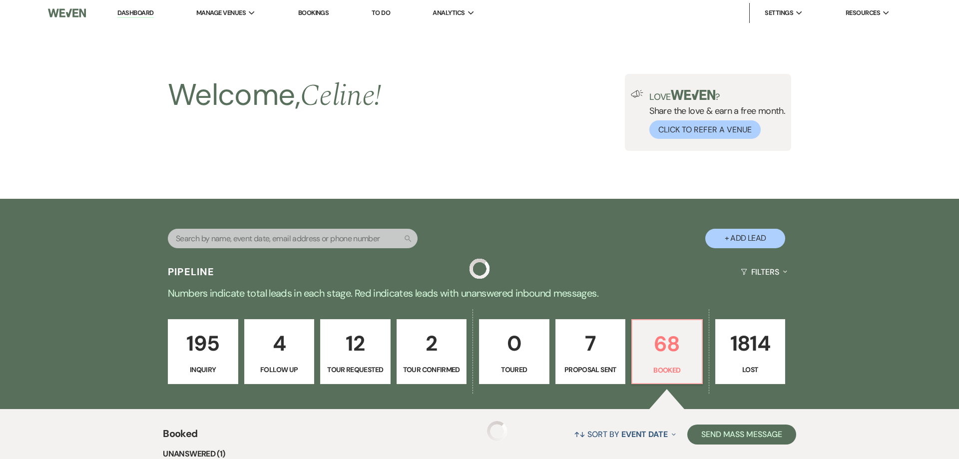
scroll to position [293, 0]
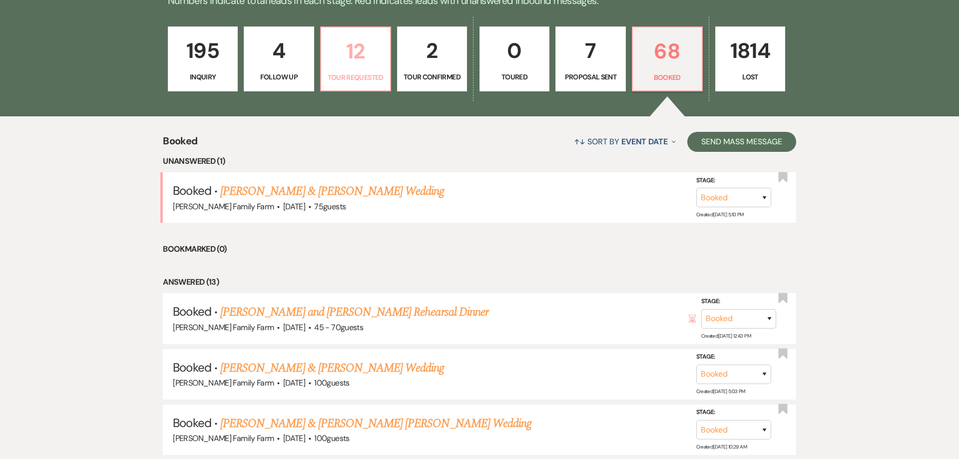
click at [363, 69] on link "12 Tour Requested" at bounding box center [355, 58] width 71 height 65
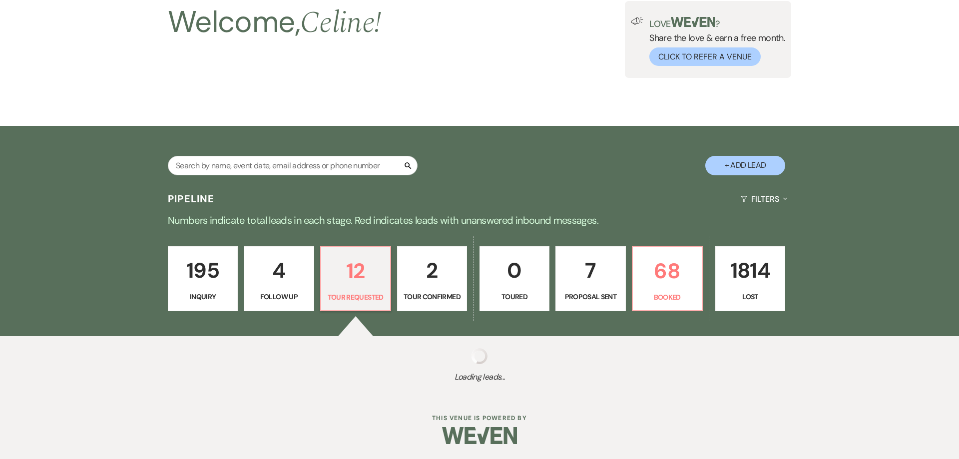
select select "2"
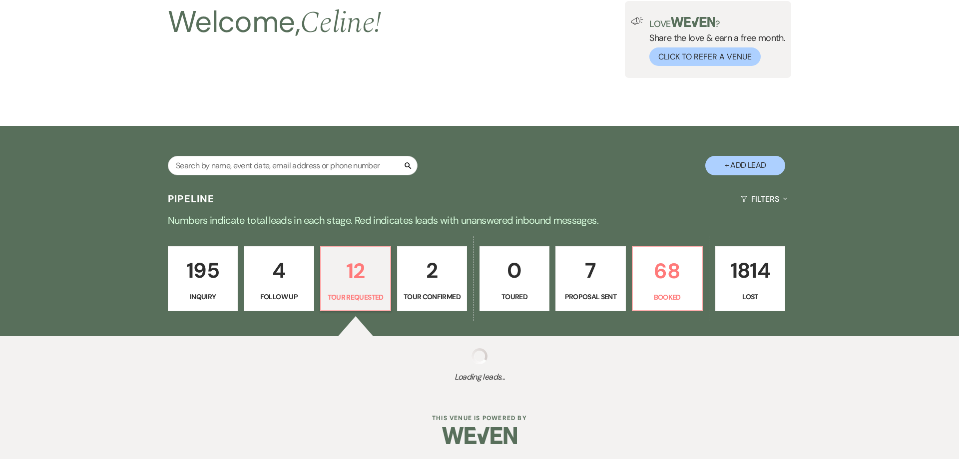
select select "2"
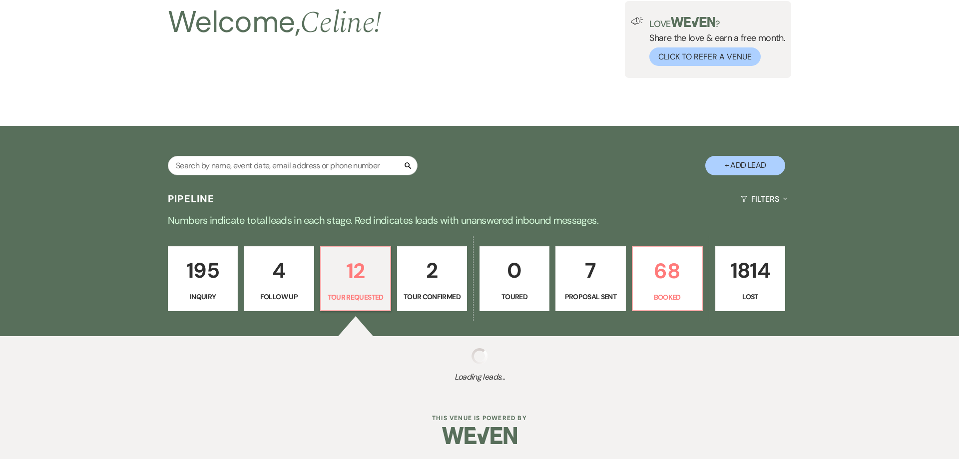
select select "2"
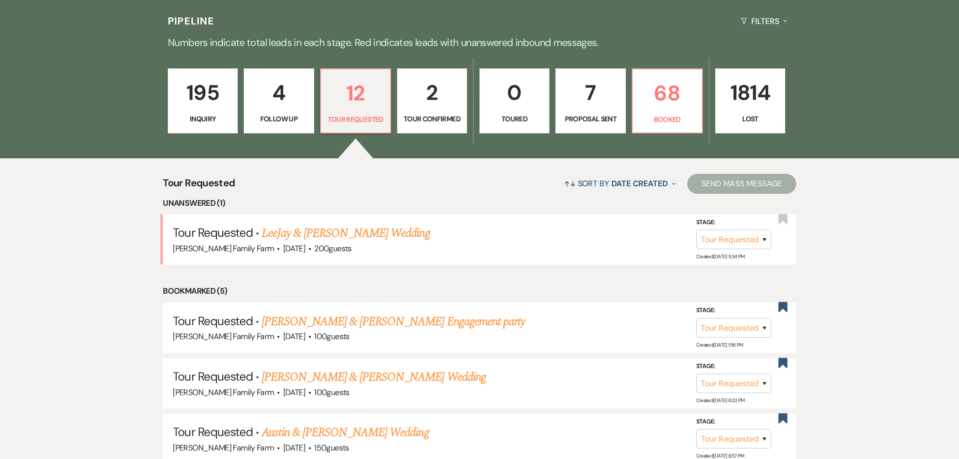
scroll to position [264, 0]
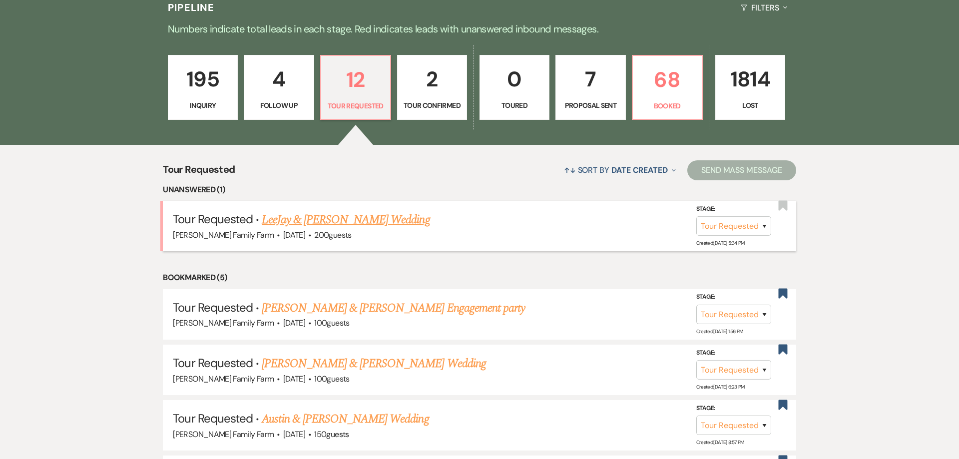
click at [318, 220] on link "LeeJay & [PERSON_NAME] Wedding" at bounding box center [346, 220] width 168 height 18
select select "2"
select select "5"
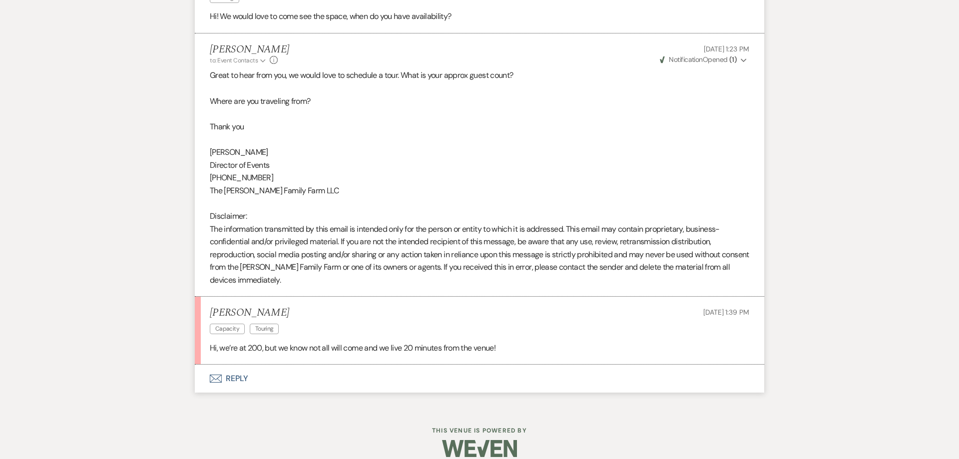
click at [232, 376] on button "Envelope Reply" at bounding box center [479, 379] width 569 height 28
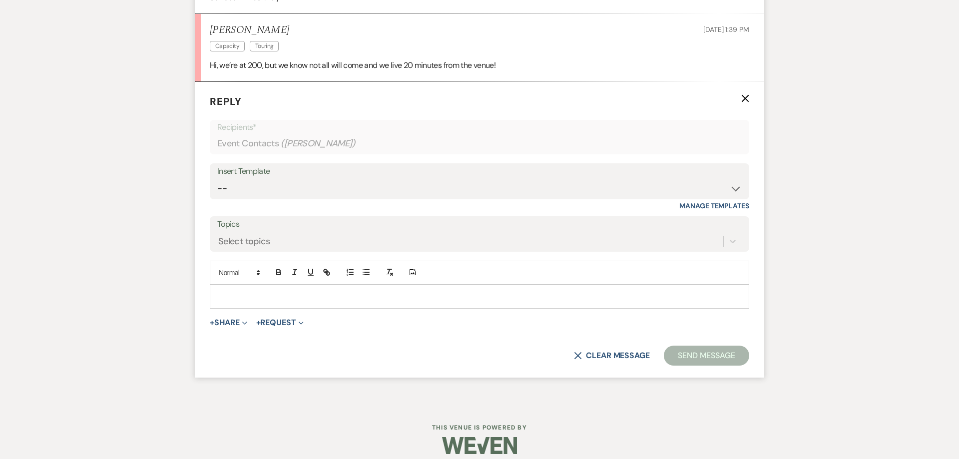
scroll to position [1340, 0]
click at [238, 301] on p at bounding box center [479, 296] width 523 height 11
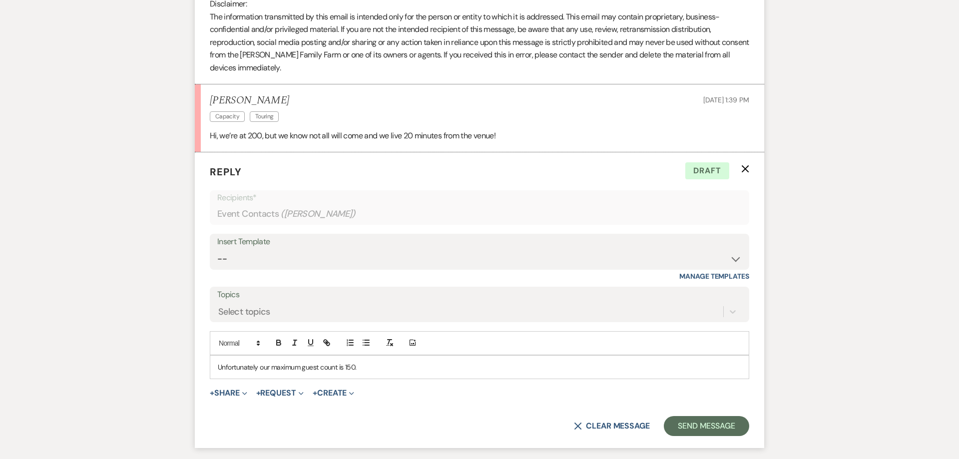
scroll to position [1289, 0]
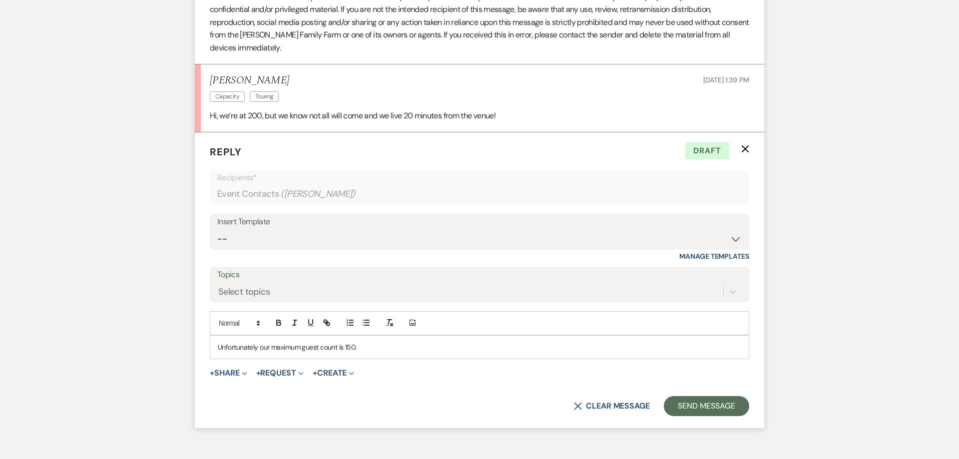
click at [380, 348] on p "Unfortunately our maximum guest count is 150." at bounding box center [479, 347] width 523 height 11
drag, startPoint x: 380, startPoint y: 348, endPoint x: 169, endPoint y: 344, distance: 211.7
click at [210, 344] on div "Unfortunately our maximum guest count is 150." at bounding box center [479, 347] width 538 height 23
copy p "Unfortunately our maximum guest count is 150."
click at [369, 346] on p "Unfortunately our maximum guest count is 150." at bounding box center [479, 347] width 523 height 11
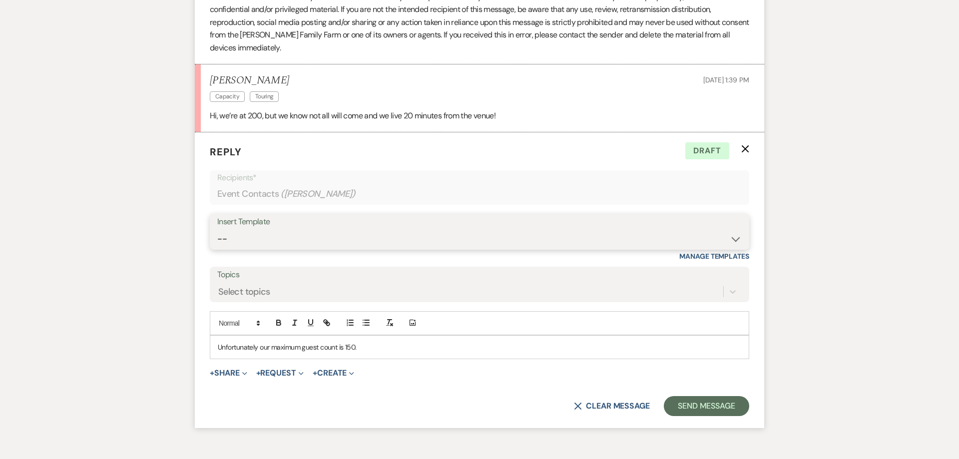
click at [217, 229] on select "-- Follow Up 1a. Non wedding request for info (Barn) 8. Proposal email Follow u…" at bounding box center [479, 238] width 524 height 19
click at [374, 351] on p "Unfortunately our maximum guest count is 150." at bounding box center [479, 347] width 523 height 11
drag, startPoint x: 367, startPoint y: 345, endPoint x: 59, endPoint y: 325, distance: 308.7
click at [210, 336] on div "Unfortunately our maximum guest count is 150." at bounding box center [479, 347] width 538 height 23
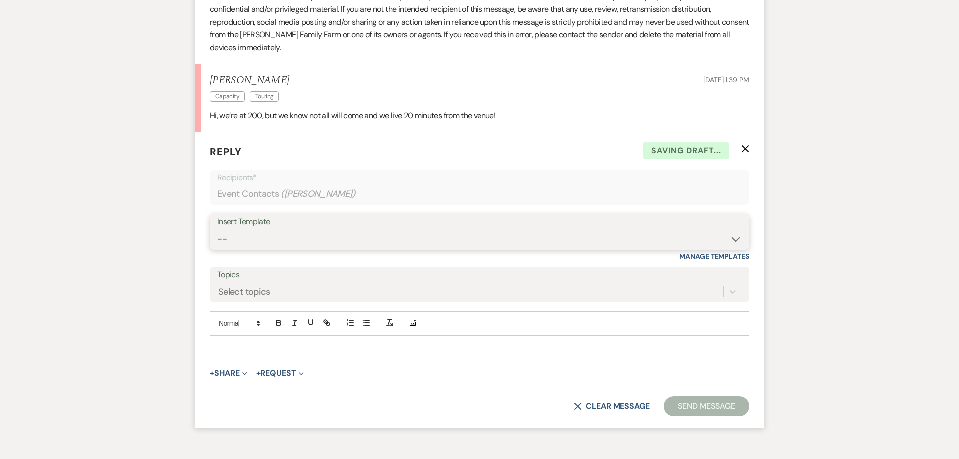
click at [217, 229] on select "-- Follow Up 1a. Non wedding request for info (Barn) 8. Proposal email Follow u…" at bounding box center [479, 238] width 524 height 19
select select "4833"
click option "Virtual tour" at bounding box center [0, 0] width 0 height 0
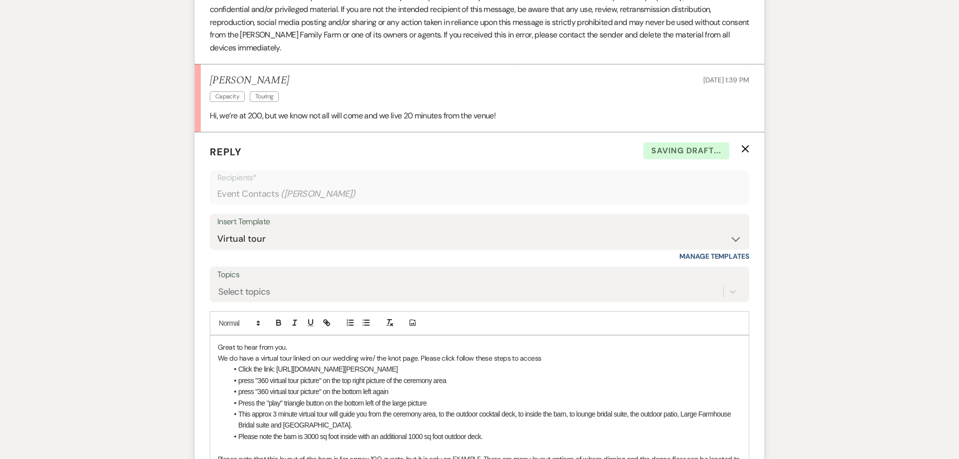
click at [303, 347] on p "Great to hear from you." at bounding box center [479, 347] width 523 height 11
drag, startPoint x: 418, startPoint y: 359, endPoint x: 167, endPoint y: 360, distance: 251.1
click at [210, 360] on div "Great to hear from you. Unfortunately our maximum guest count is 150. We do hav…" at bounding box center [479, 431] width 538 height 191
click at [240, 359] on p "Please click follow these steps to access" at bounding box center [479, 357] width 523 height 11
click at [475, 341] on div "Great to hear from you. Unfortunately our maximum guest count is 150. Please ch…" at bounding box center [479, 431] width 538 height 191
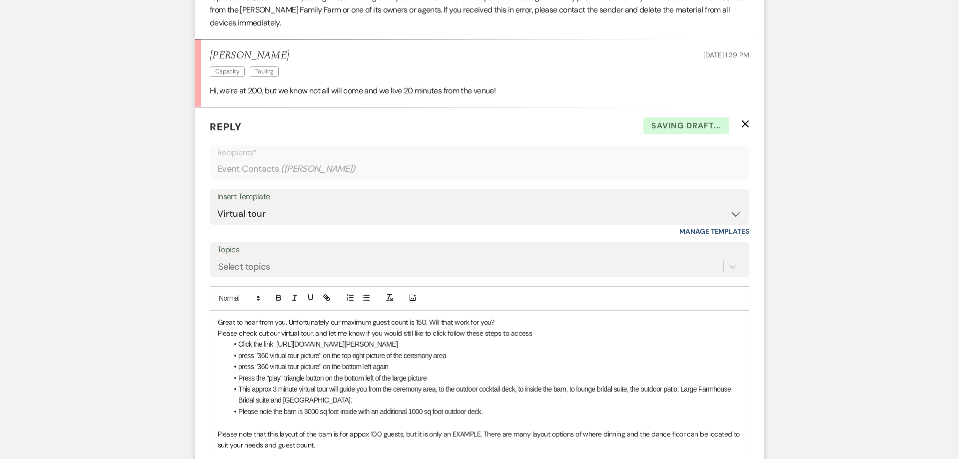
scroll to position [1327, 0]
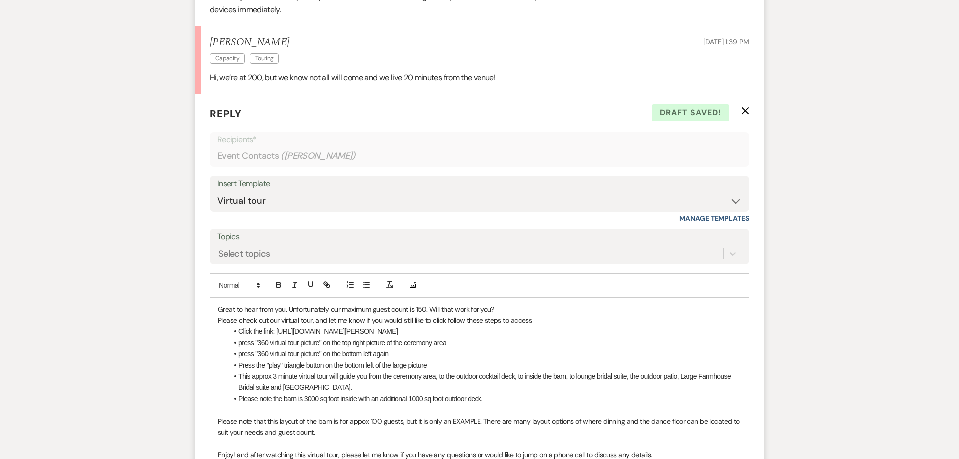
click at [434, 321] on p "Please check out our virtual tour, and let me know if you would still like to c…" at bounding box center [479, 320] width 523 height 11
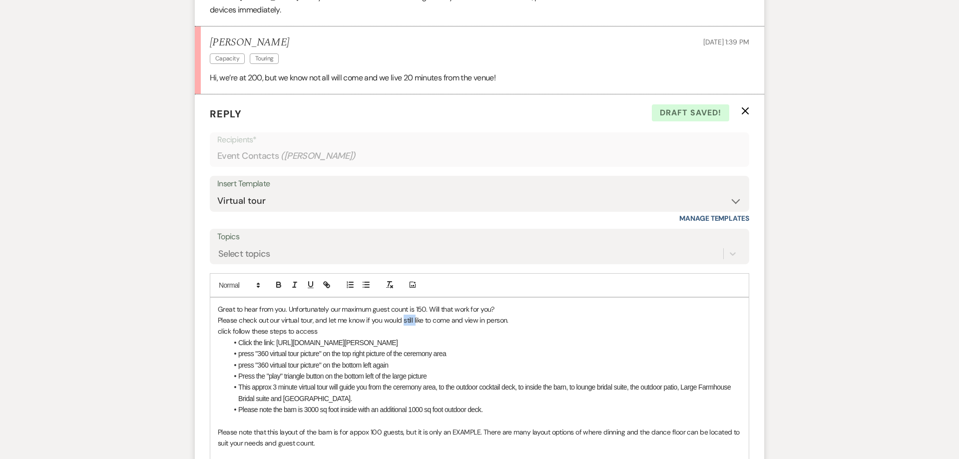
drag, startPoint x: 403, startPoint y: 319, endPoint x: 415, endPoint y: 322, distance: 11.9
click at [415, 322] on p "Please check out our virtual tour, and let me know if you would still like to c…" at bounding box center [479, 320] width 523 height 11
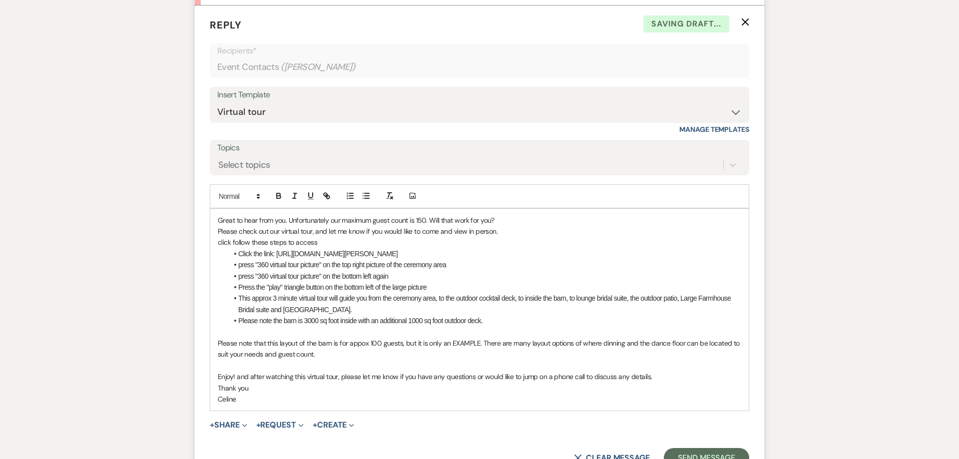
scroll to position [1416, 0]
drag, startPoint x: 337, startPoint y: 355, endPoint x: 330, endPoint y: 374, distance: 20.5
click at [330, 374] on div "Great to hear from you. Unfortunately our maximum guest count is 150. Will that…" at bounding box center [479, 309] width 538 height 202
drag, startPoint x: 412, startPoint y: 358, endPoint x: 519, endPoint y: 338, distance: 109.2
click at [413, 358] on p "Please note that this layout of the barn is for appox 100 guests, but it is onl…" at bounding box center [479, 348] width 523 height 22
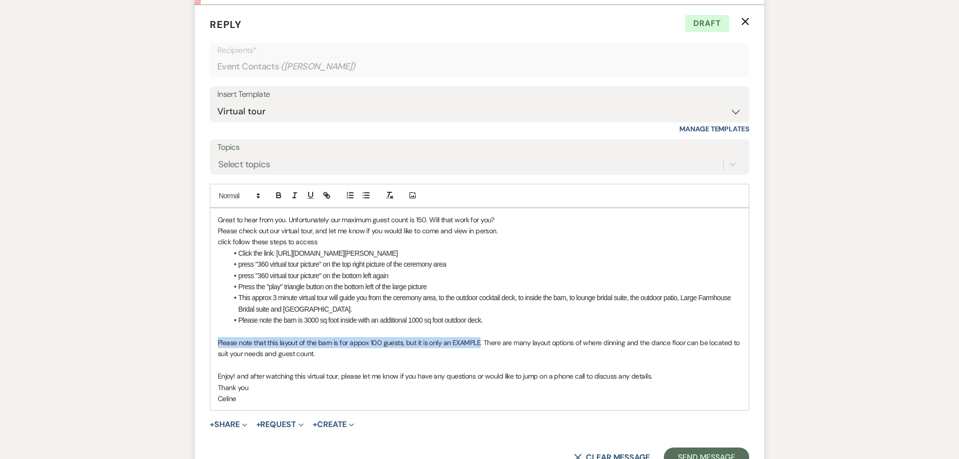
drag, startPoint x: 479, startPoint y: 345, endPoint x: 55, endPoint y: 338, distance: 424.4
click at [210, 338] on div "Great to hear from you. Unfortunately our maximum guest count is 150. Will that…" at bounding box center [479, 309] width 538 height 202
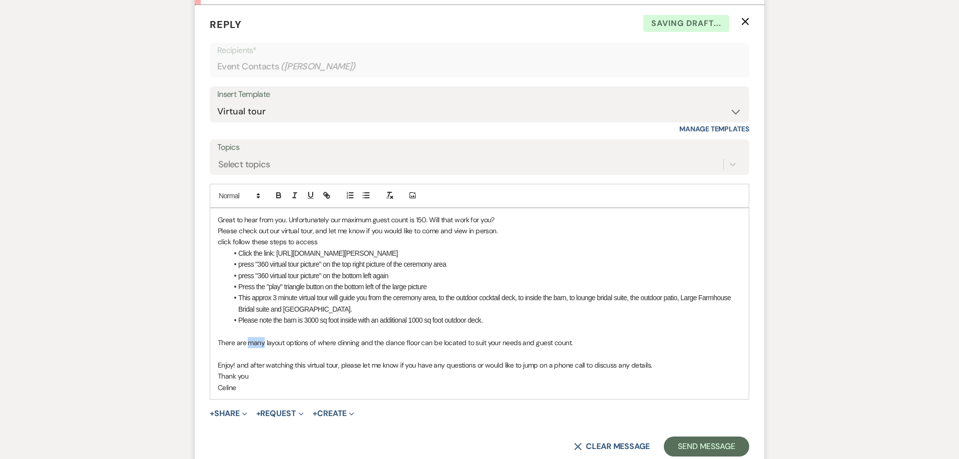
drag, startPoint x: 264, startPoint y: 344, endPoint x: 249, endPoint y: 344, distance: 15.0
click at [249, 344] on p "There are many layout options of where dinning and the dance floor can be locat…" at bounding box center [479, 342] width 523 height 11
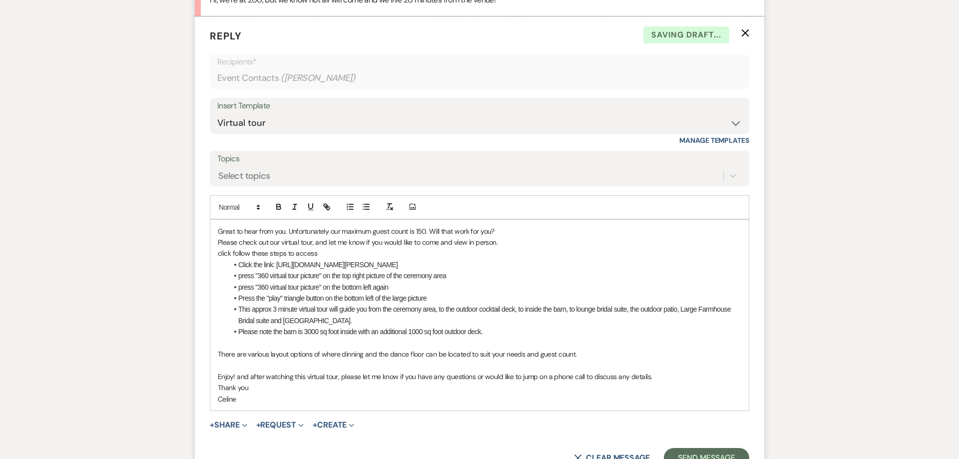
scroll to position [1454, 0]
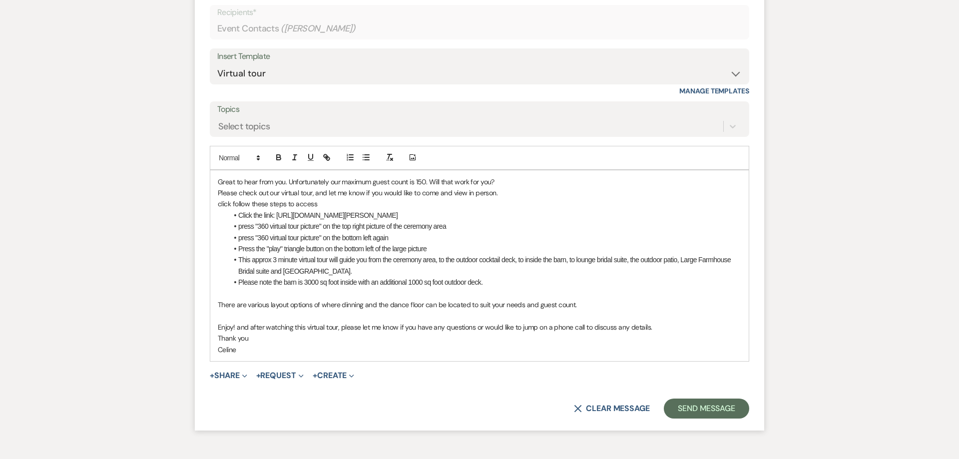
click at [279, 338] on p "Thank you" at bounding box center [479, 338] width 523 height 11
drag, startPoint x: 672, startPoint y: 327, endPoint x: 341, endPoint y: 329, distance: 331.0
click at [341, 329] on p "Enjoy! and after watching this virtual tour, please let me know if you have any…" at bounding box center [479, 327] width 523 height 11
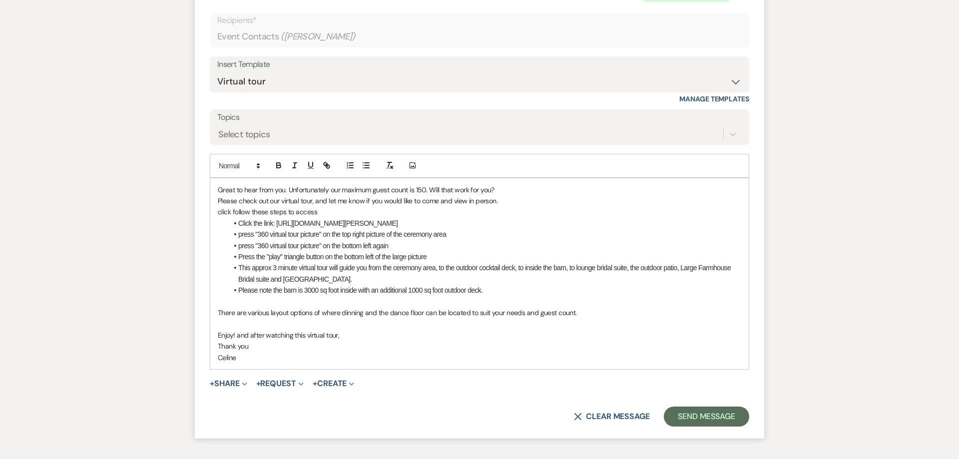
scroll to position [1442, 0]
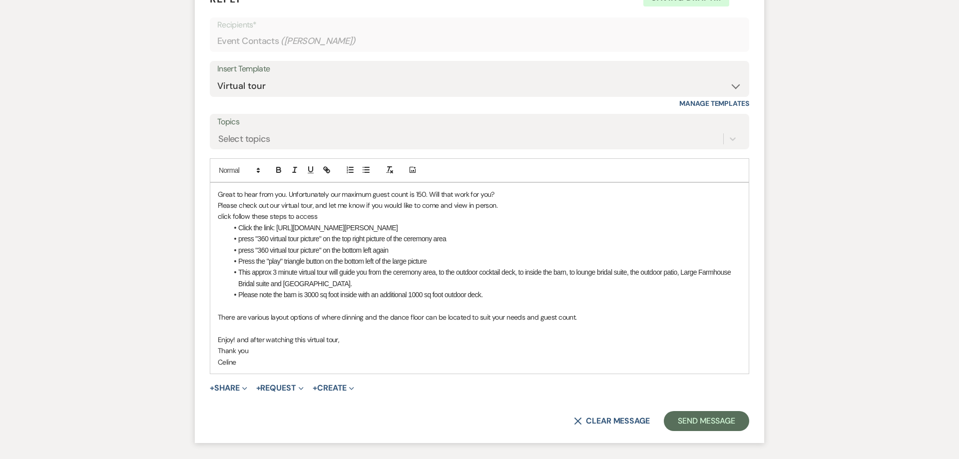
drag, startPoint x: 507, startPoint y: 206, endPoint x: 203, endPoint y: 211, distance: 303.6
click at [210, 211] on div "Great to hear from you. Unfortunately our maximum guest count is 150. Will that…" at bounding box center [479, 278] width 538 height 191
click at [468, 353] on p "Thank you" at bounding box center [479, 350] width 523 height 11
drag, startPoint x: 506, startPoint y: 206, endPoint x: 186, endPoint y: 212, distance: 320.1
click at [210, 212] on div "Great to hear from you. Unfortunately our maximum guest count is 150. Will that…" at bounding box center [479, 278] width 538 height 191
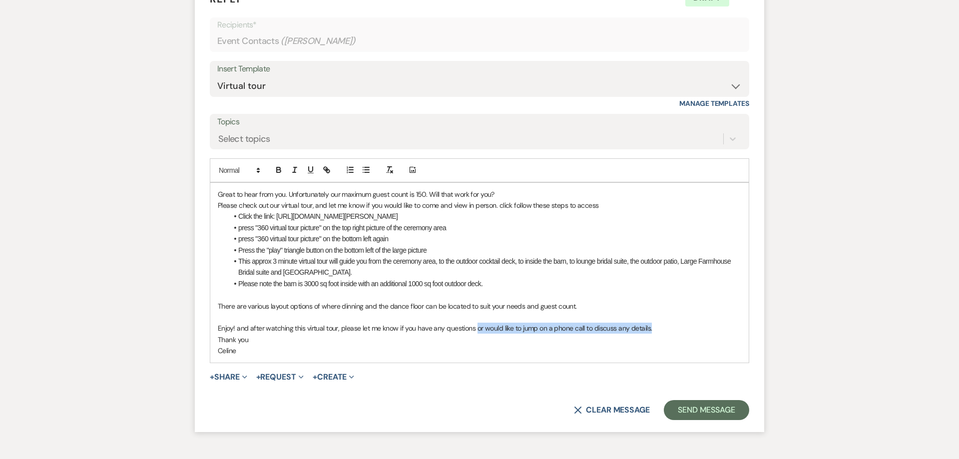
drag, startPoint x: 662, startPoint y: 329, endPoint x: 475, endPoint y: 332, distance: 187.3
click at [475, 332] on p "Enjoy! and after watching this virtual tour, please let me know if you have any…" at bounding box center [479, 328] width 523 height 11
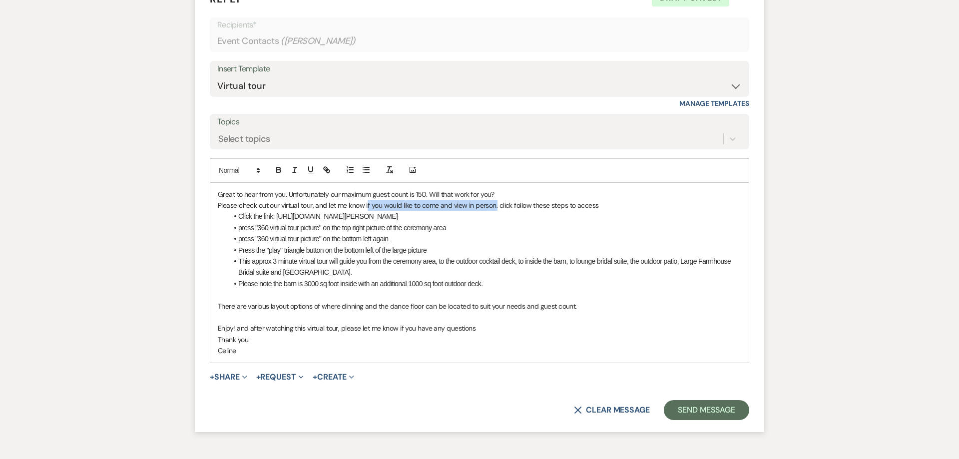
drag, startPoint x: 368, startPoint y: 207, endPoint x: 497, endPoint y: 208, distance: 128.8
click at [497, 208] on p "Please check out our virtual tour, and let me know if you would like to come an…" at bounding box center [479, 205] width 523 height 11
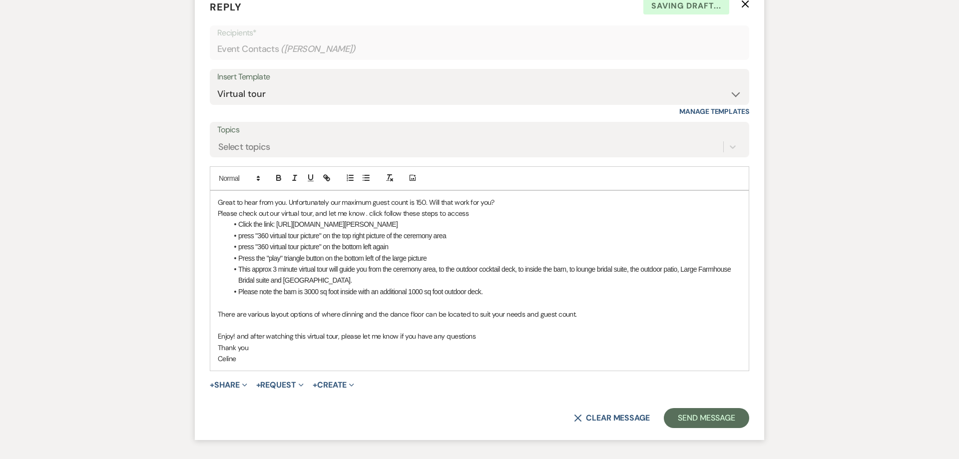
scroll to position [1429, 0]
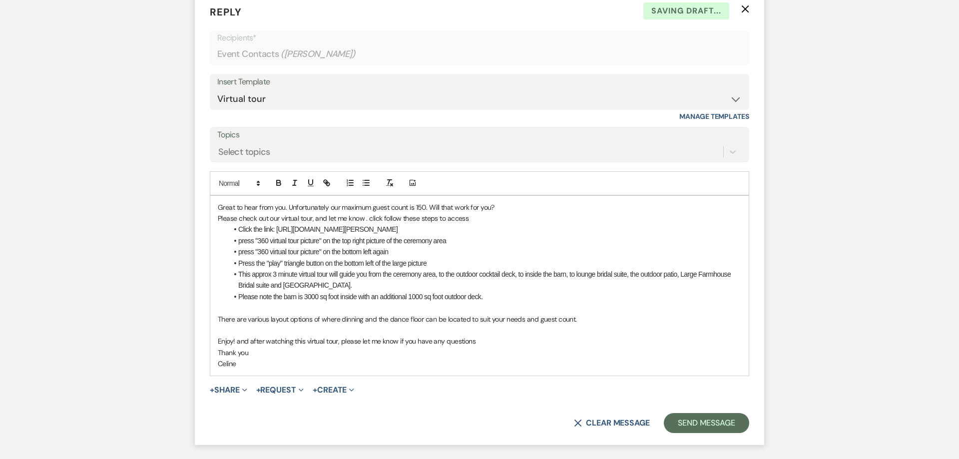
click at [484, 341] on p "Enjoy! and after watching this virtual tour, please let me know if you have any…" at bounding box center [479, 341] width 523 height 11
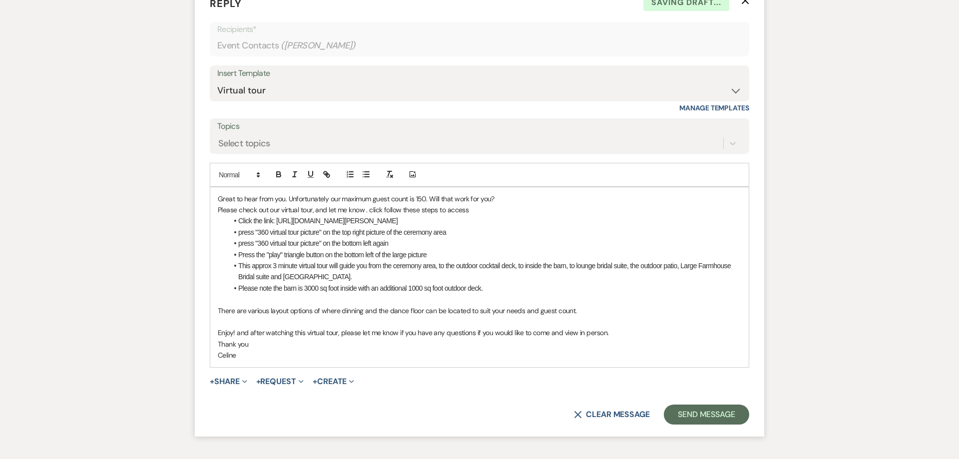
scroll to position [1442, 0]
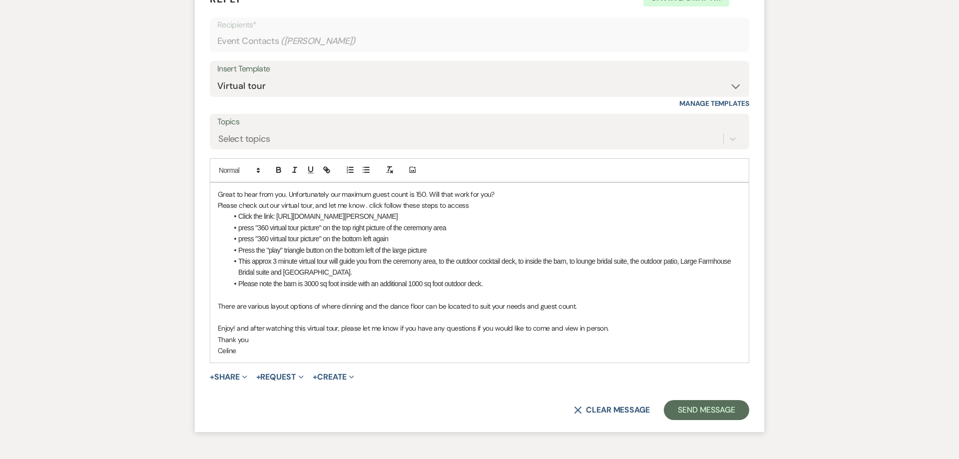
drag, startPoint x: 479, startPoint y: 205, endPoint x: 208, endPoint y: 205, distance: 270.6
click at [210, 205] on div "Great to hear from you. Unfortunately our maximum guest count is 150. Will that…" at bounding box center [479, 273] width 538 height 180
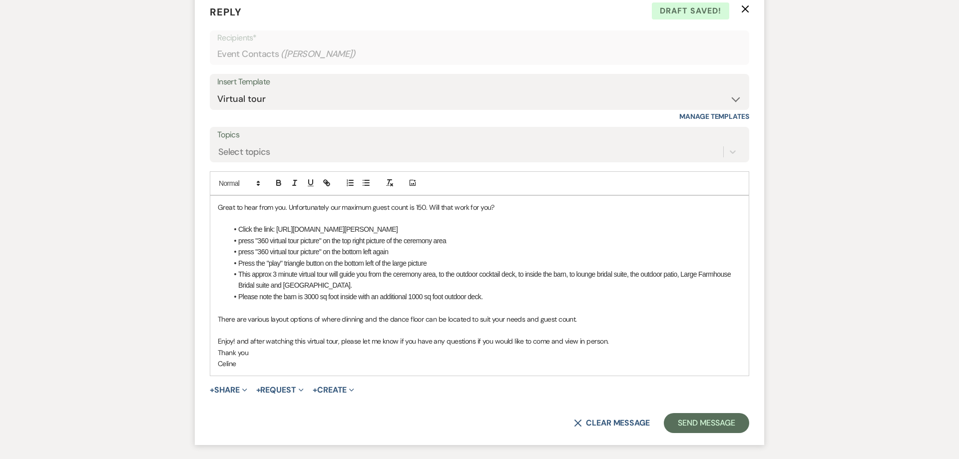
scroll to position [1416, 0]
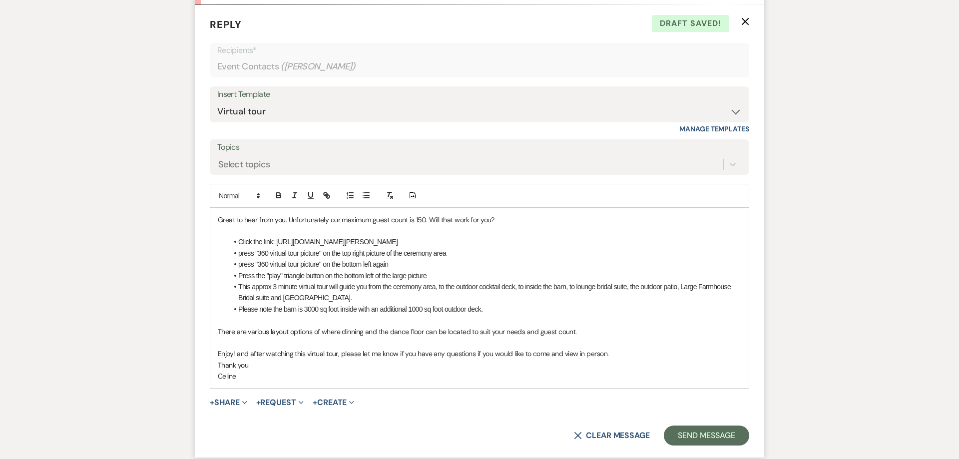
click at [276, 356] on p "Enjoy! and after watching this virtual tour, please let me know if you have any…" at bounding box center [479, 353] width 523 height 11
click at [690, 439] on button "Send Message" at bounding box center [706, 435] width 85 height 20
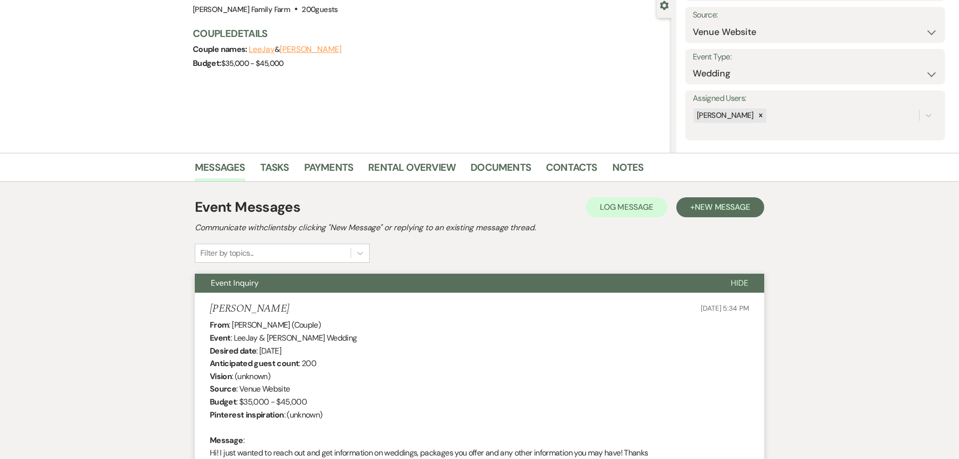
scroll to position [0, 0]
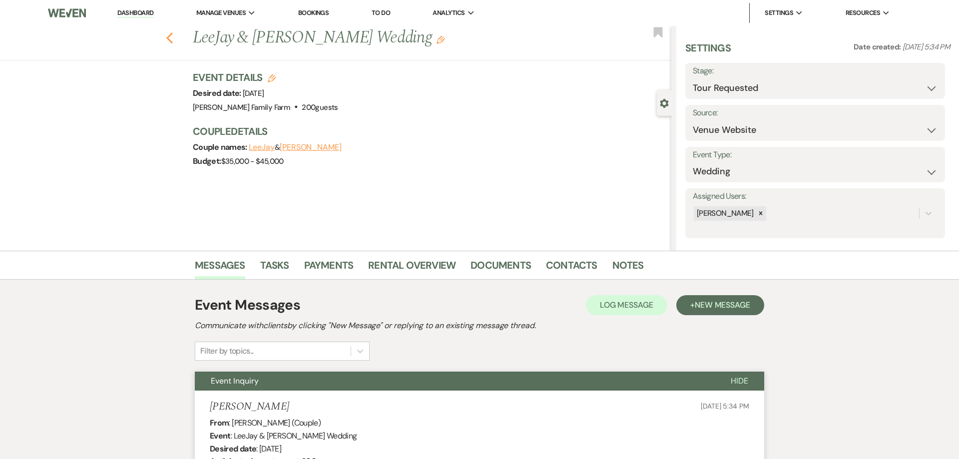
click at [172, 39] on icon "Previous" at bounding box center [169, 38] width 7 height 12
select select "2"
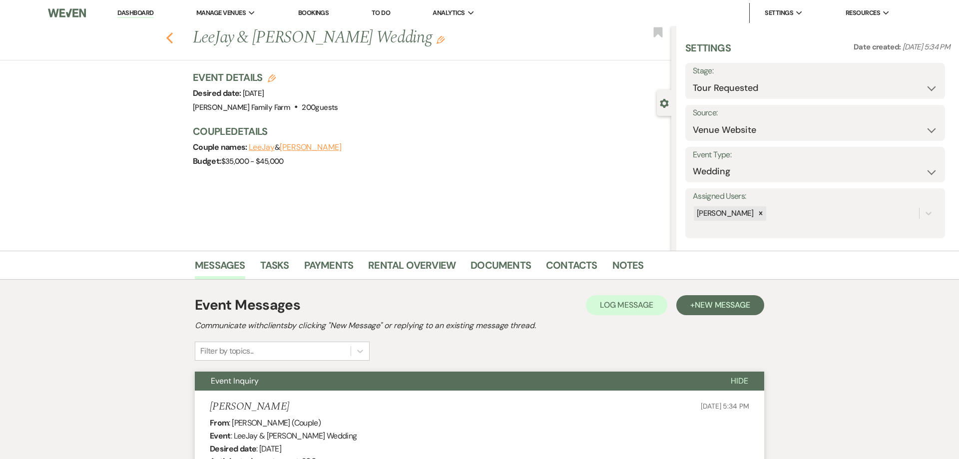
select select "2"
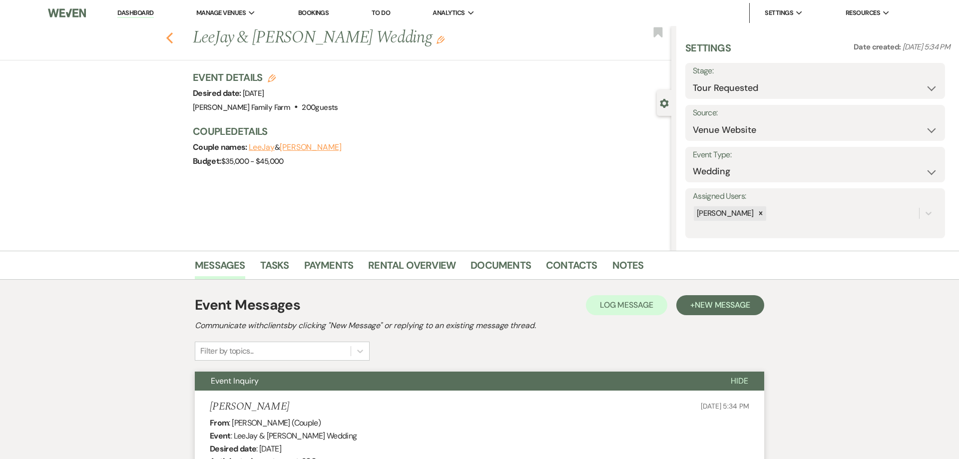
select select "2"
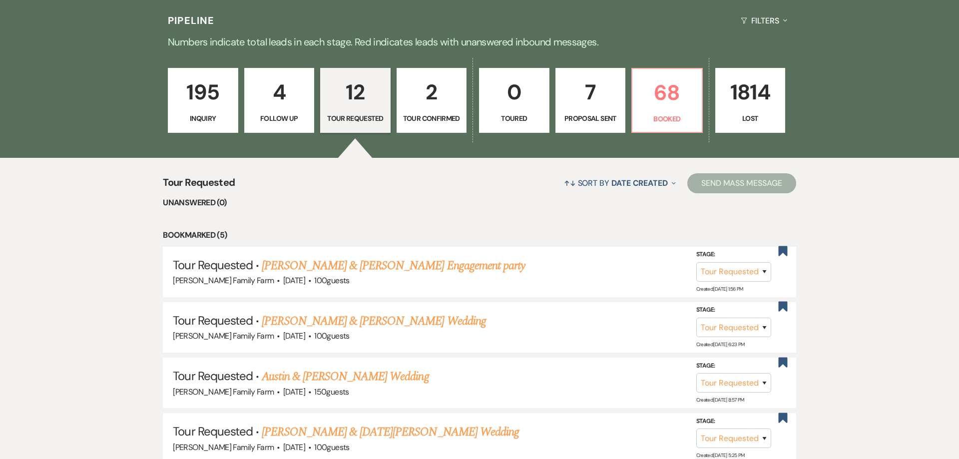
scroll to position [251, 0]
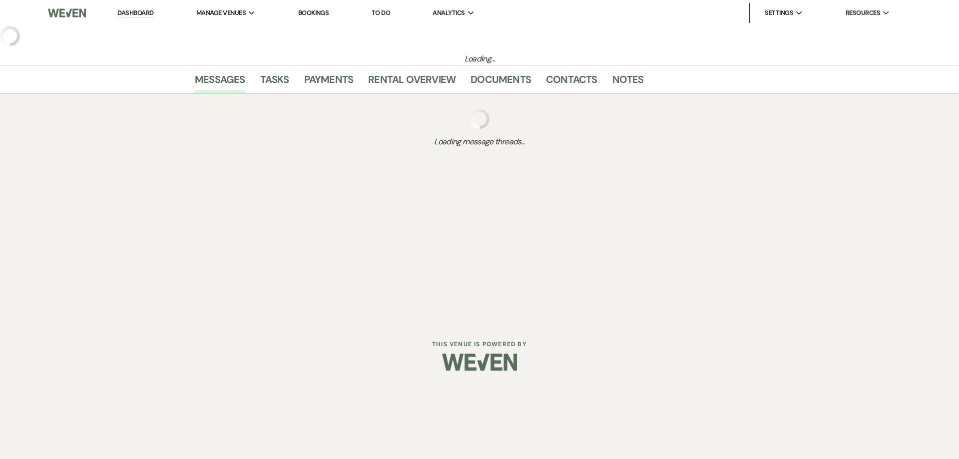
select select "2"
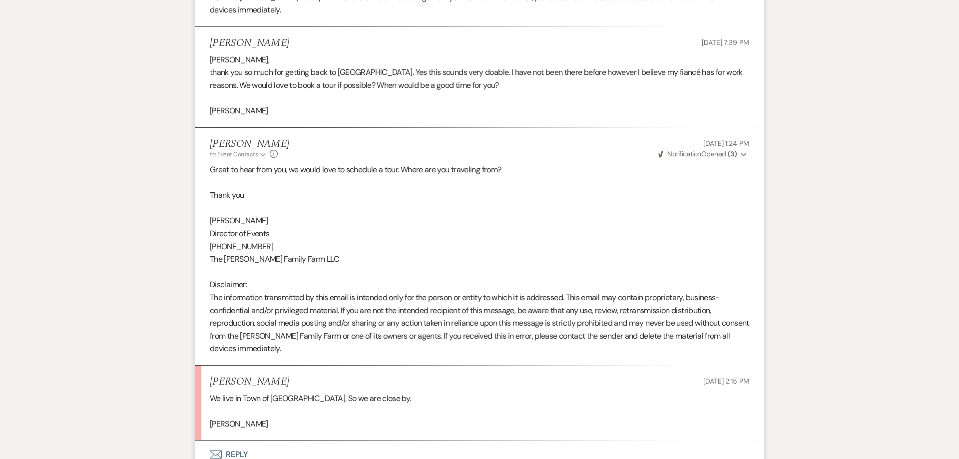
scroll to position [1705, 0]
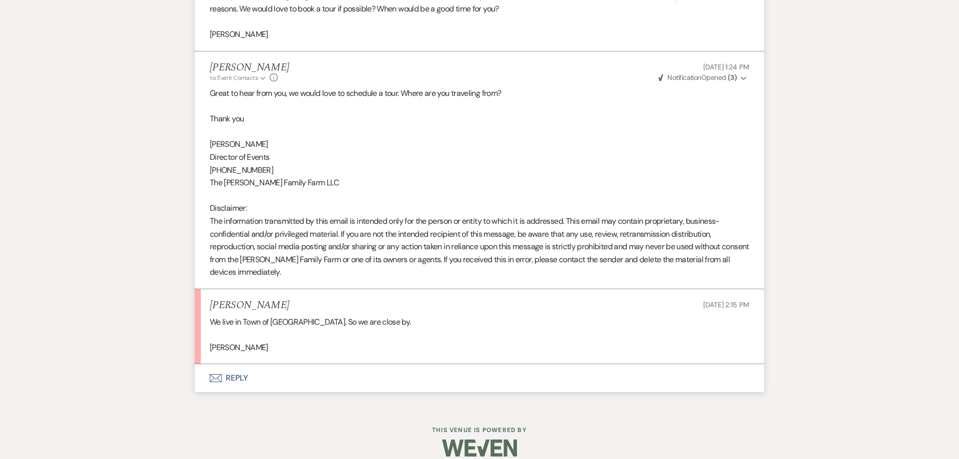
click at [239, 366] on button "Envelope Reply" at bounding box center [479, 378] width 569 height 28
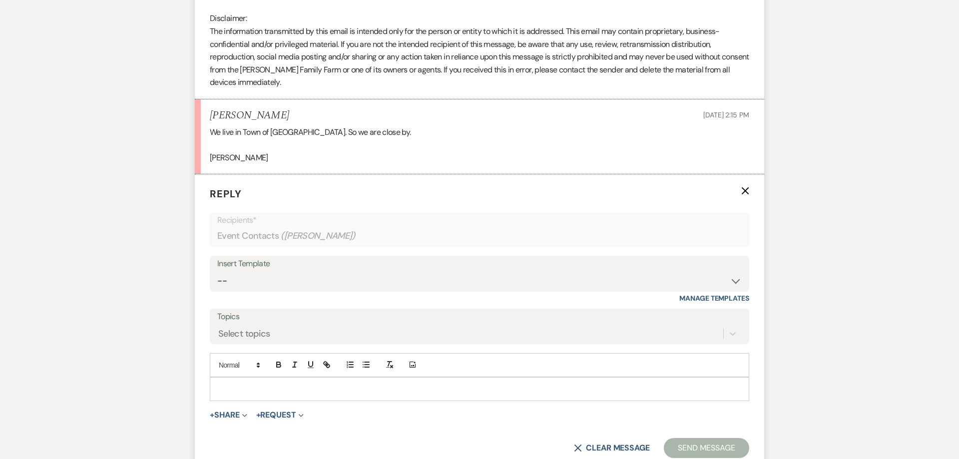
scroll to position [1895, 0]
click at [217, 270] on select "-- Follow Up 1a. Non wedding request for info (Barn) 8. Proposal email Follow u…" at bounding box center [479, 279] width 524 height 19
select select "4856"
click option "Why you want a tour" at bounding box center [0, 0] width 0 height 0
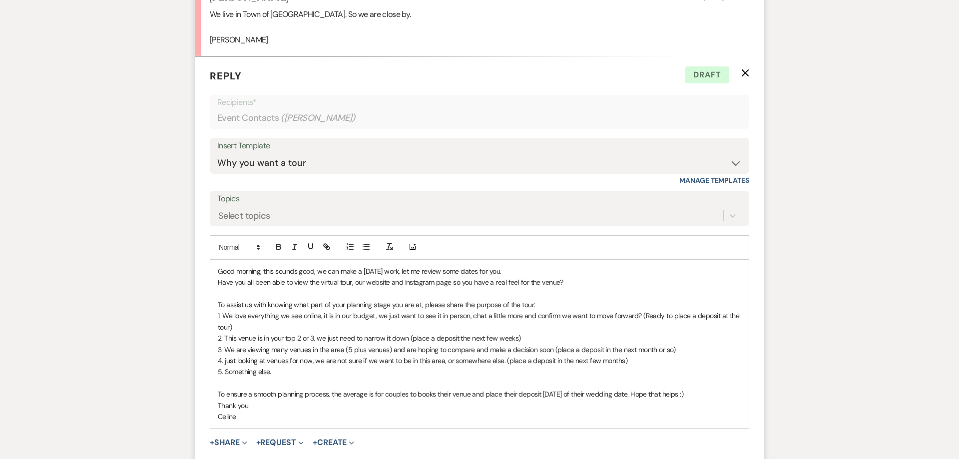
scroll to position [2015, 0]
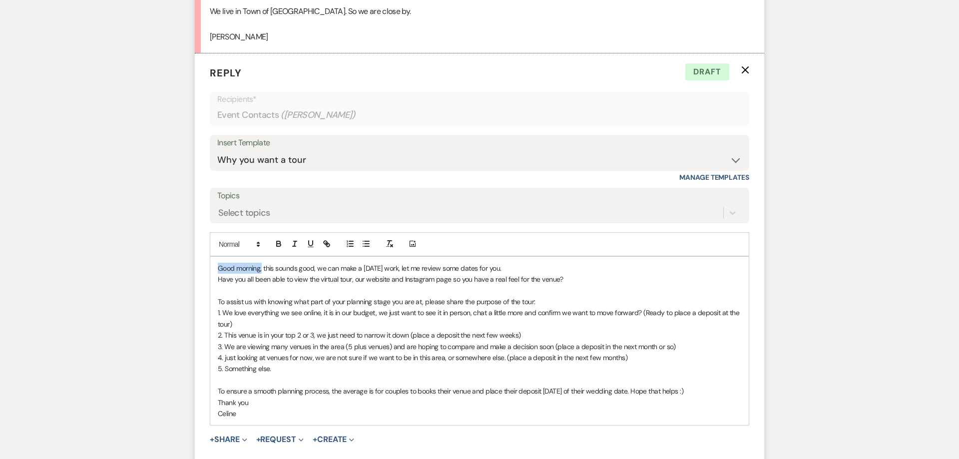
drag, startPoint x: 262, startPoint y: 257, endPoint x: 164, endPoint y: 243, distance: 98.9
click at [210, 257] on div "Good morning, this sounds good, we can make a Friday work, let me review some d…" at bounding box center [479, 341] width 538 height 168
drag, startPoint x: 455, startPoint y: 256, endPoint x: 274, endPoint y: 259, distance: 181.3
click at [274, 263] on p "This sounds good, we can make a Friday work, let me review some dates for you." at bounding box center [479, 268] width 523 height 11
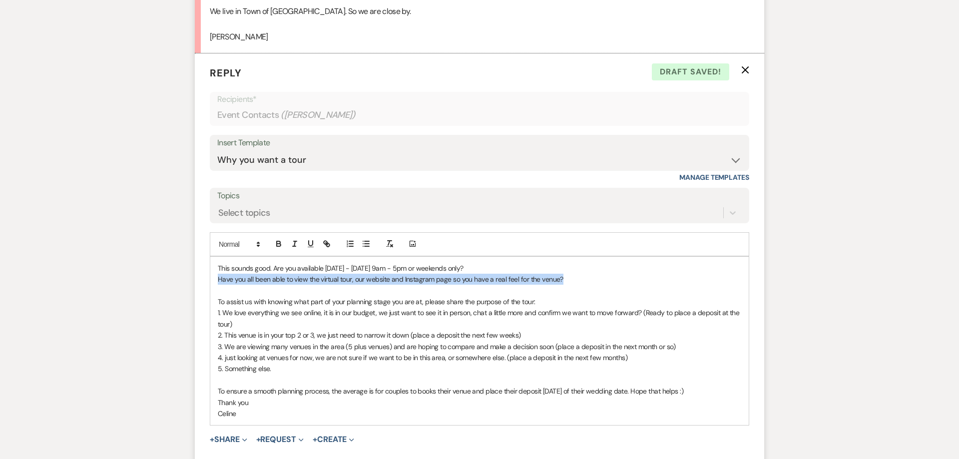
drag, startPoint x: 565, startPoint y: 267, endPoint x: 187, endPoint y: 261, distance: 378.0
click at [210, 264] on div "This sounds good. Are you available Monday - Friday 9am - 5pm or weekends only?…" at bounding box center [479, 341] width 538 height 168
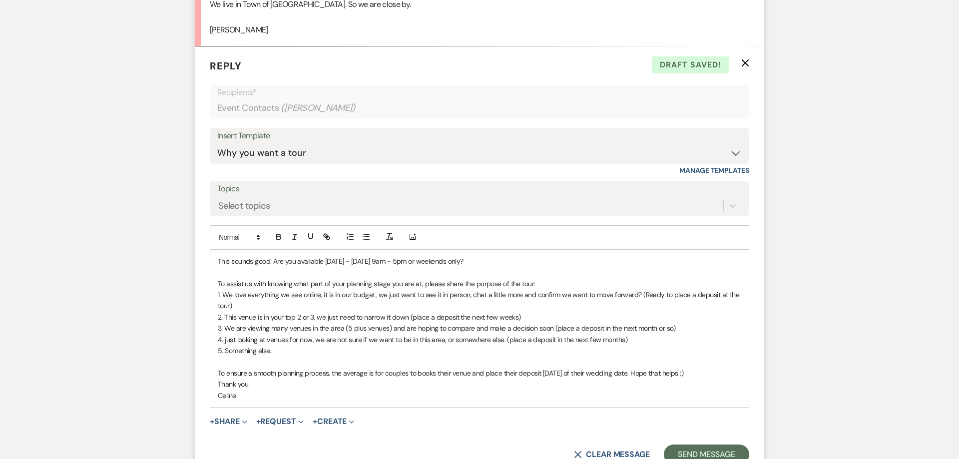
scroll to position [2079, 0]
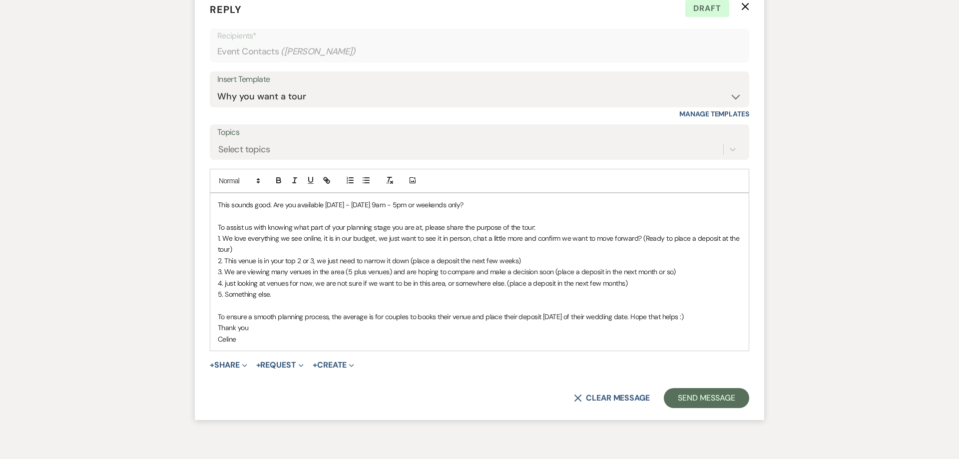
drag, startPoint x: 718, startPoint y: 304, endPoint x: 96, endPoint y: 304, distance: 622.1
click at [210, 304] on div "This sounds good. Are you available Monday - Friday 9am - 5pm or weekends only?…" at bounding box center [479, 271] width 538 height 157
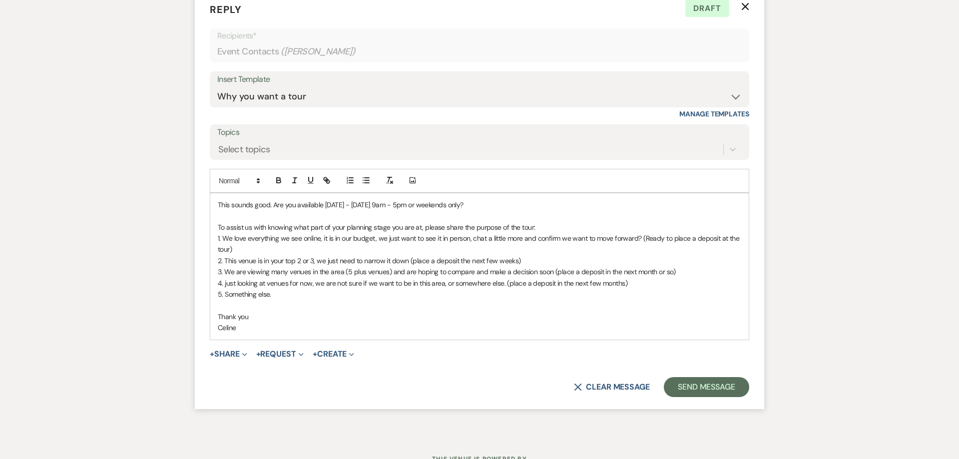
click at [261, 311] on p "Thank you" at bounding box center [479, 316] width 523 height 11
click at [695, 377] on button "Send Message" at bounding box center [706, 387] width 85 height 20
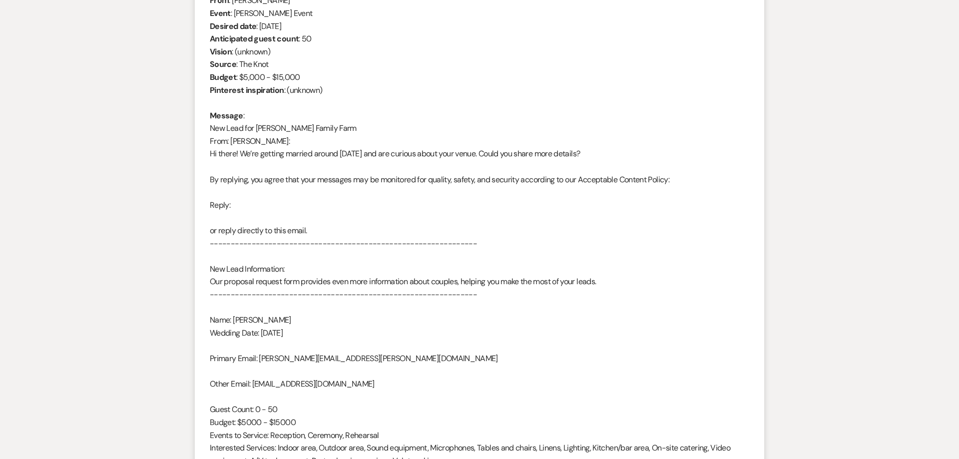
scroll to position [0, 0]
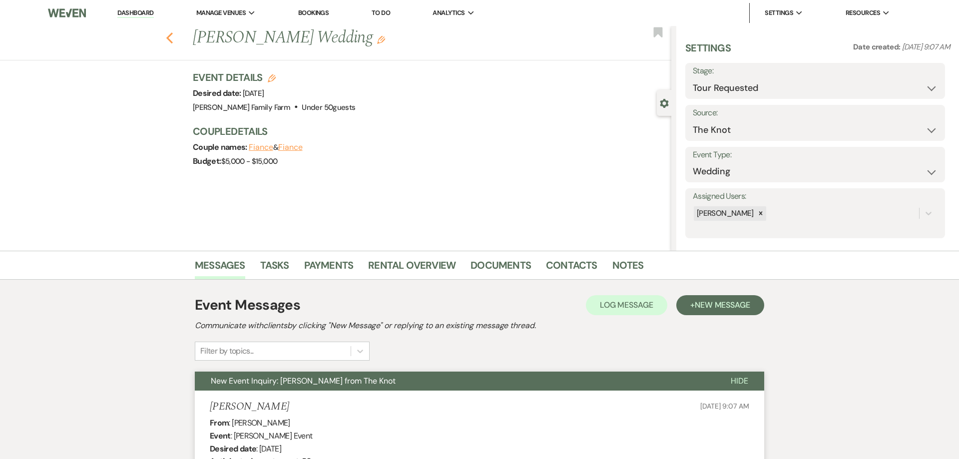
click at [168, 39] on use "button" at bounding box center [169, 37] width 6 height 11
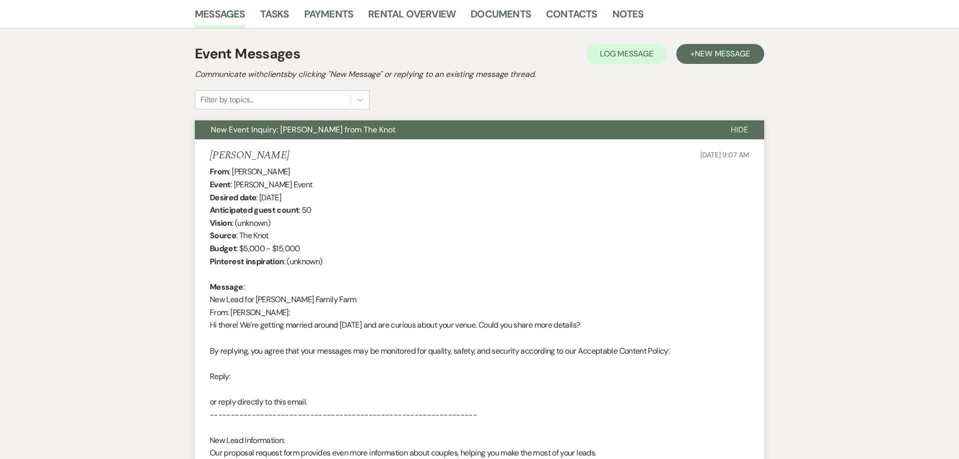
select select "2"
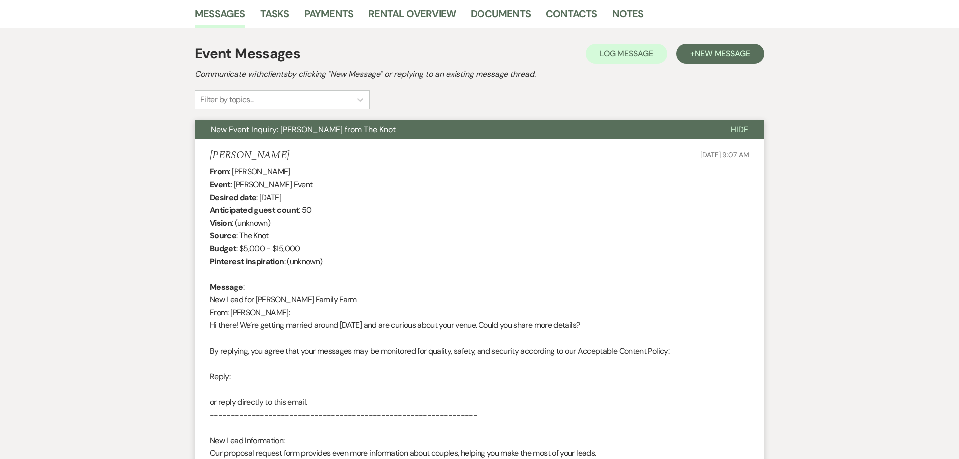
select select "2"
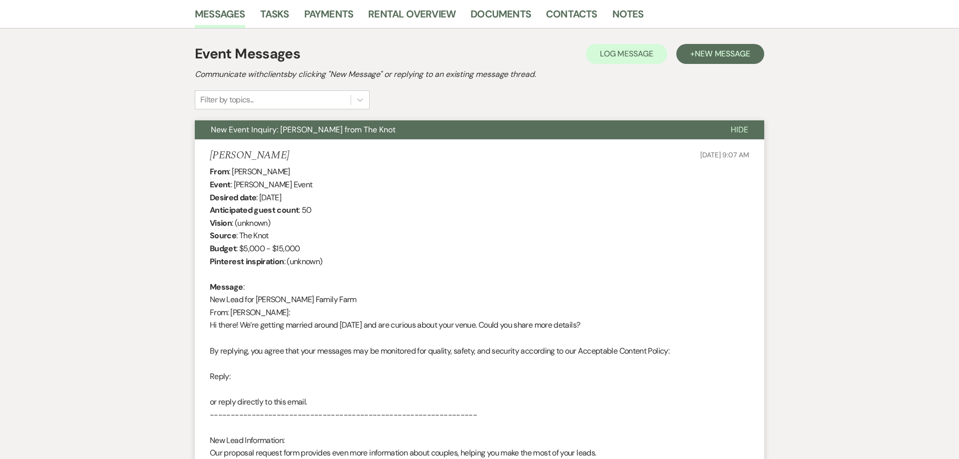
select select "2"
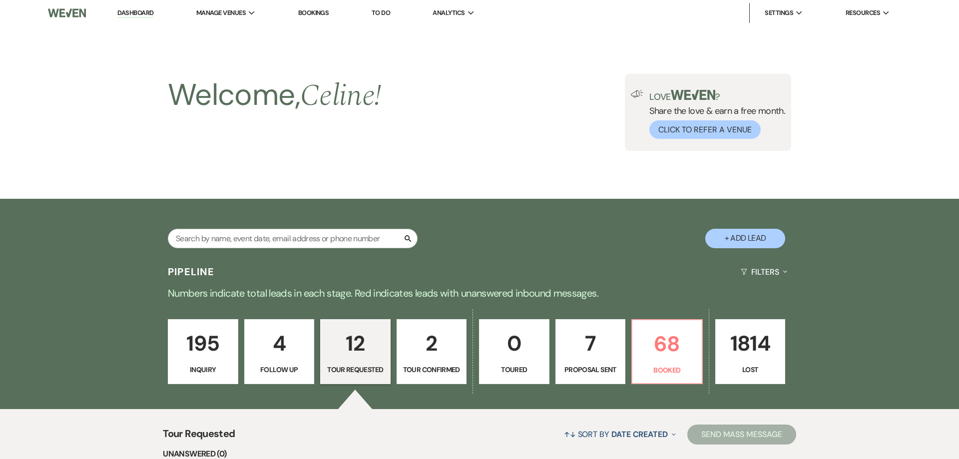
scroll to position [251, 0]
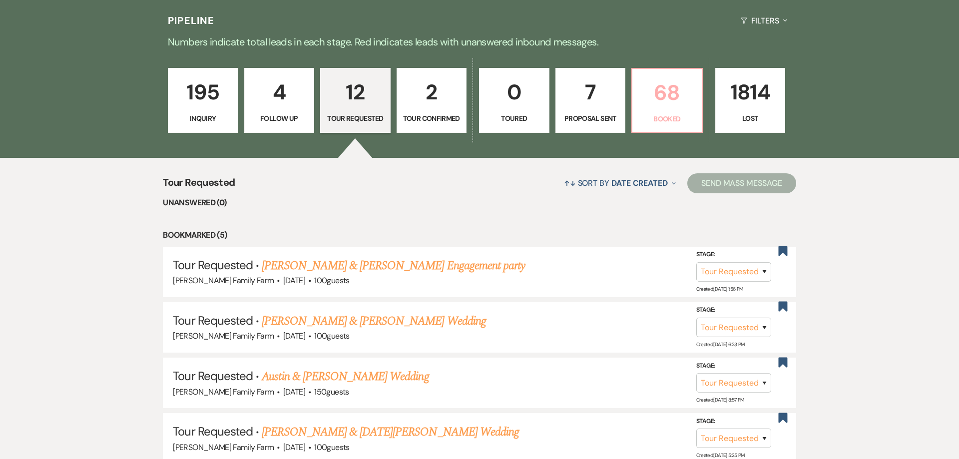
drag, startPoint x: 664, startPoint y: 107, endPoint x: 621, endPoint y: 180, distance: 84.3
click at [662, 107] on p "68" at bounding box center [666, 92] width 57 height 33
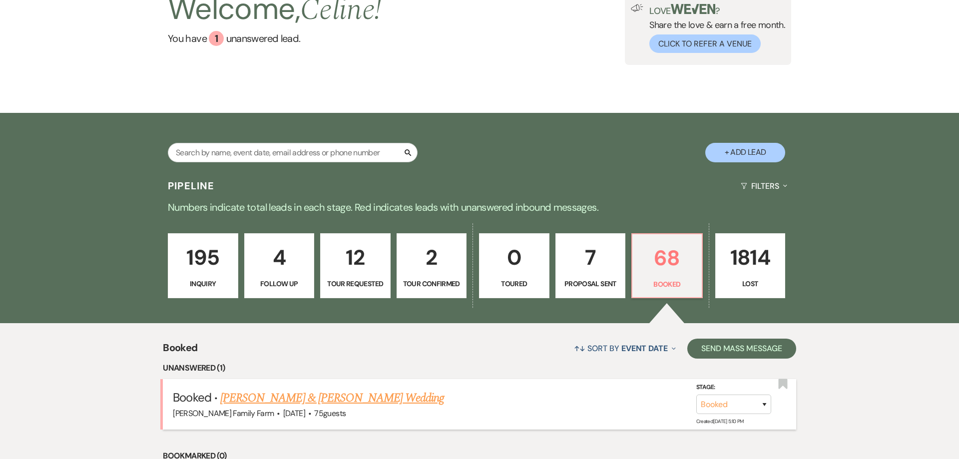
scroll to position [353, 0]
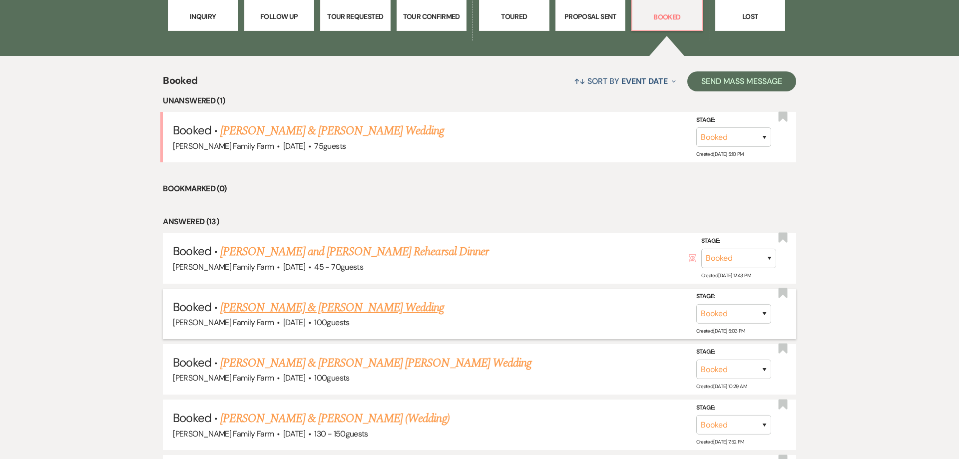
click at [305, 306] on link "[PERSON_NAME] & [PERSON_NAME] Wedding" at bounding box center [332, 308] width 224 height 18
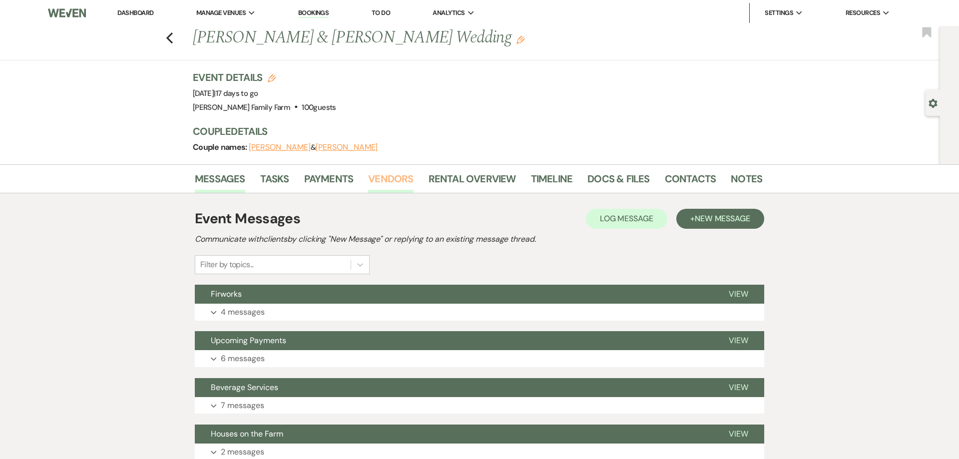
click at [391, 182] on link "Vendors" at bounding box center [390, 182] width 45 height 22
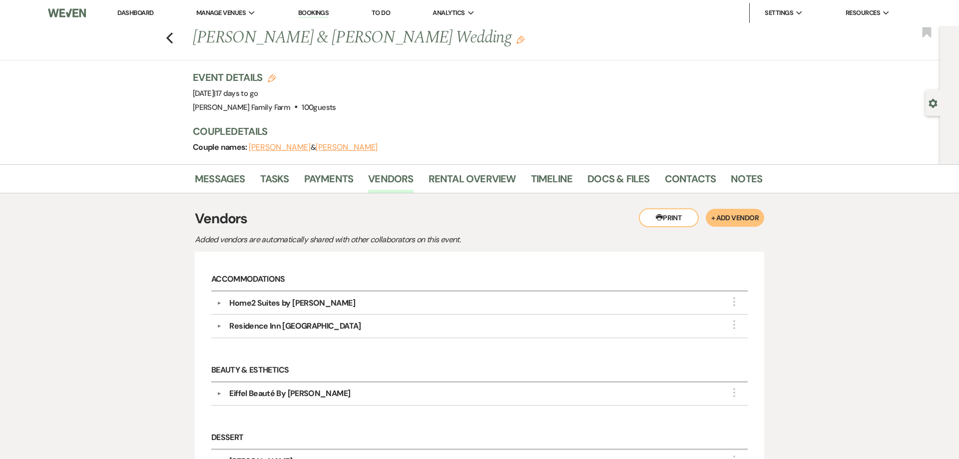
click at [296, 397] on div "Eiffel Beauté By [PERSON_NAME]" at bounding box center [289, 393] width 121 height 12
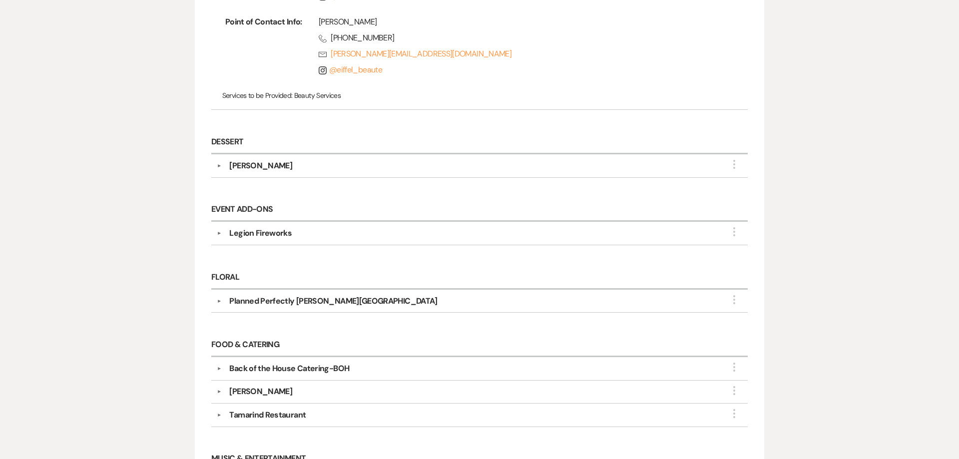
scroll to position [484, 0]
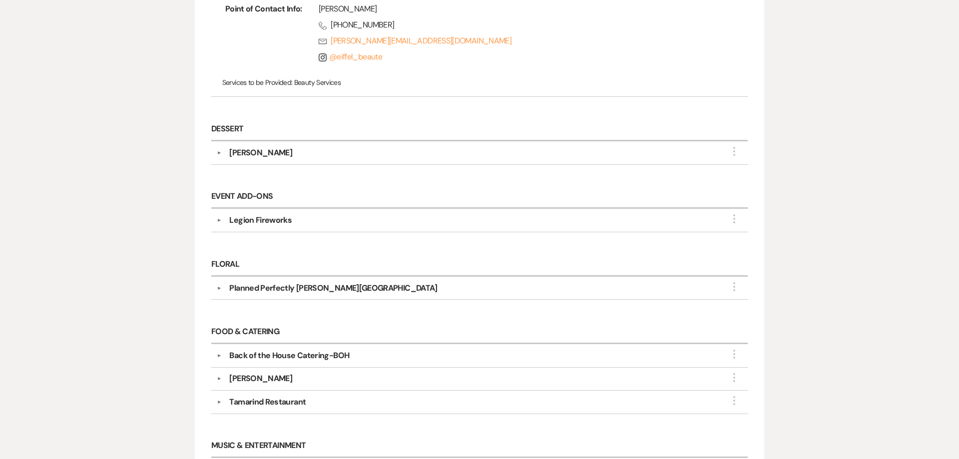
click at [313, 292] on div "Planned Perfectly [PERSON_NAME][GEOGRAPHIC_DATA]" at bounding box center [333, 288] width 208 height 12
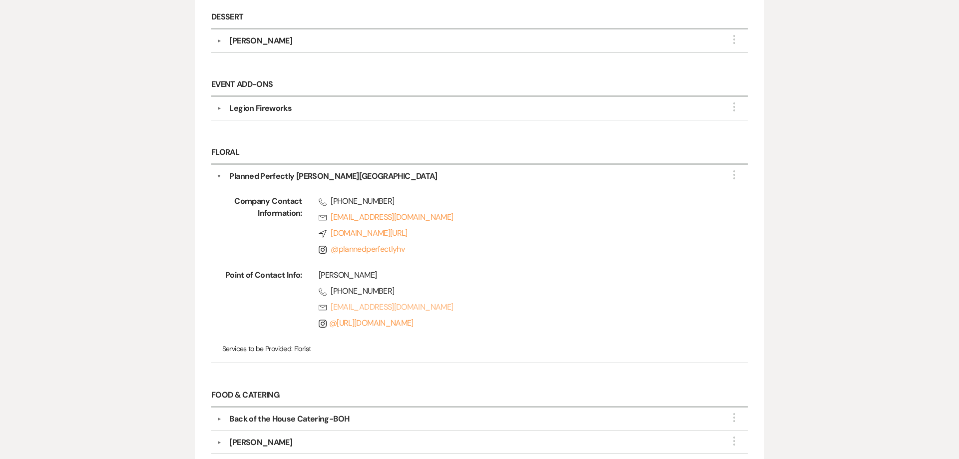
scroll to position [586, 0]
